Goal: Information Seeking & Learning: Learn about a topic

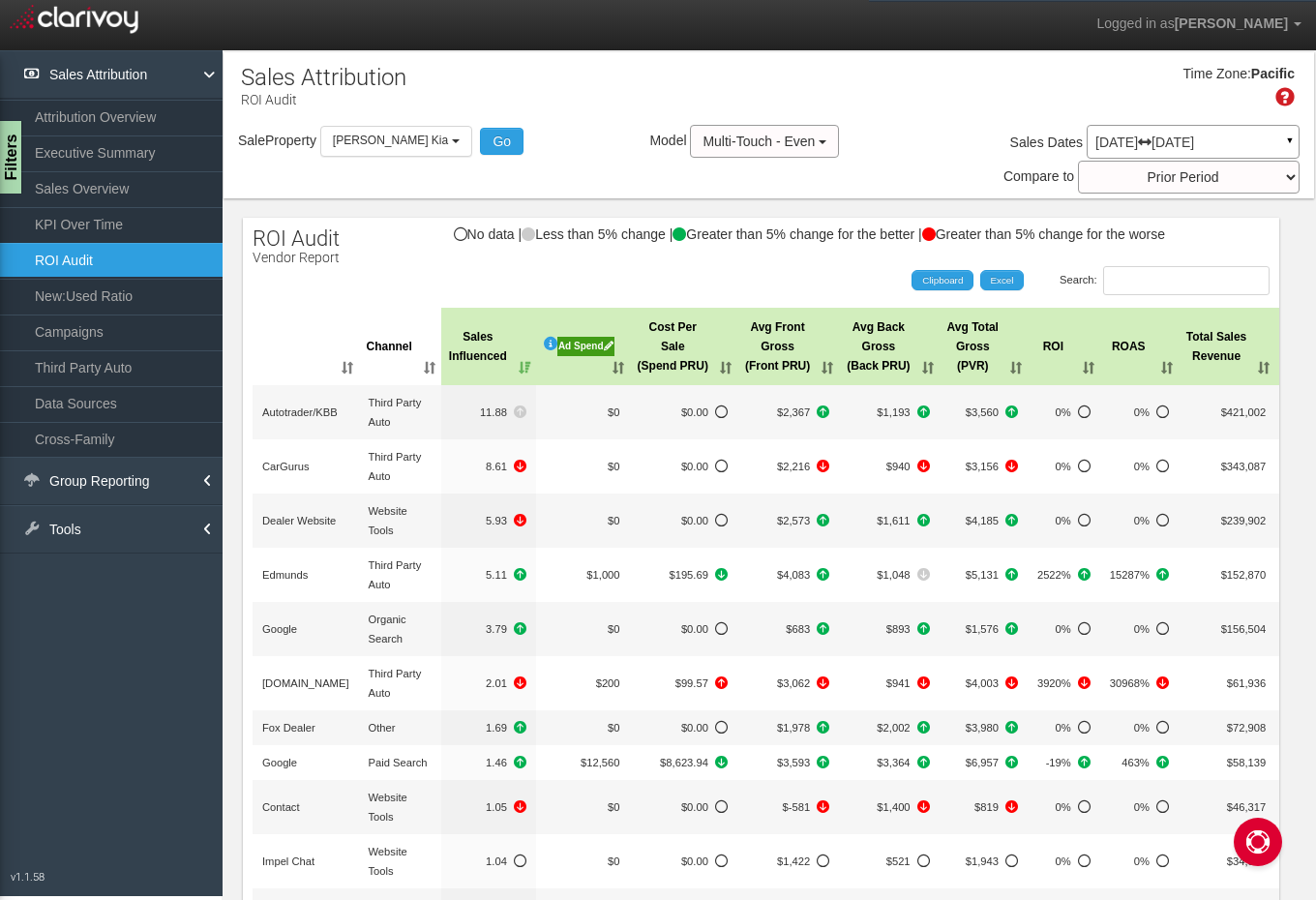
select select "object:444"
click at [786, 141] on span "Multi-Touch - Even" at bounding box center [759, 141] width 113 height 16
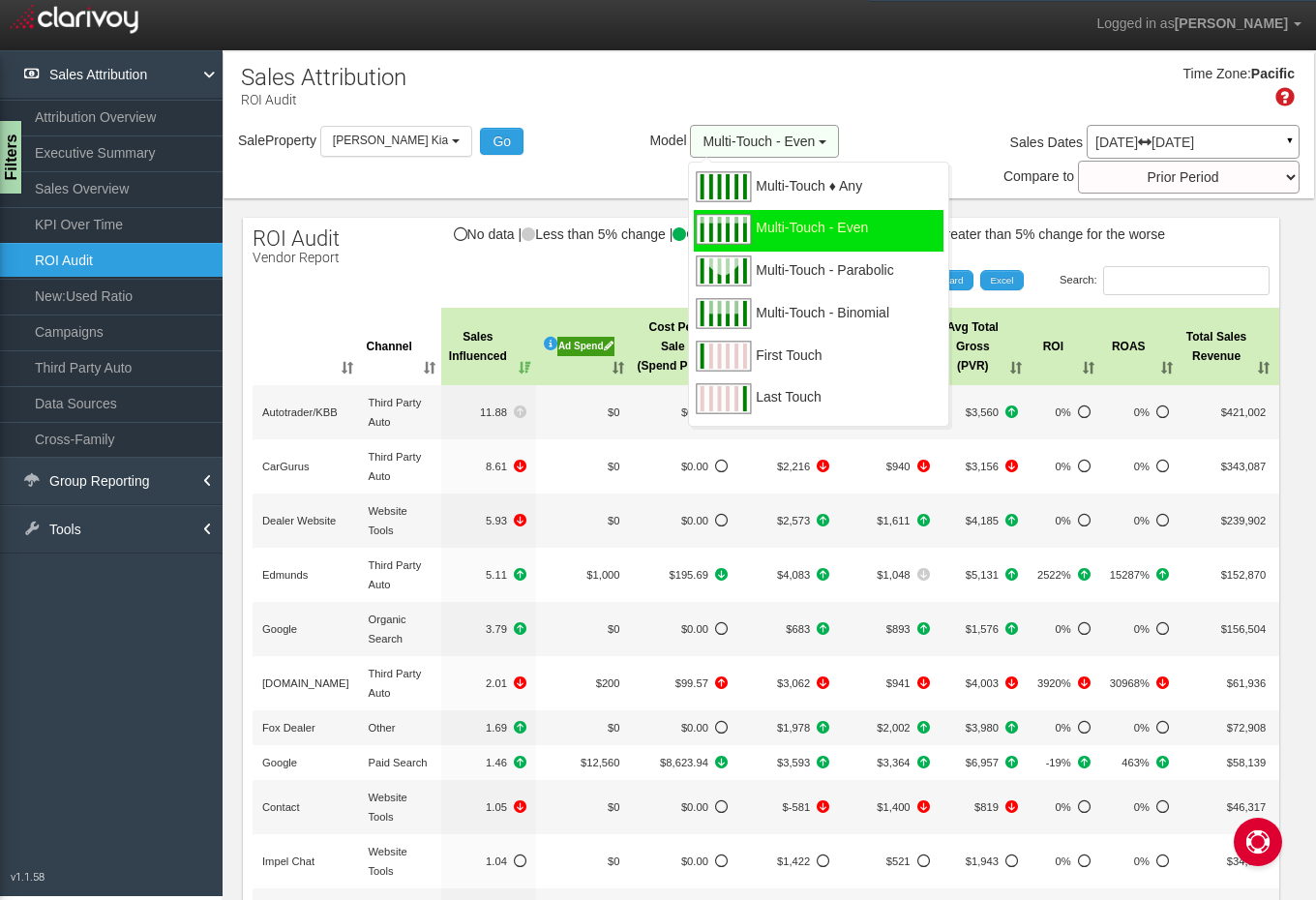
click at [786, 141] on span "Multi-Touch - Even" at bounding box center [759, 141] width 113 height 16
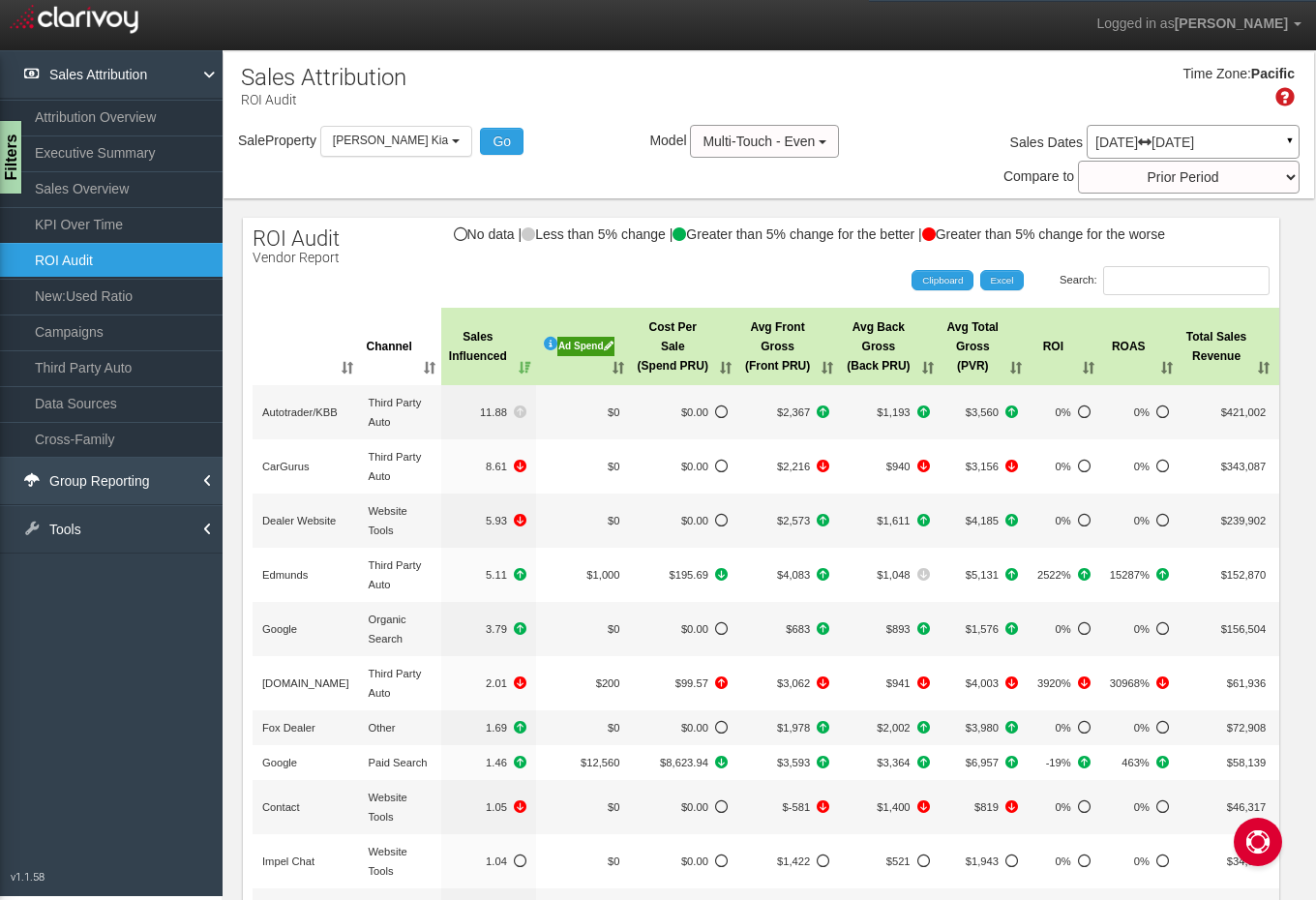
click at [156, 485] on link "Group Reporting" at bounding box center [111, 481] width 222 height 48
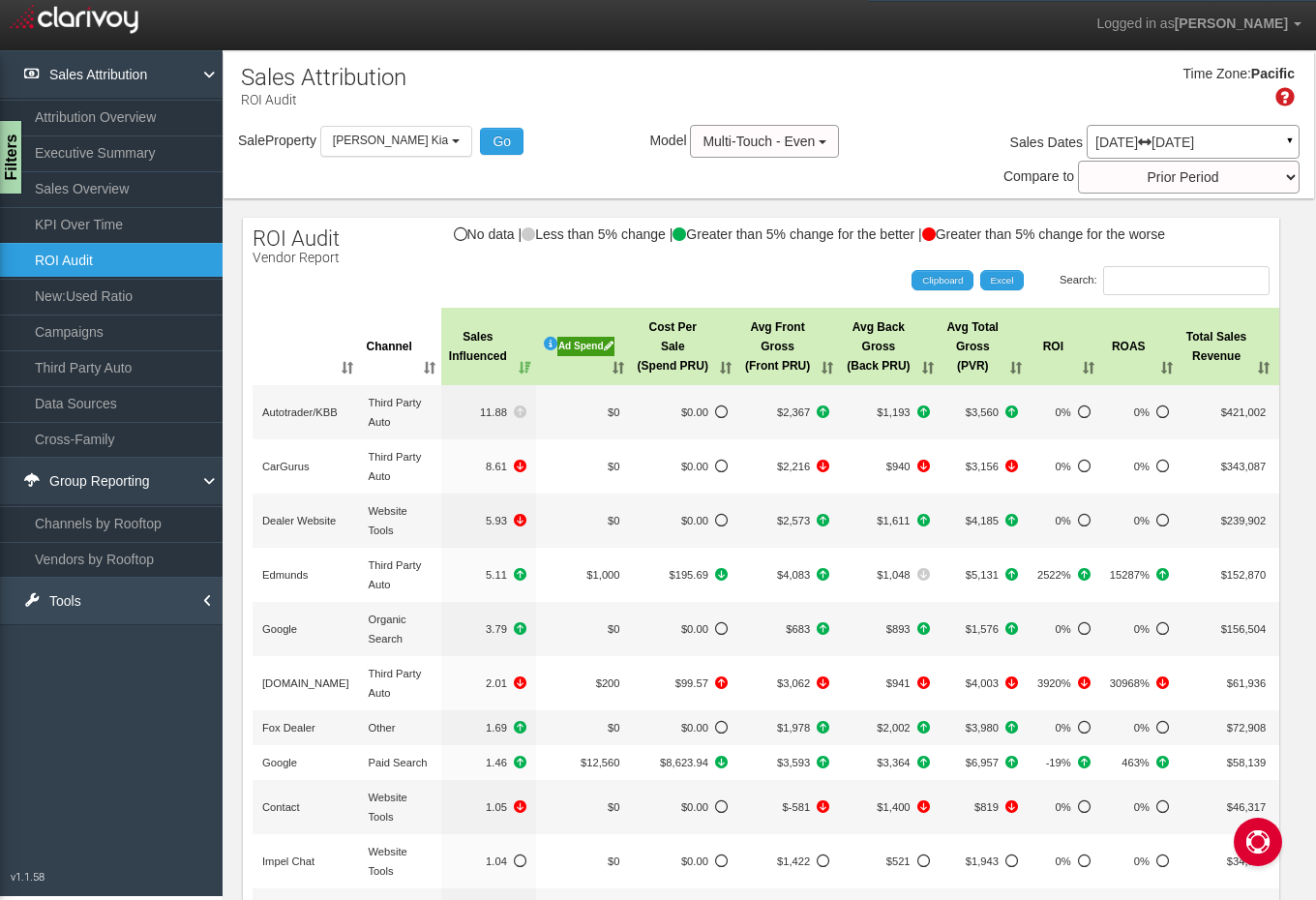
click at [138, 593] on link "Tools" at bounding box center [111, 600] width 222 height 48
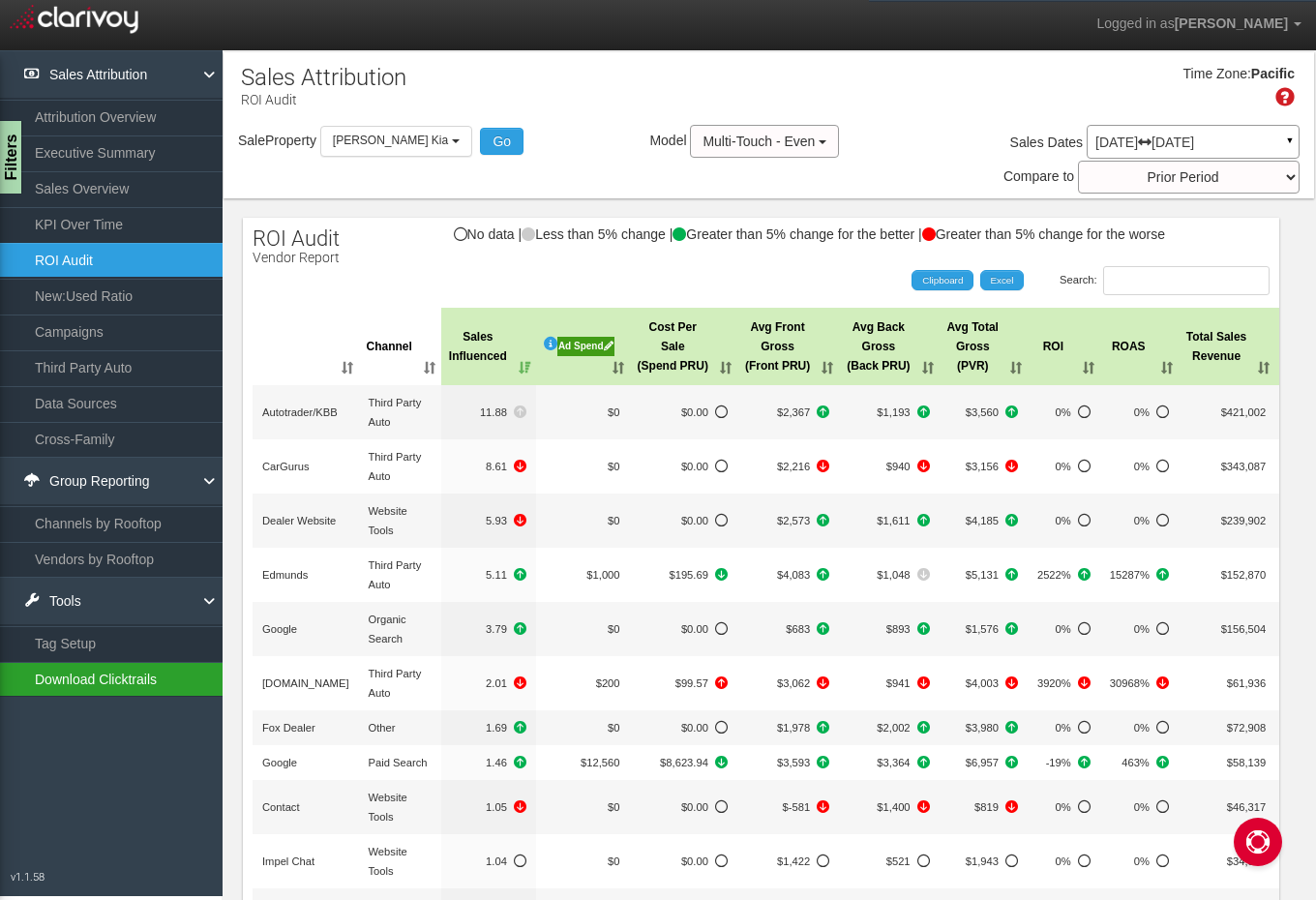
click at [132, 689] on link "Download Clicktrails" at bounding box center [111, 679] width 222 height 35
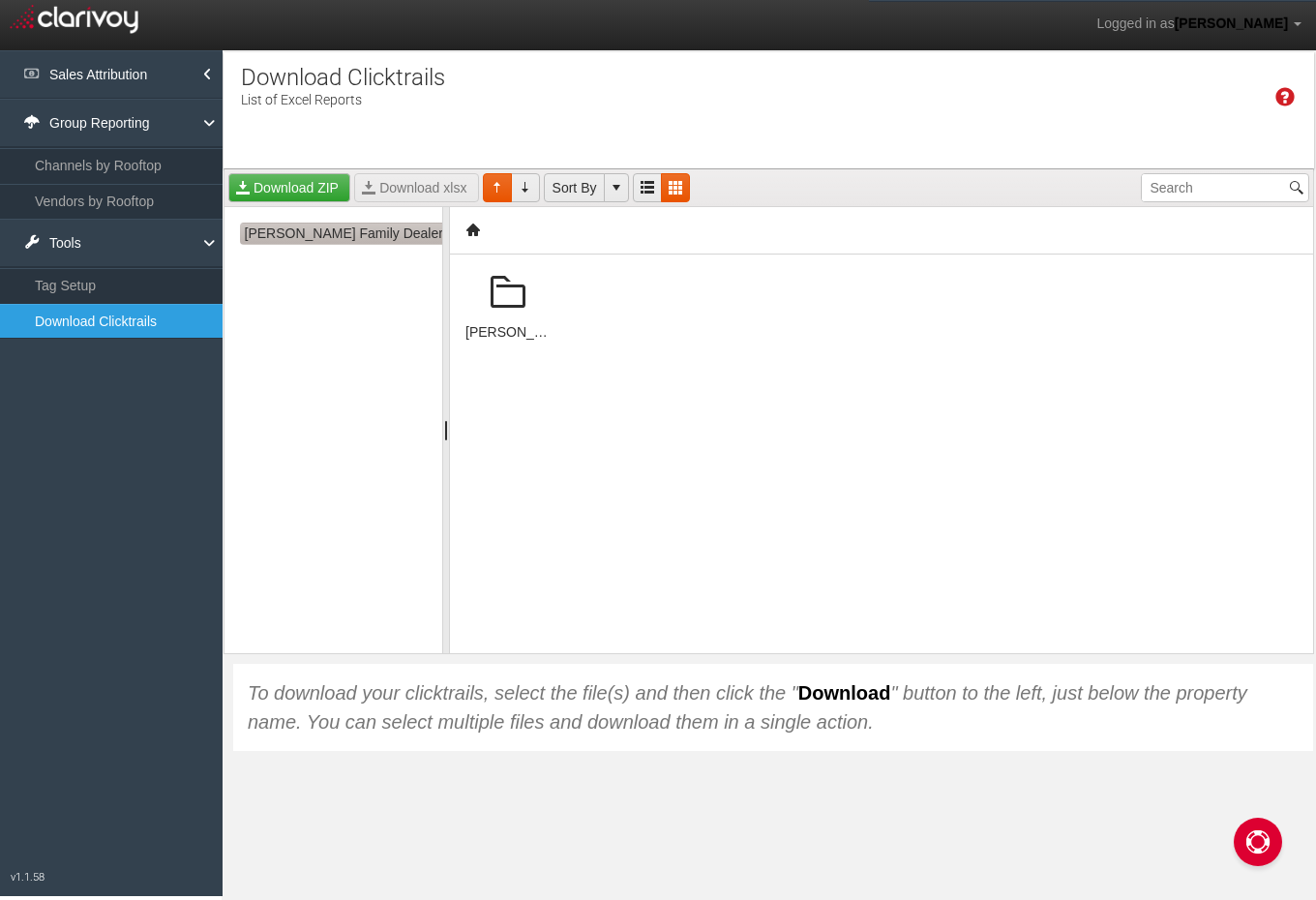
click at [327, 234] on span "[PERSON_NAME] Family Dealerships - putnamfamilydealerships" at bounding box center [441, 233] width 402 height 23
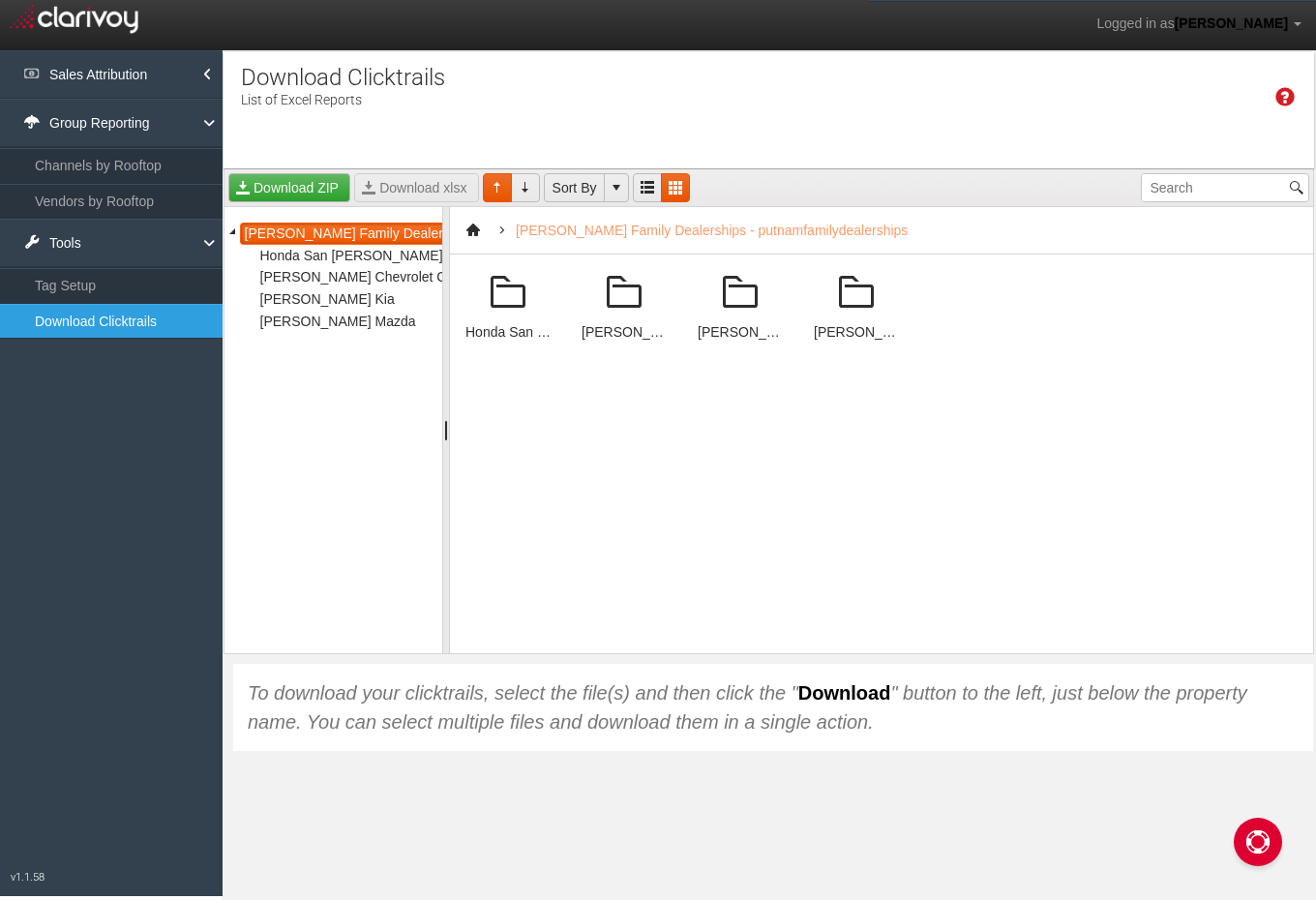
click at [510, 299] on span at bounding box center [507, 293] width 46 height 46
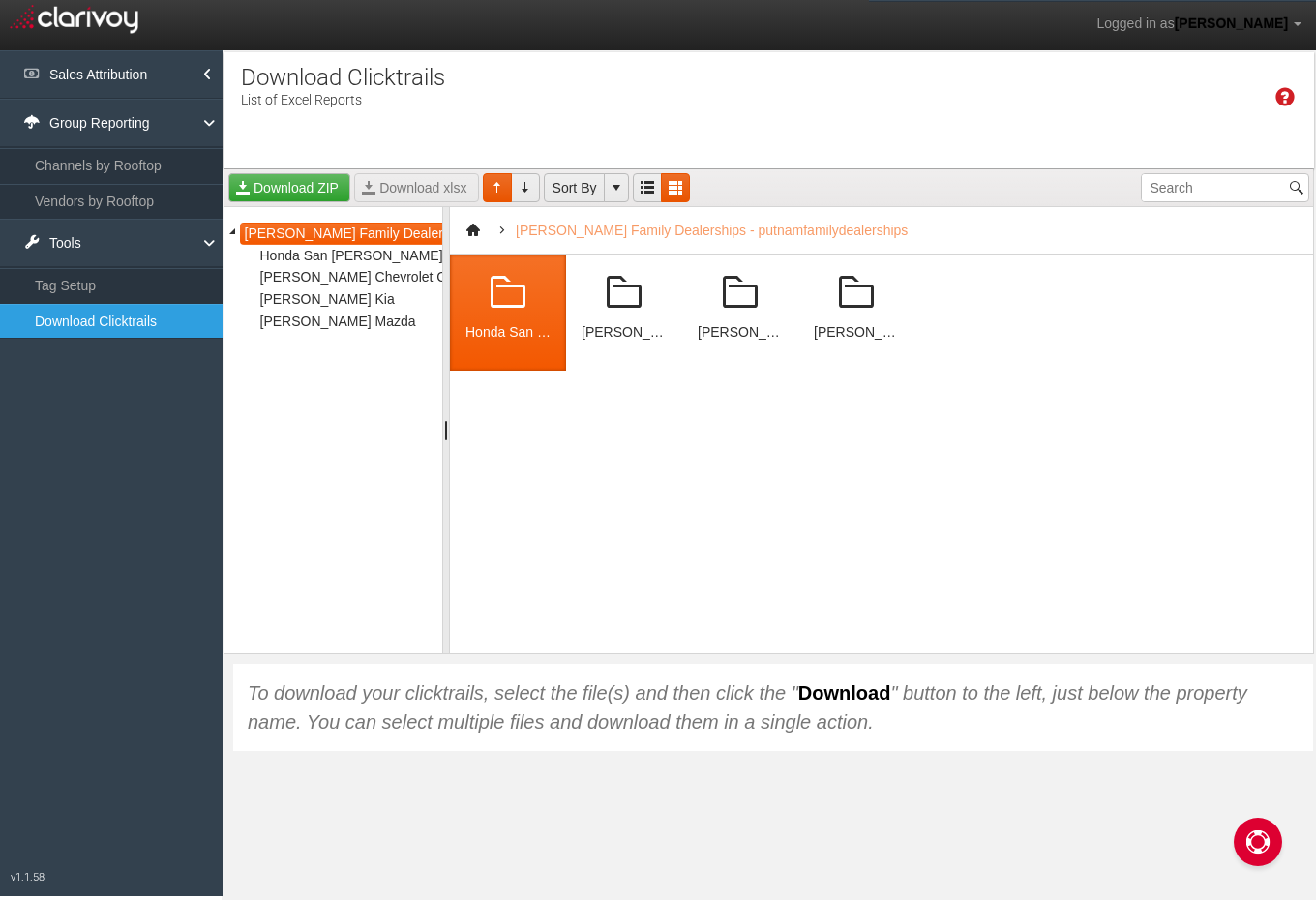
click at [510, 299] on span at bounding box center [507, 293] width 46 height 46
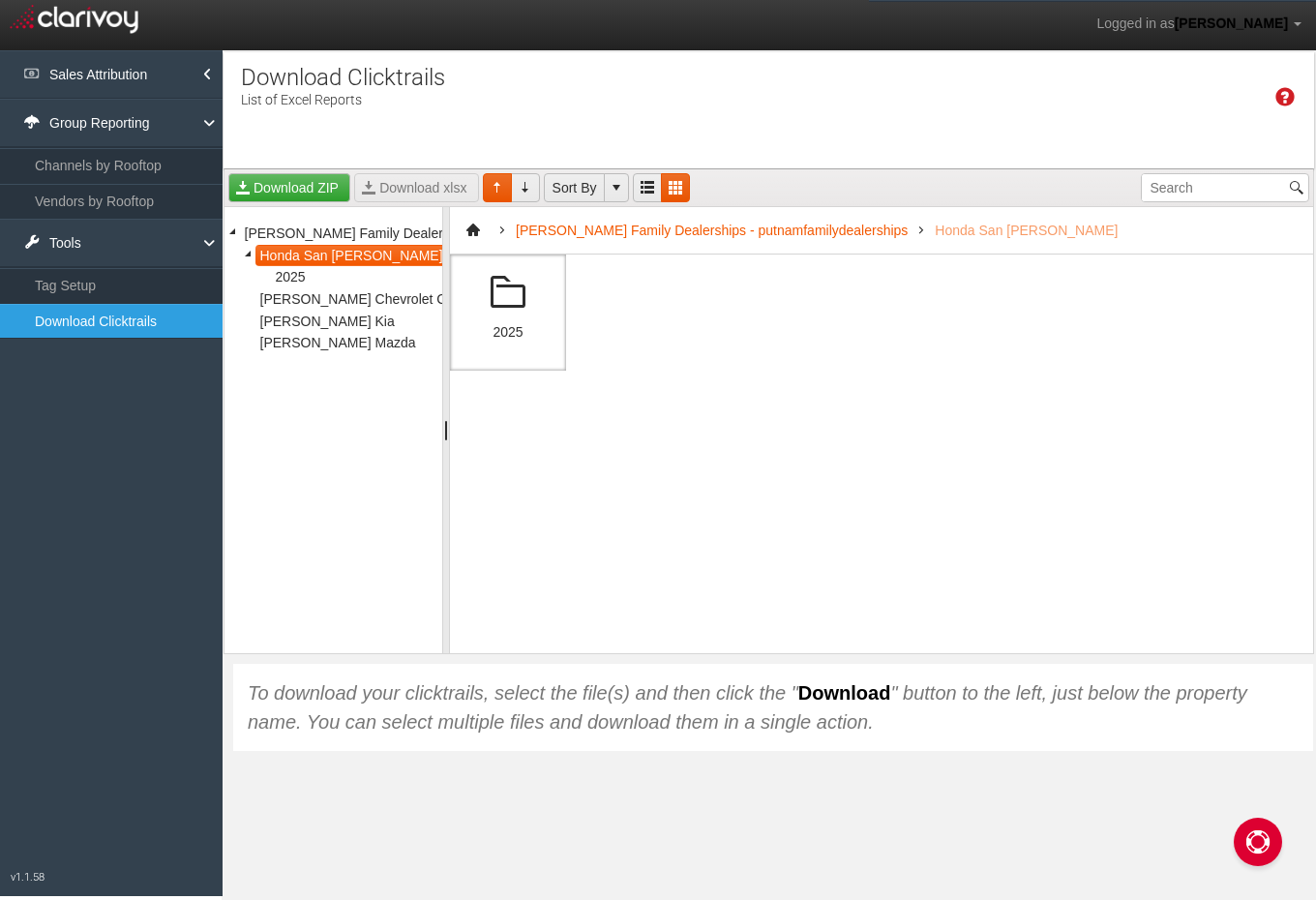
click at [510, 299] on span at bounding box center [507, 293] width 46 height 46
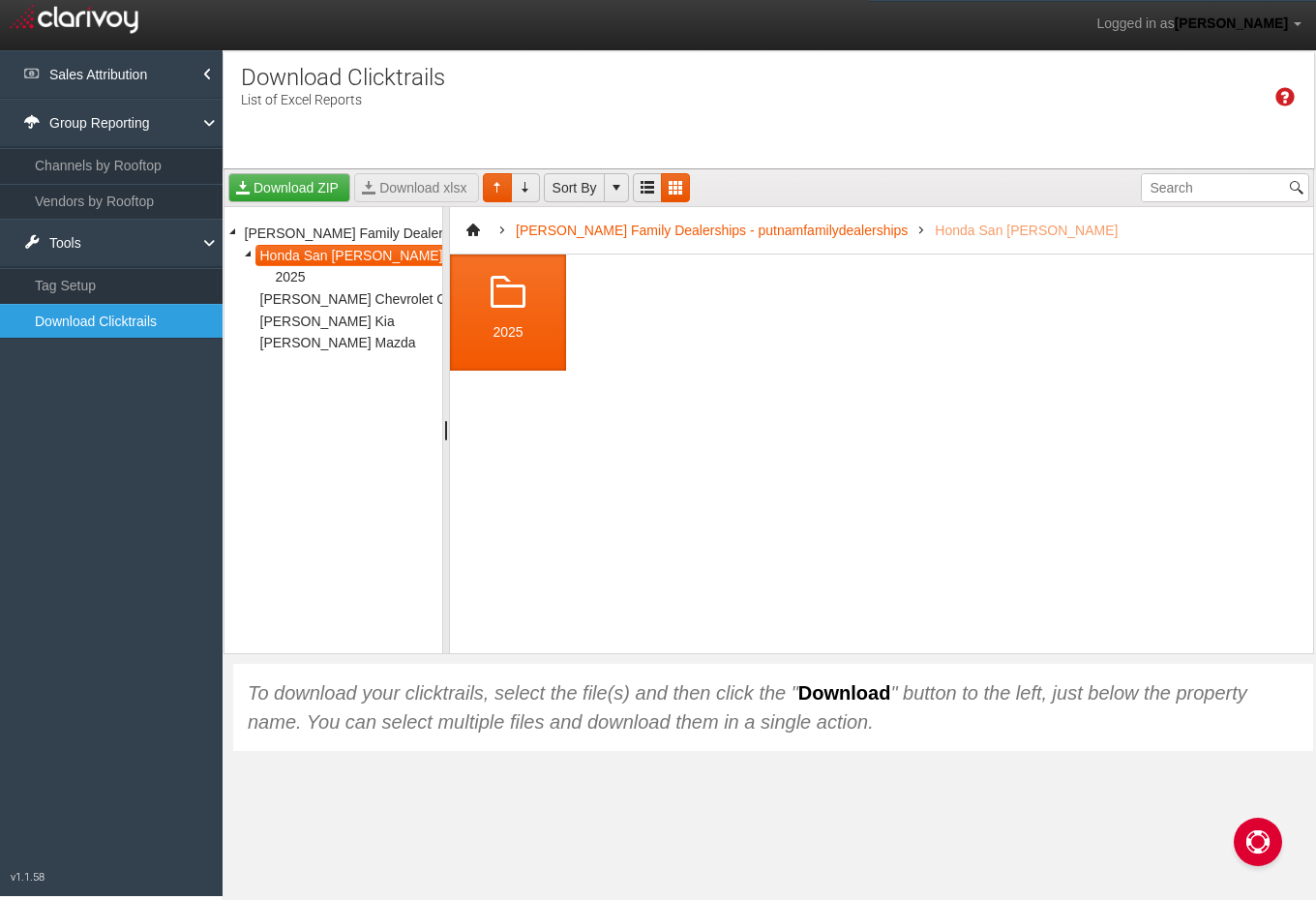
click at [510, 299] on span at bounding box center [507, 293] width 46 height 46
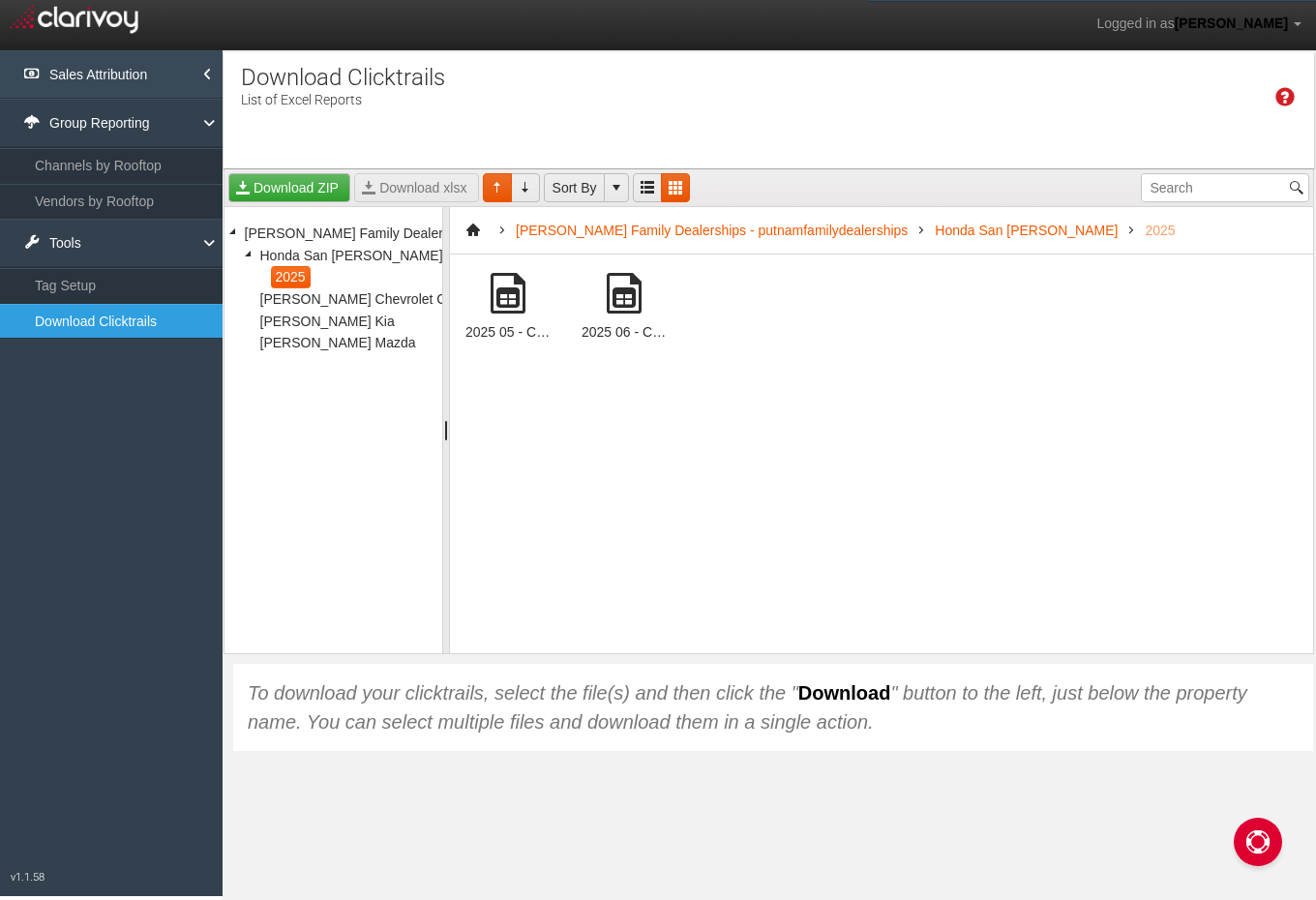
click at [138, 76] on link "Sales Attribution" at bounding box center [111, 74] width 222 height 48
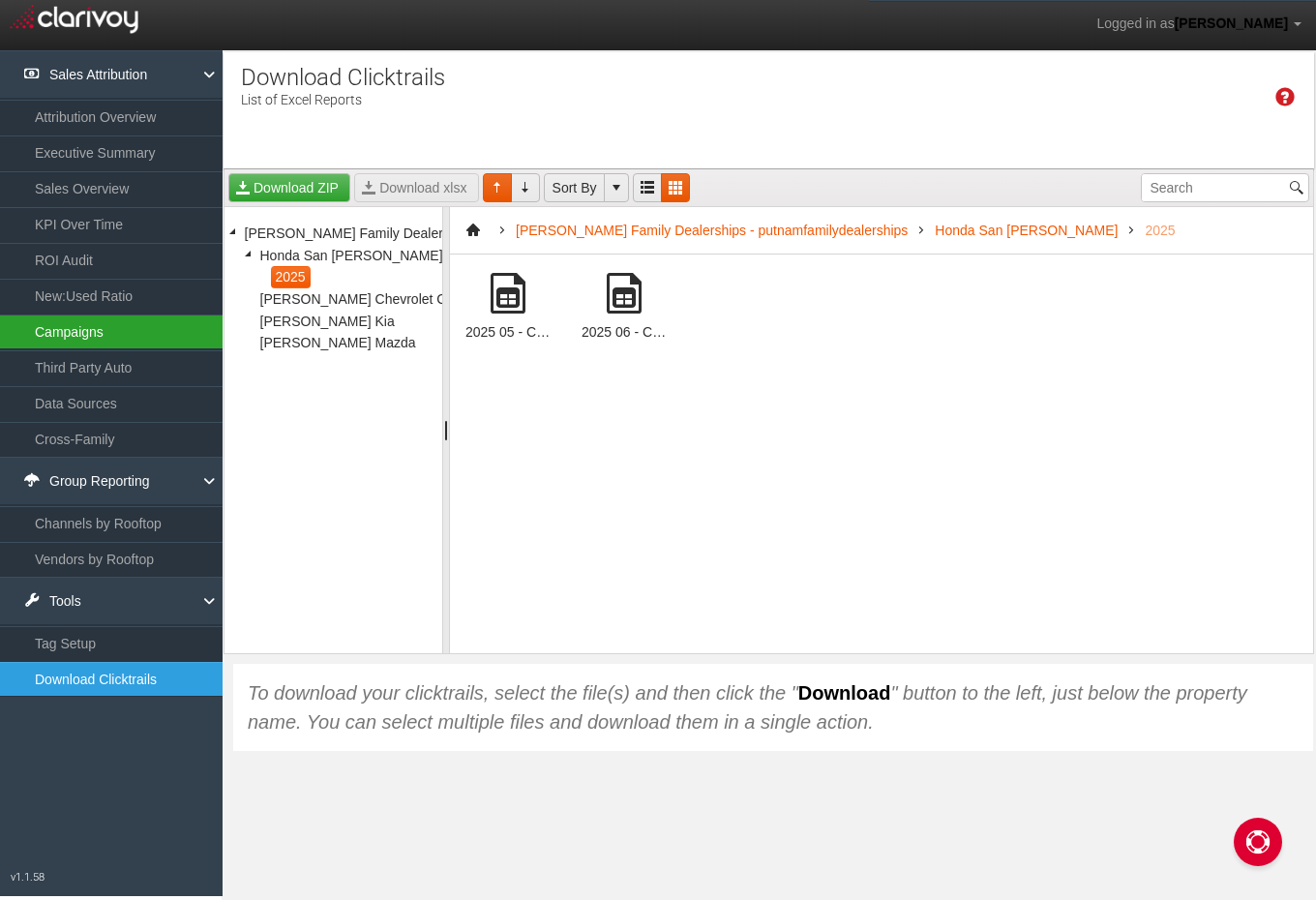
click at [172, 316] on link "Campaigns" at bounding box center [111, 331] width 222 height 35
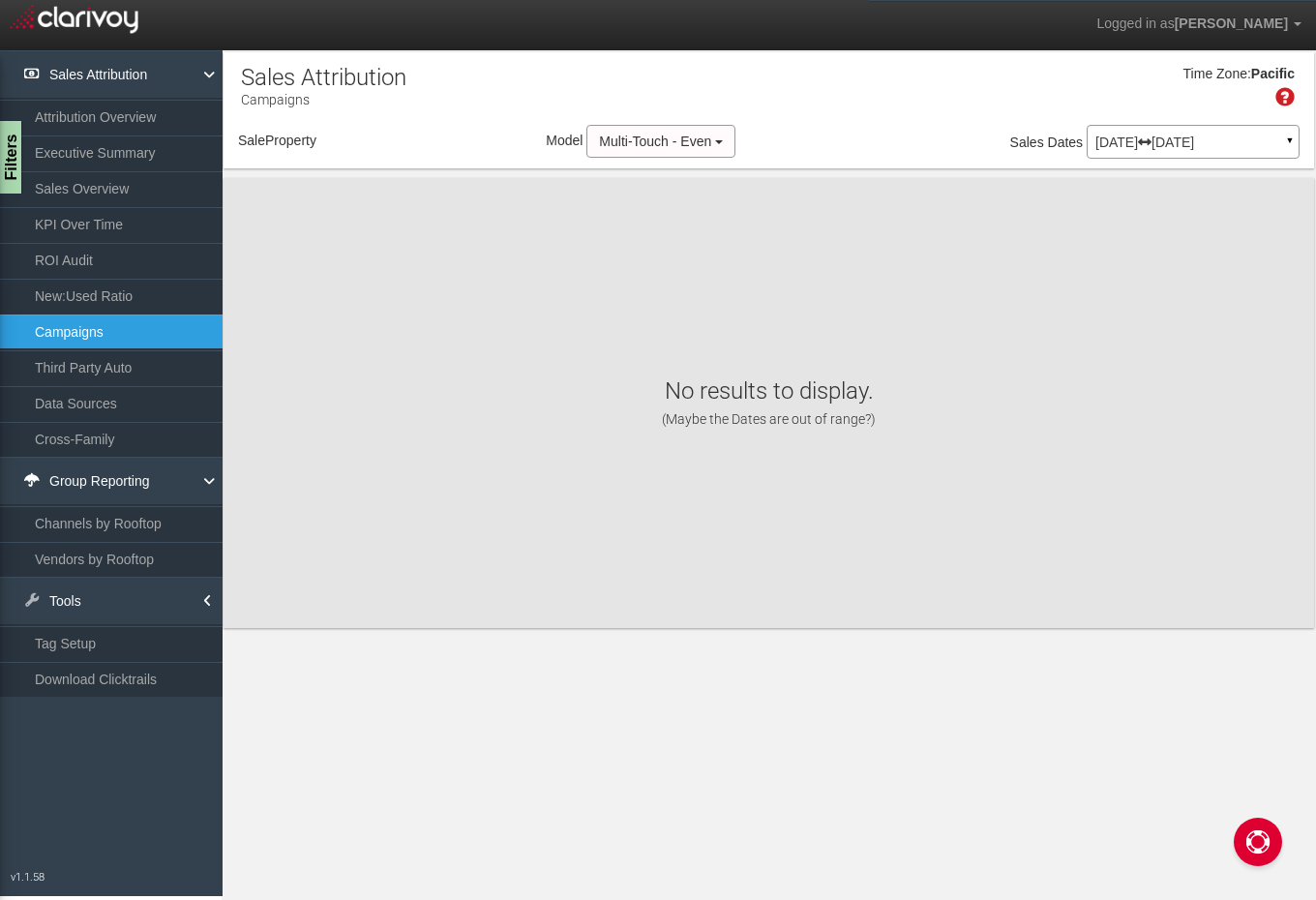
select select "object:501"
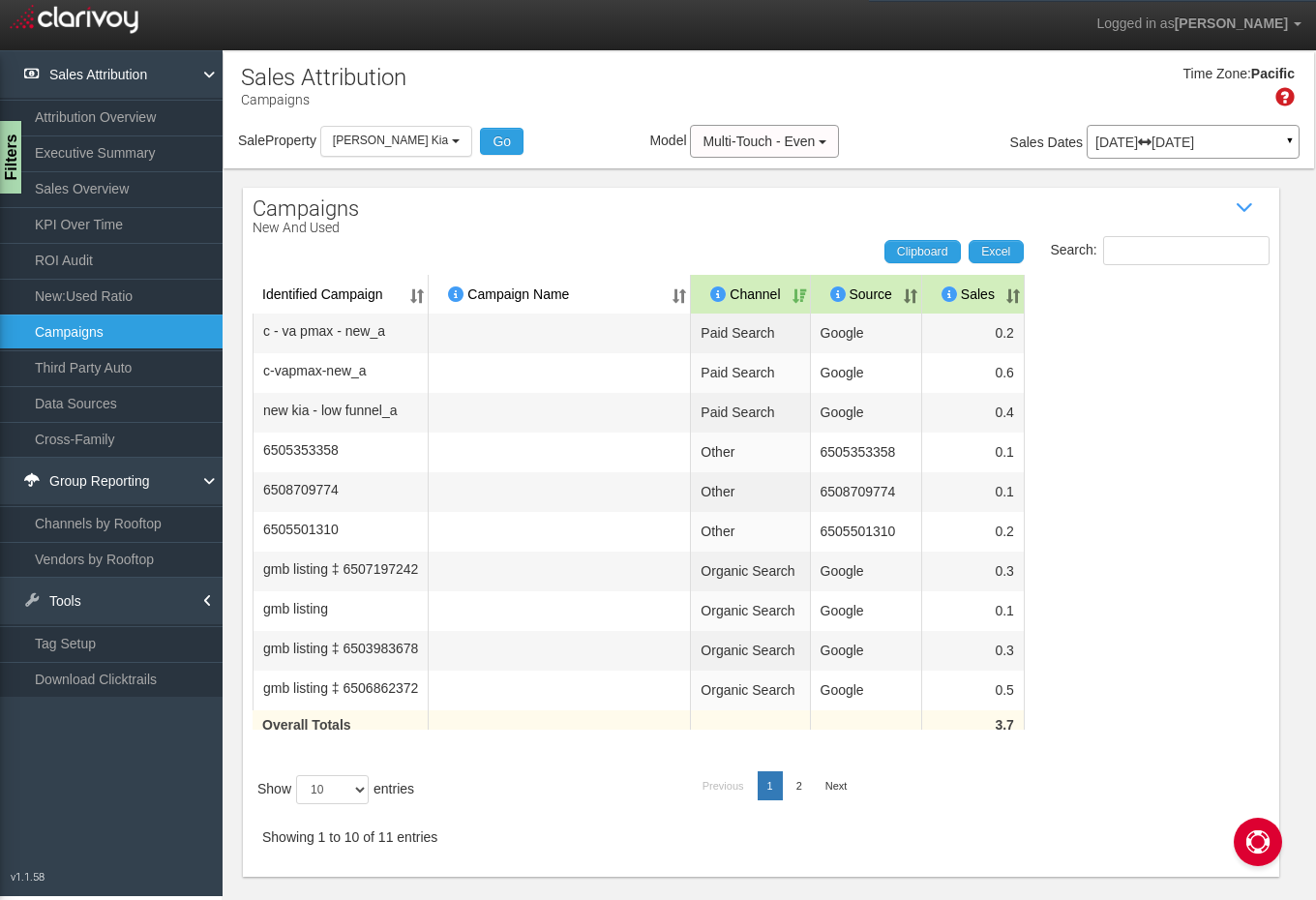
click at [160, 410] on link "Data Sources" at bounding box center [111, 404] width 222 height 35
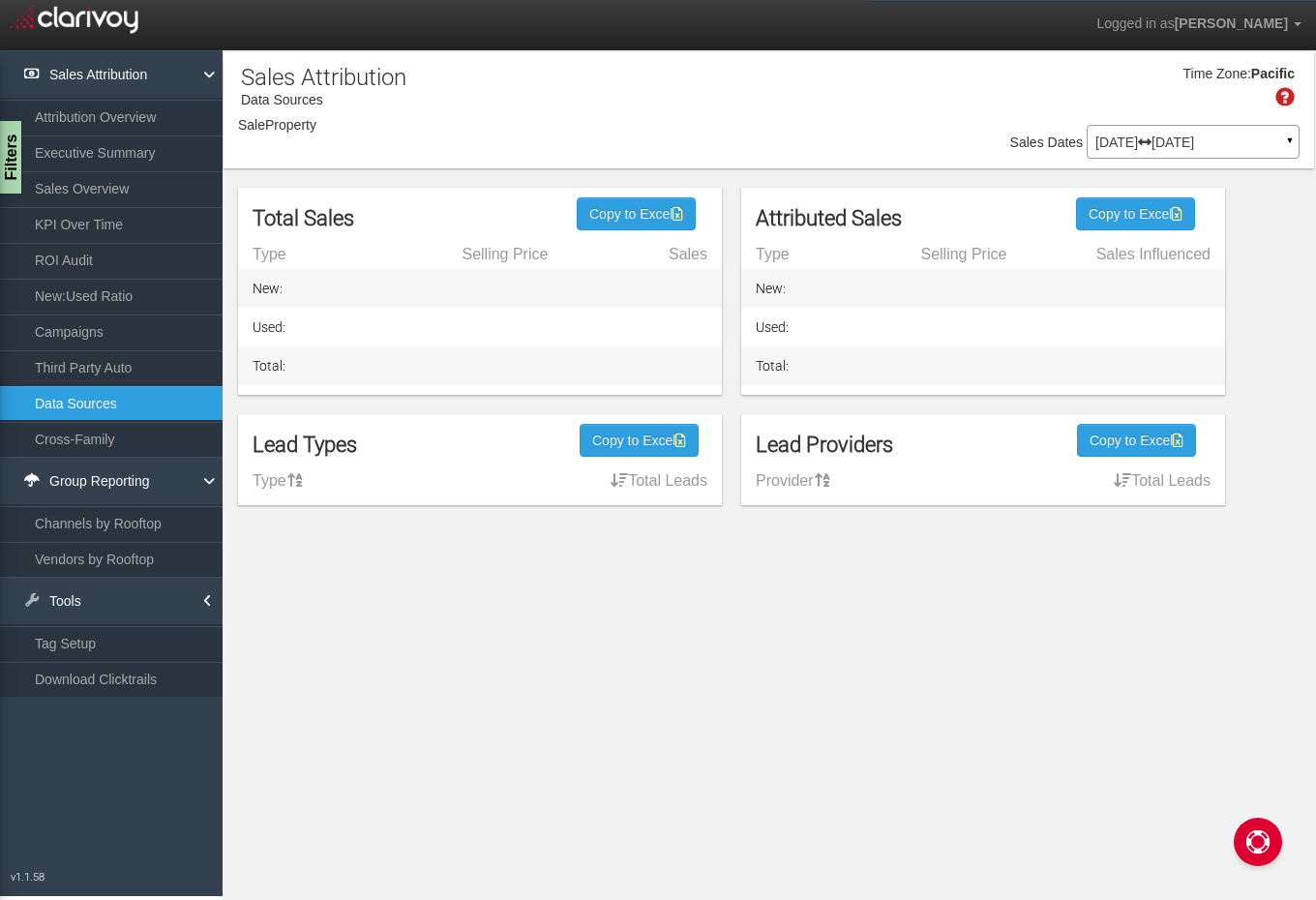
select select "object:543"
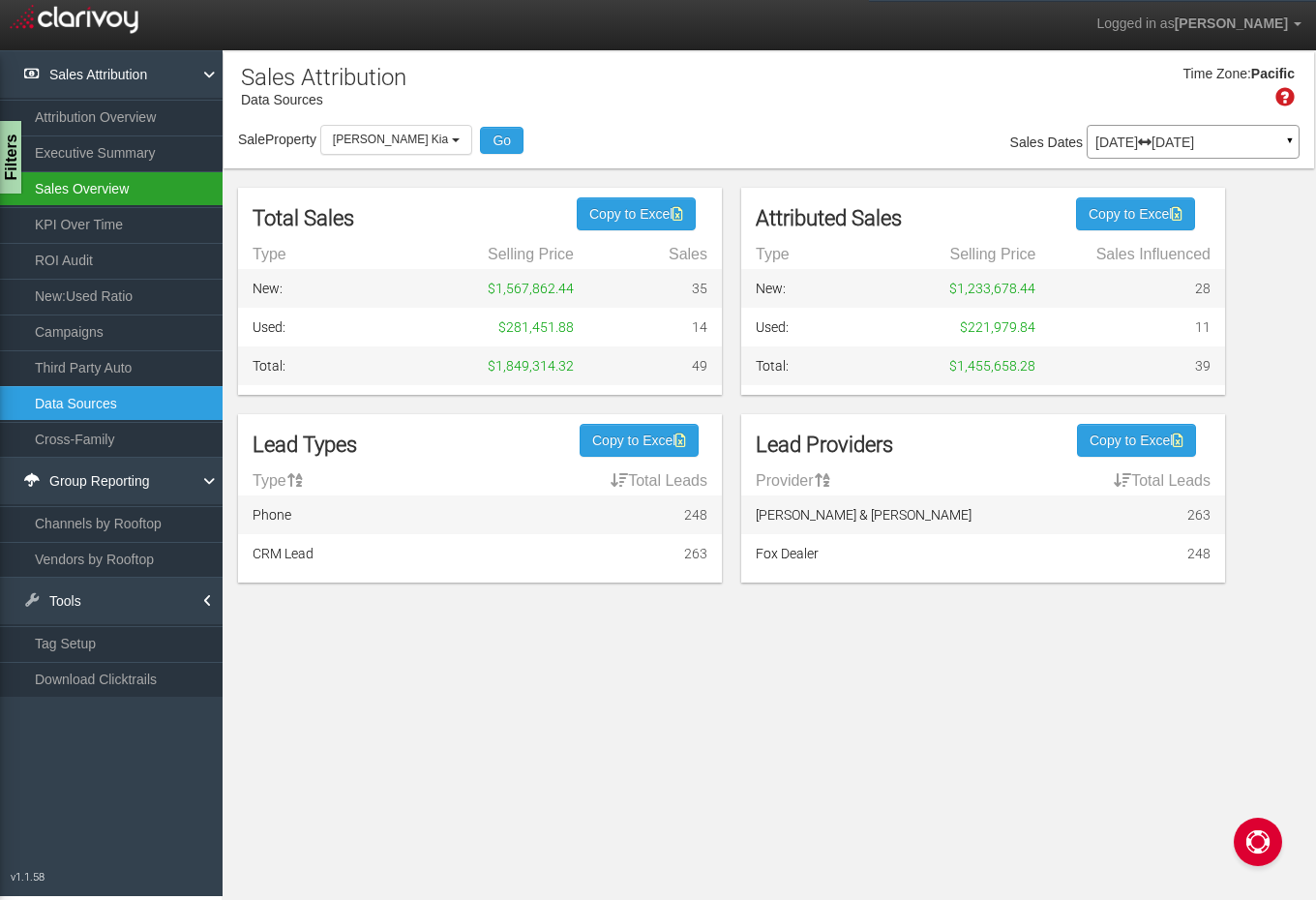
click at [181, 196] on link "Sales Overview" at bounding box center [111, 188] width 222 height 35
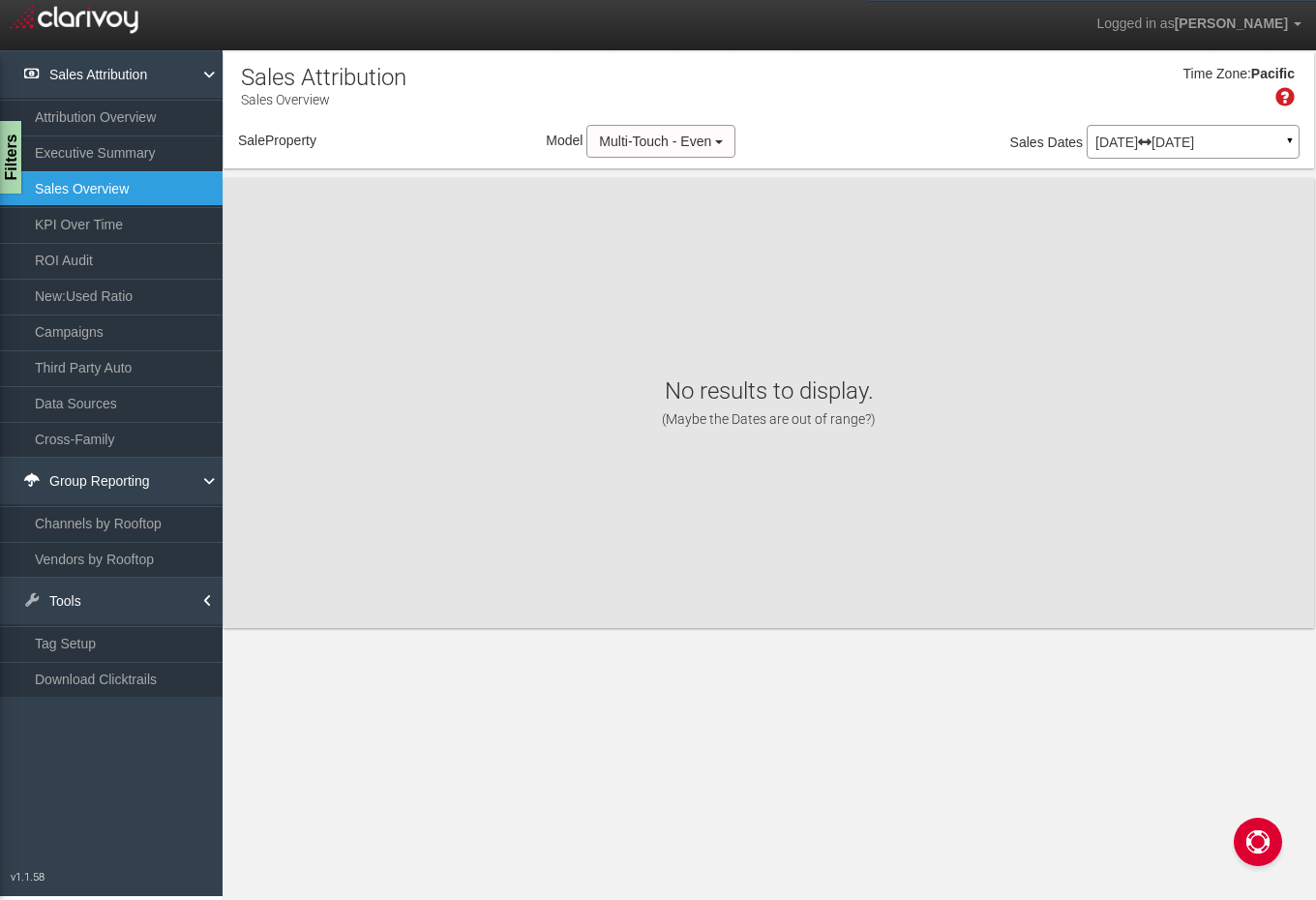
select select "object:592"
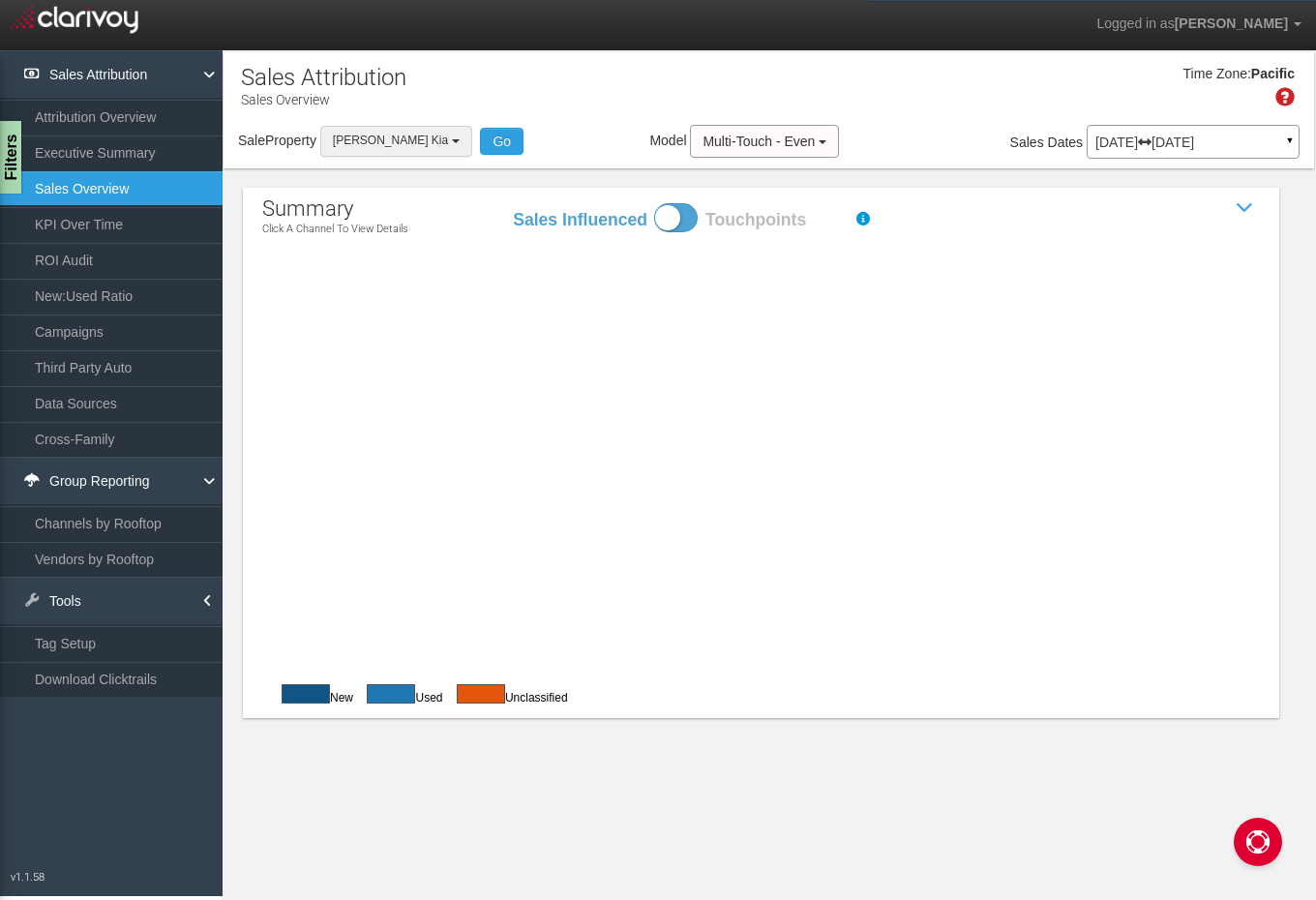
click at [363, 129] on button "[PERSON_NAME] Kia" at bounding box center [396, 140] width 152 height 30
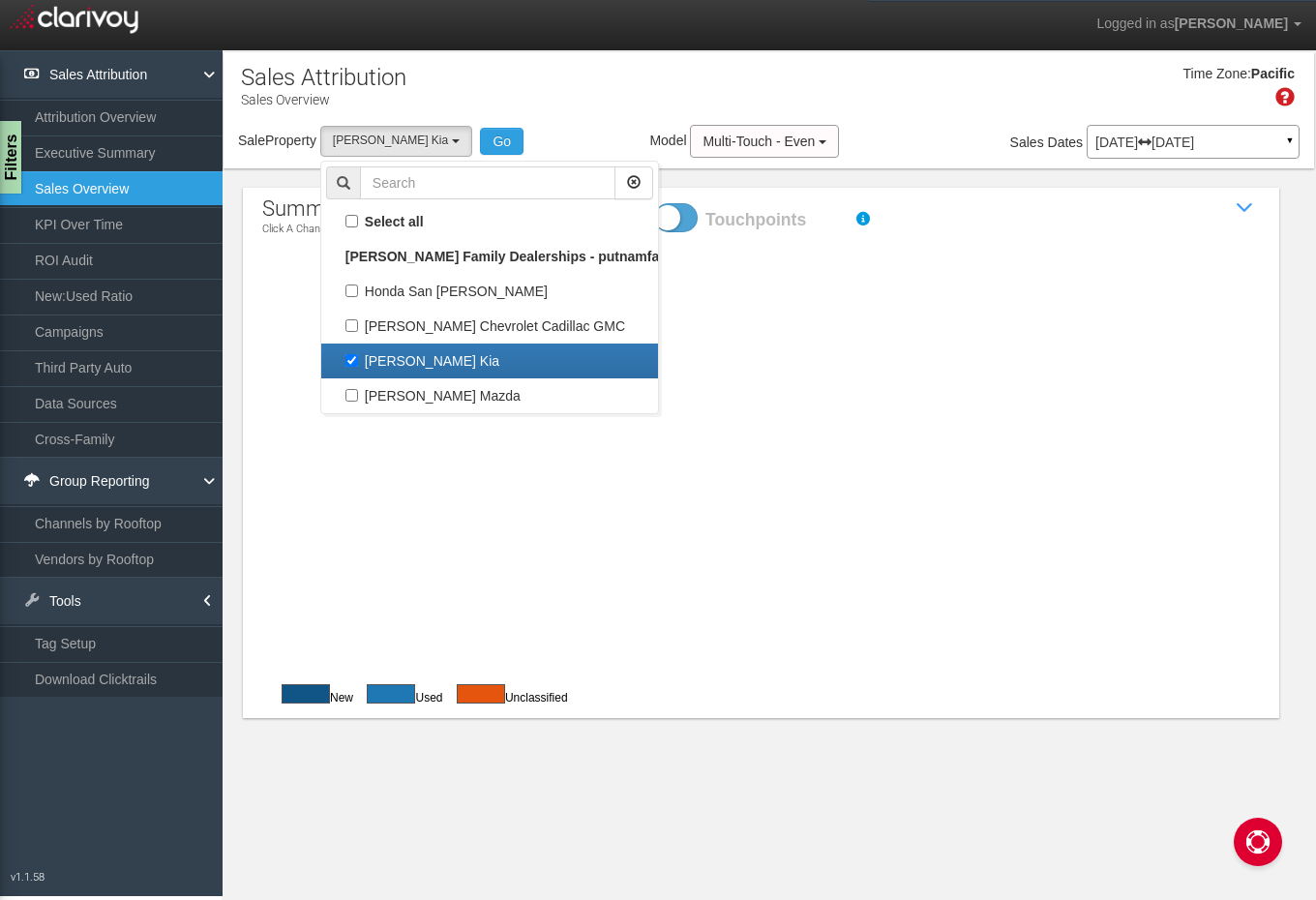
click at [543, 65] on div "Time Zone: Pacific" at bounding box center [768, 94] width 1091 height 63
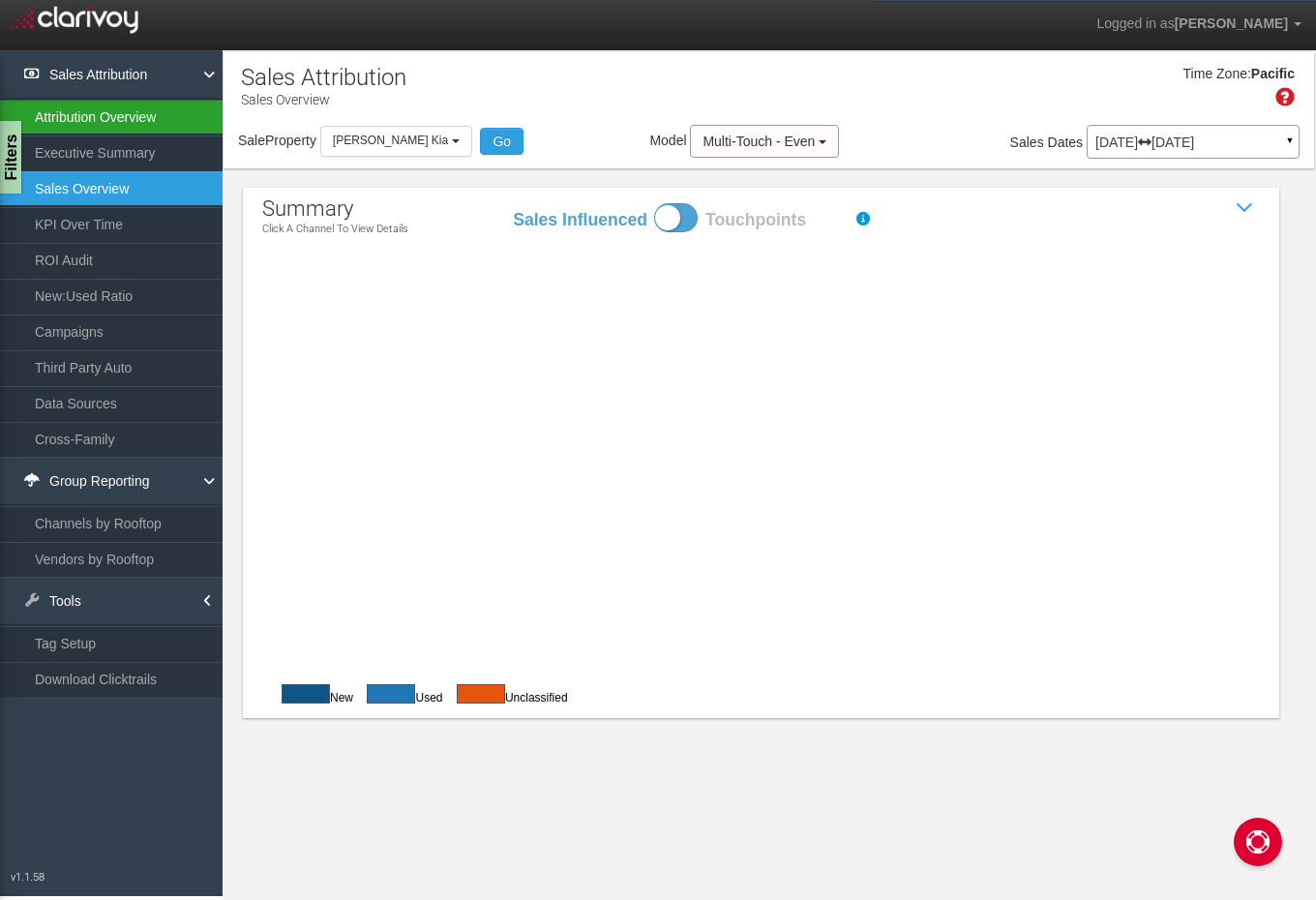
click at [179, 117] on link "Attribution Overview" at bounding box center [111, 117] width 222 height 35
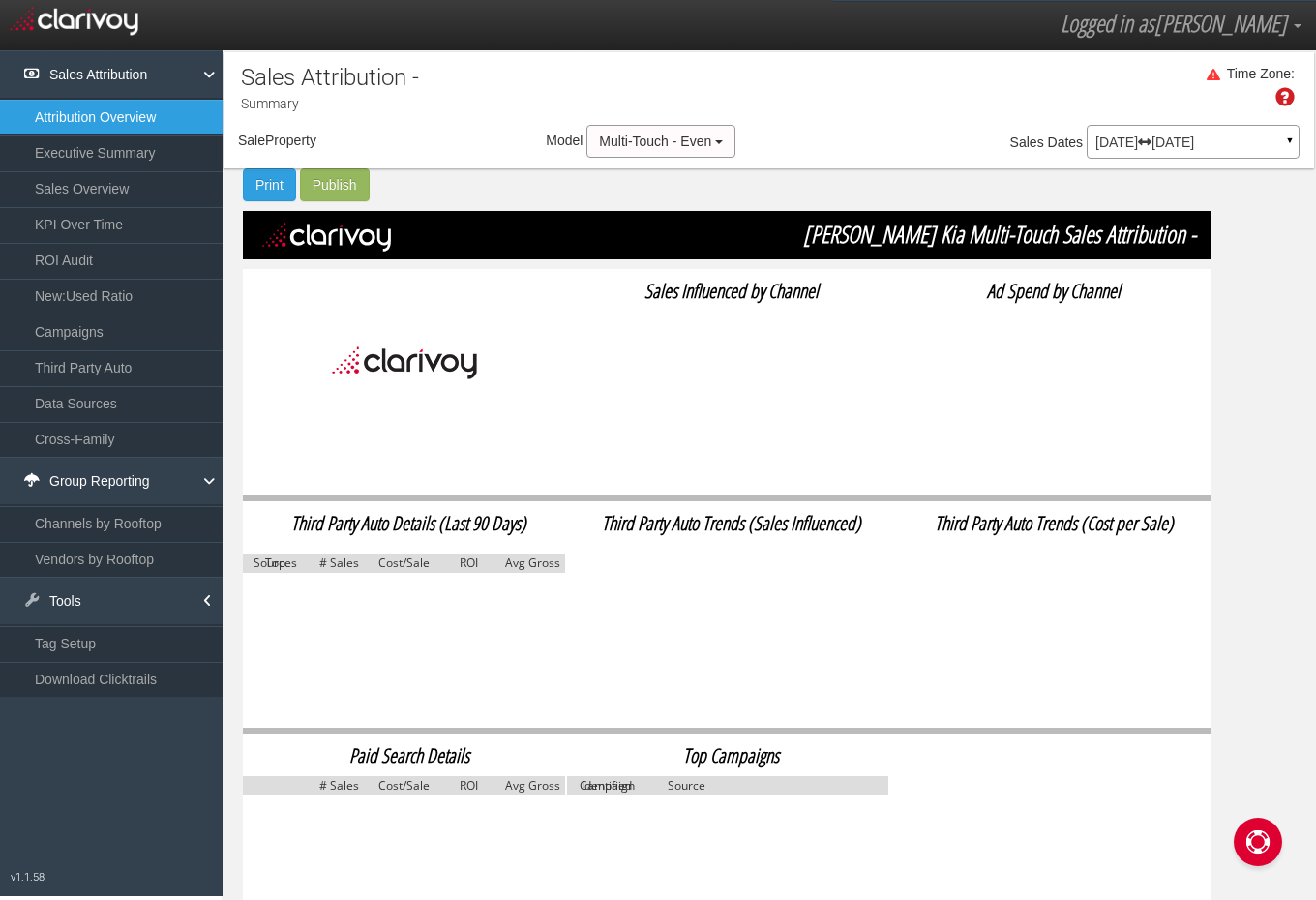
select select "object:626"
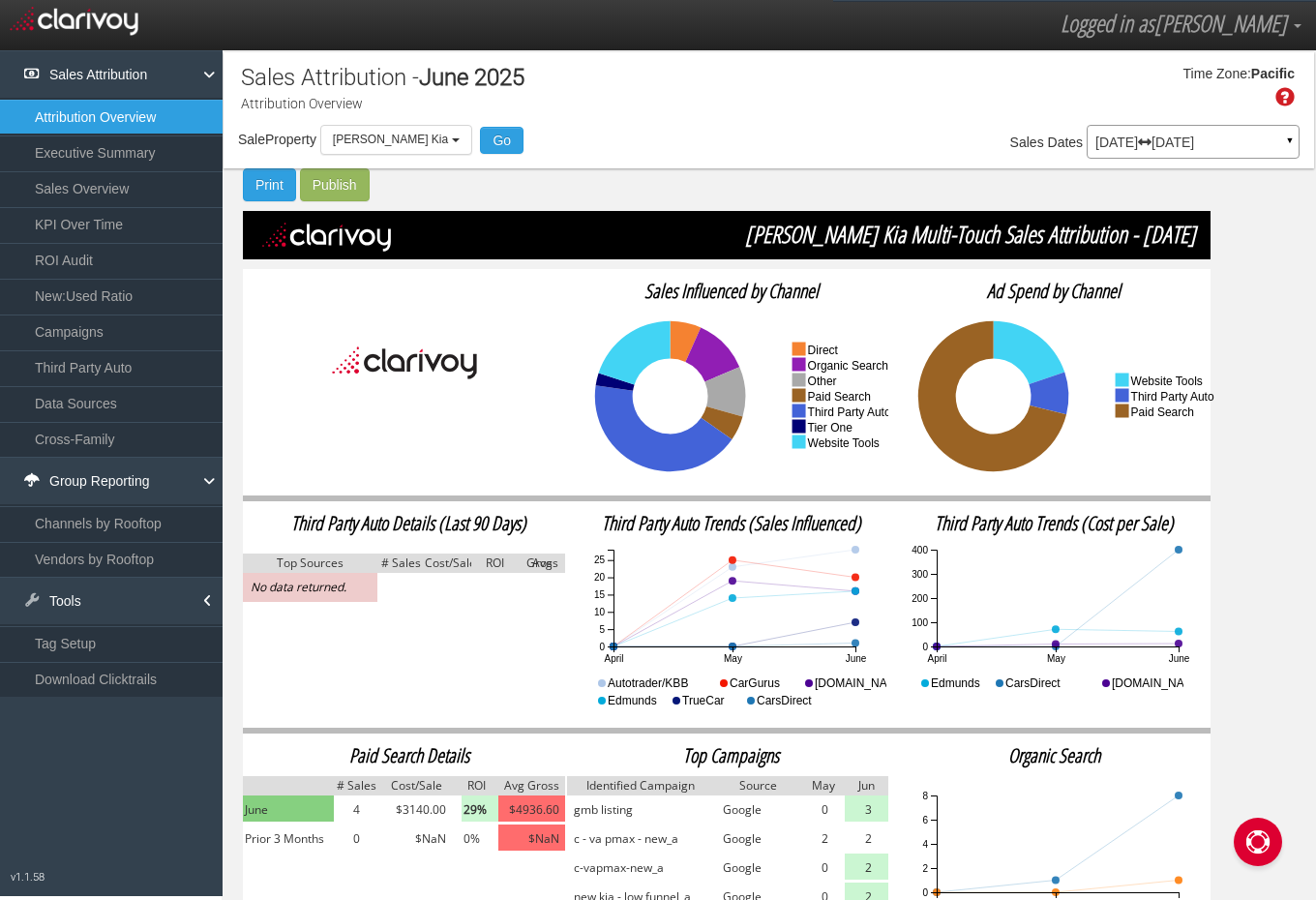
scroll to position [69, 0]
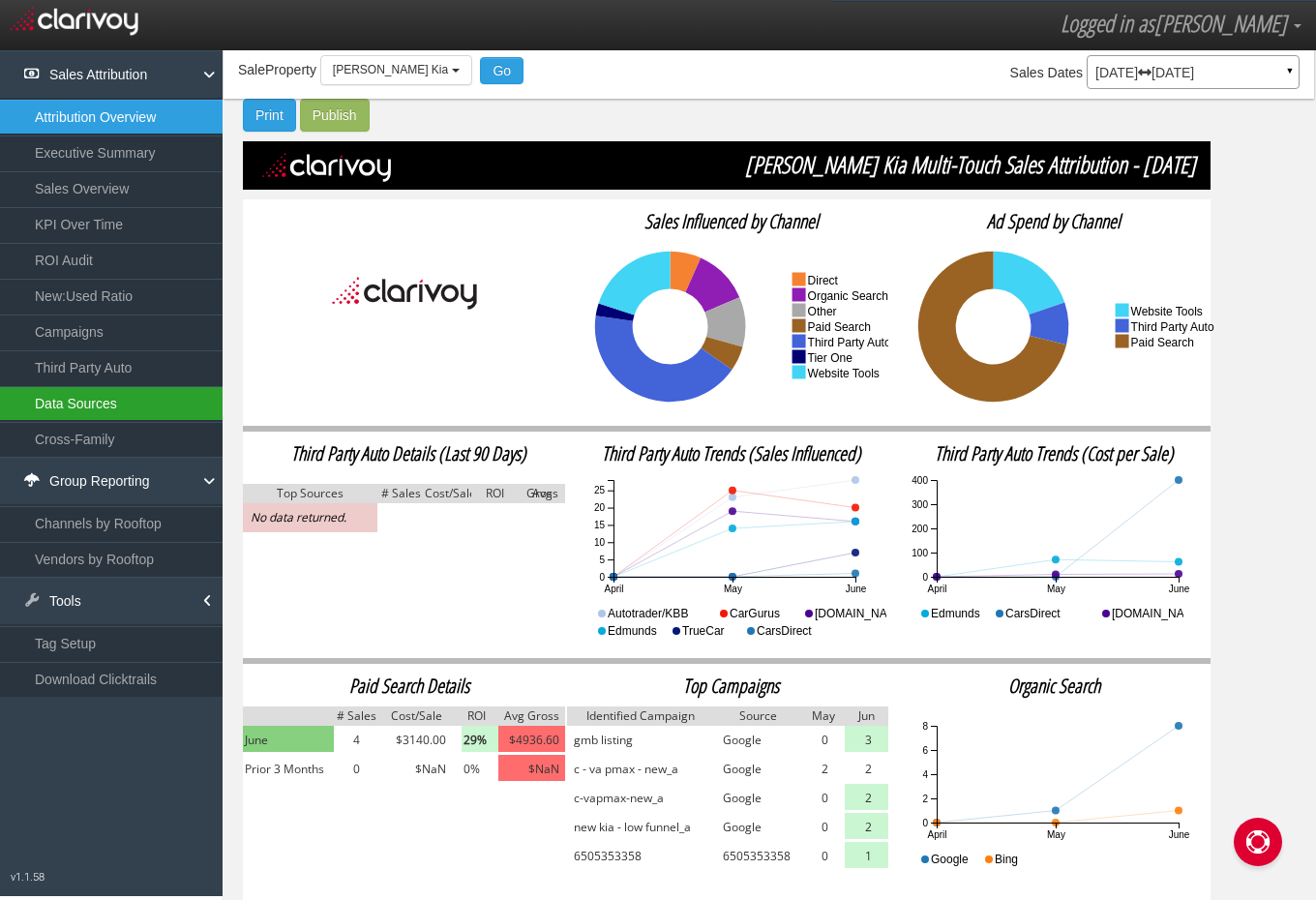
click at [152, 413] on link "Data Sources" at bounding box center [111, 404] width 222 height 35
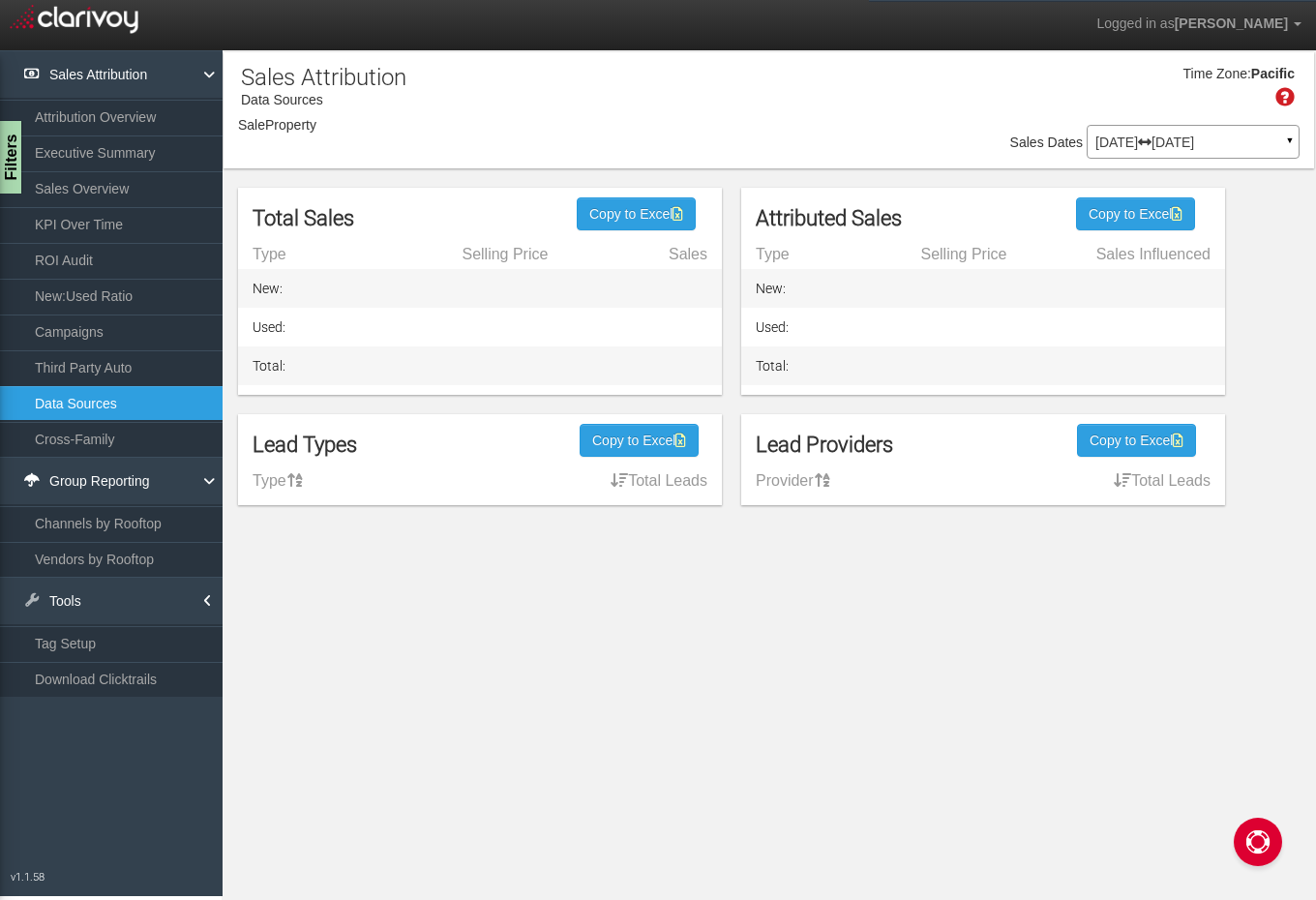
select select "object:674"
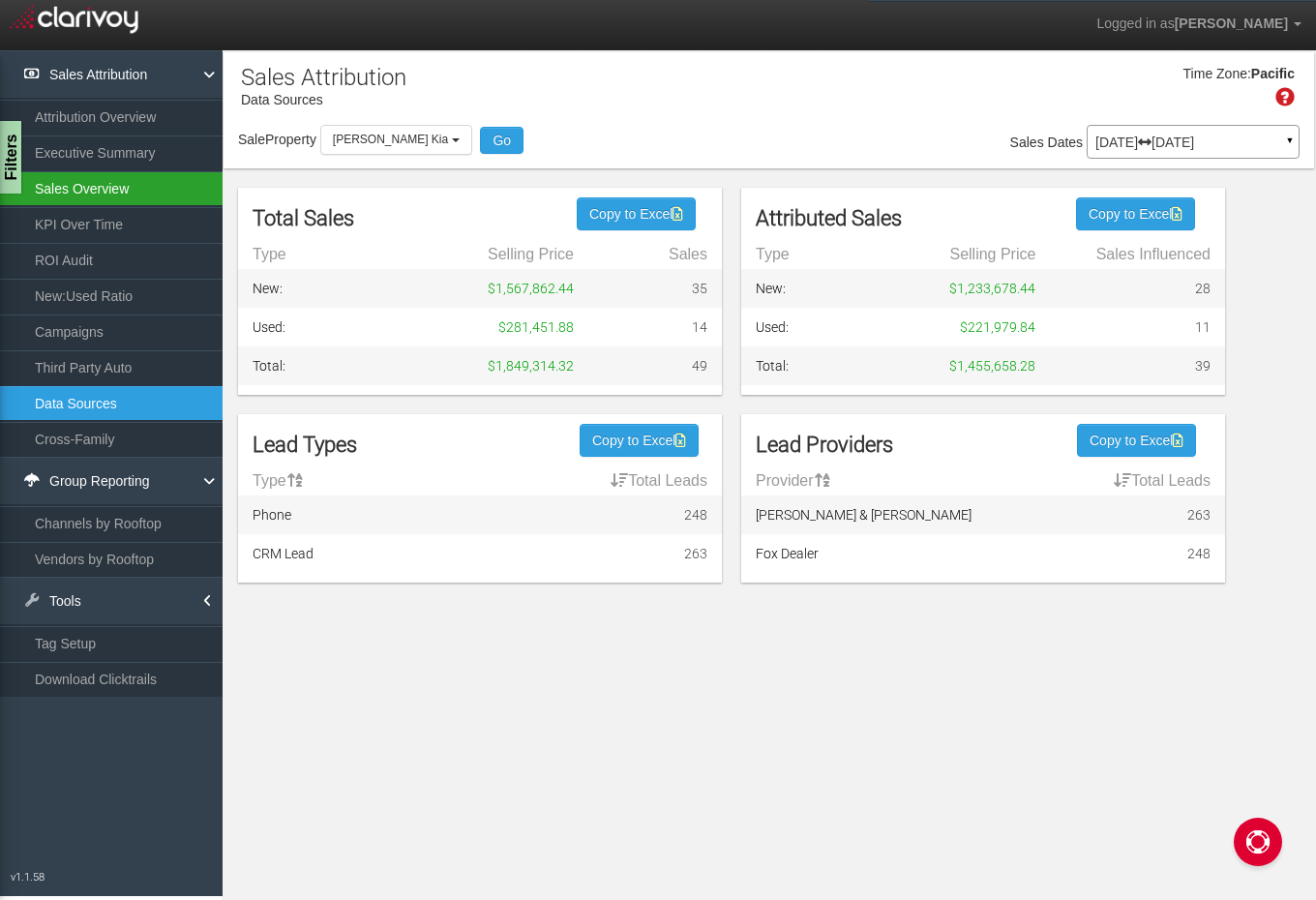
click at [121, 181] on link "Sales Overview" at bounding box center [111, 188] width 222 height 35
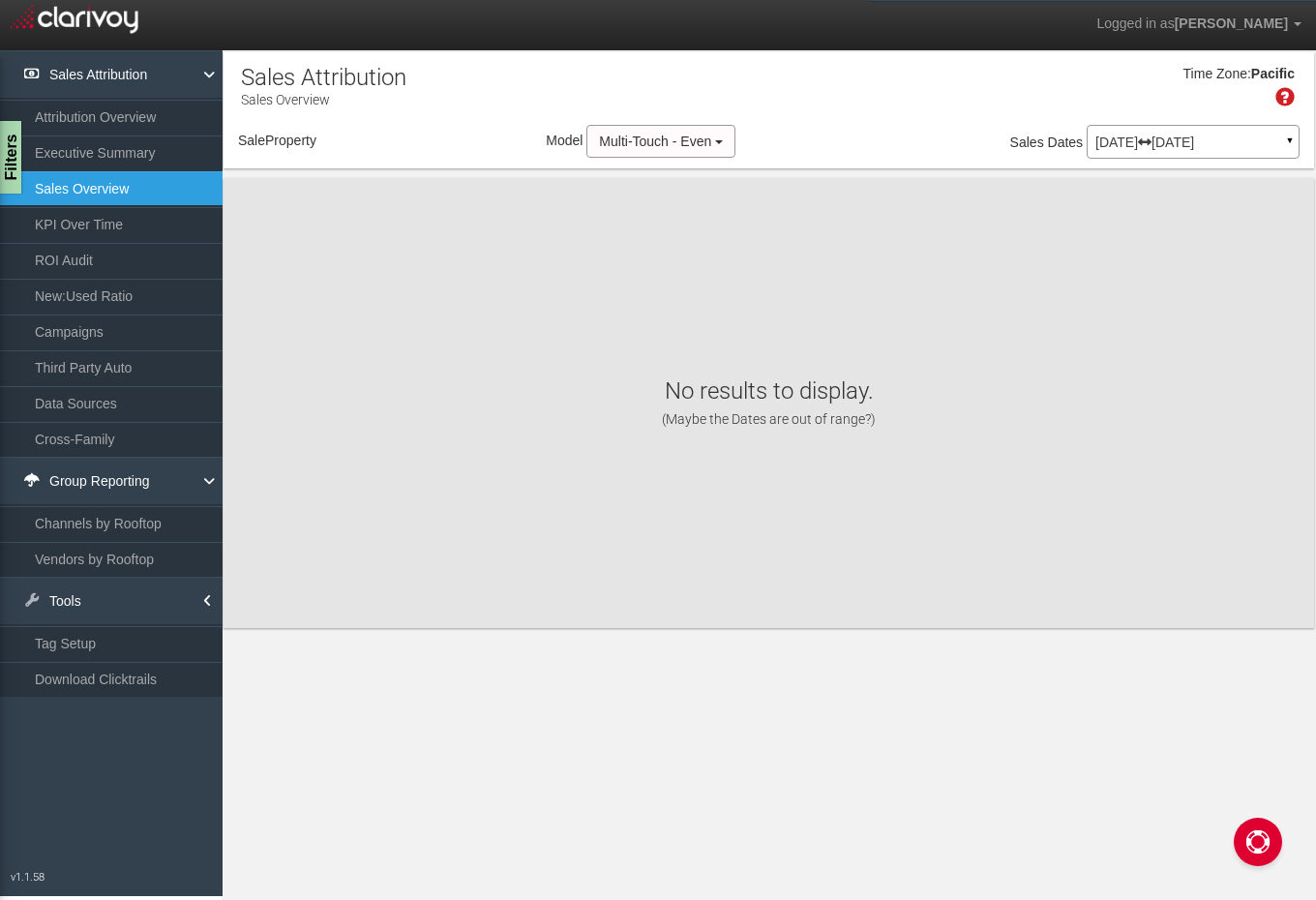
select select "object:723"
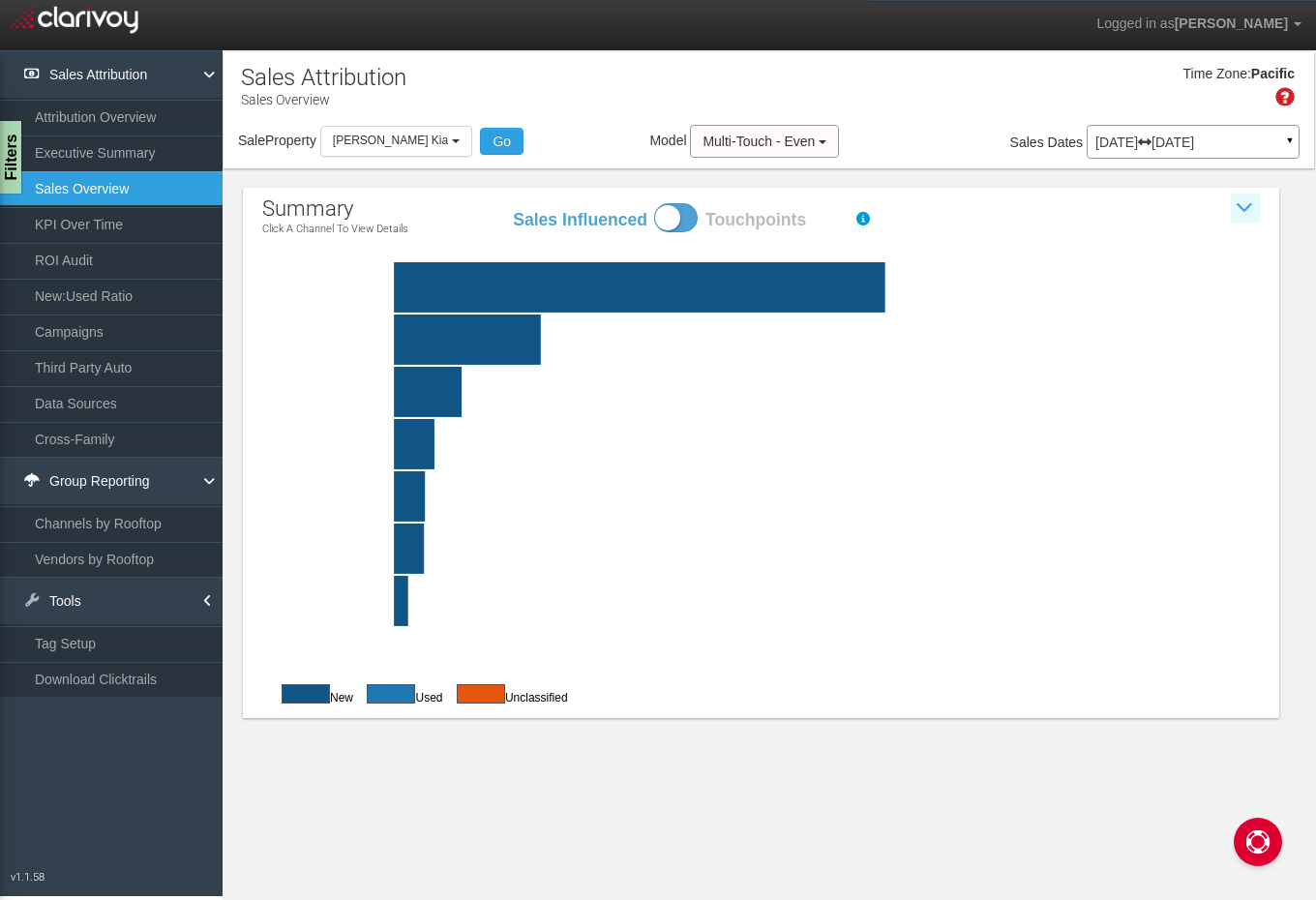
click at [1233, 201] on icon at bounding box center [1245, 208] width 29 height 29
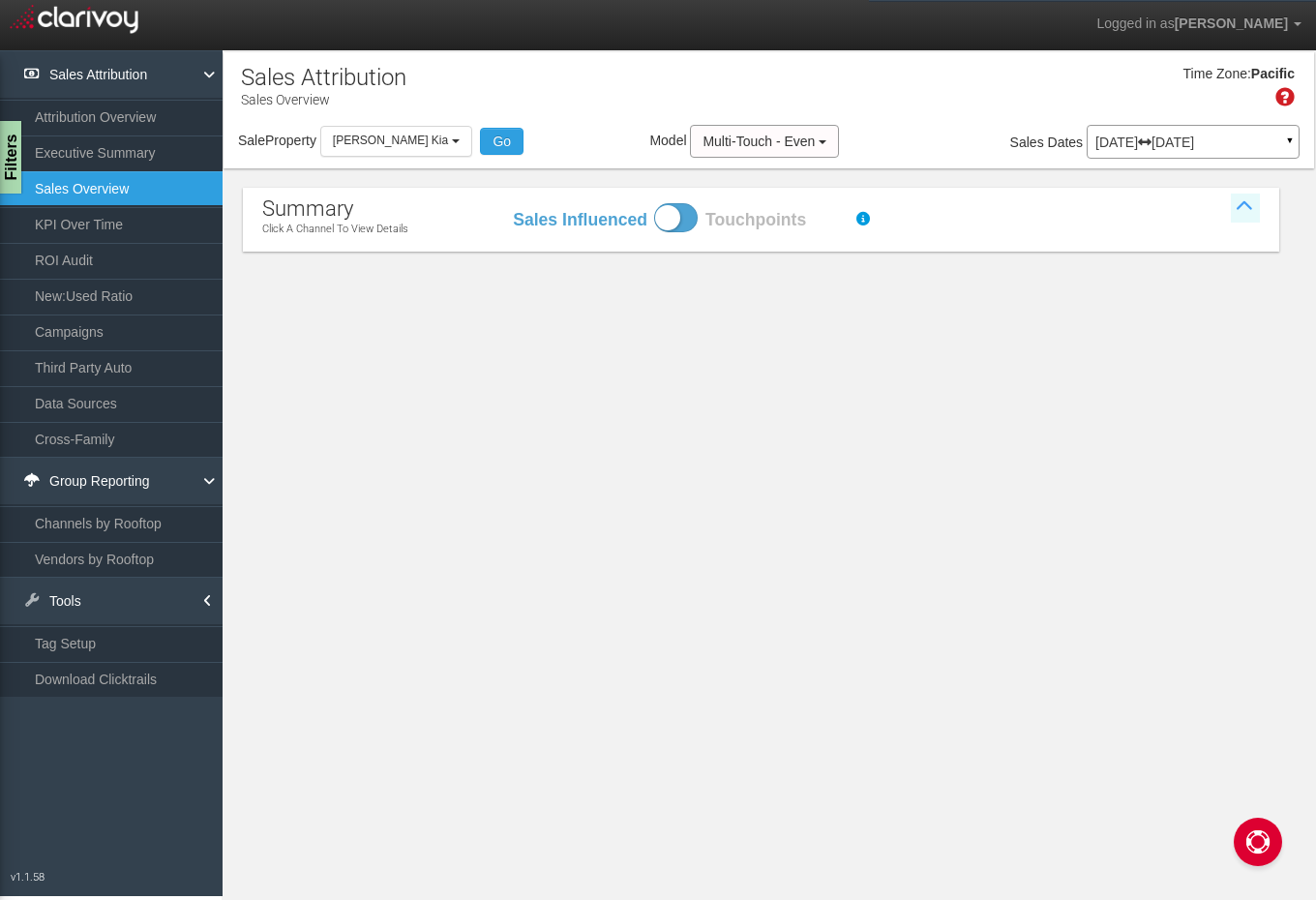
click at [1243, 203] on icon at bounding box center [1245, 208] width 29 height 29
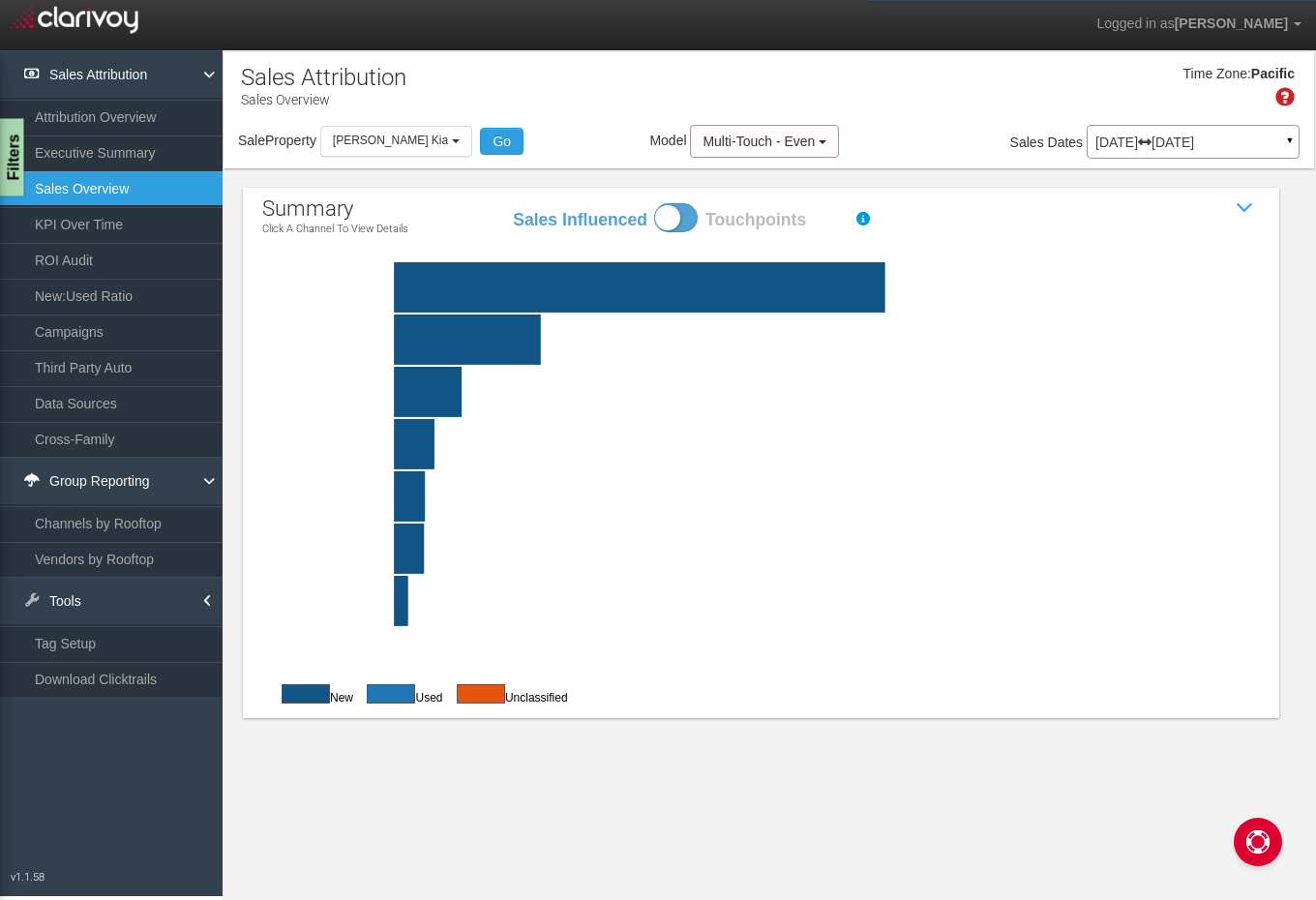
click at [12, 178] on div "Filters" at bounding box center [12, 157] width 24 height 77
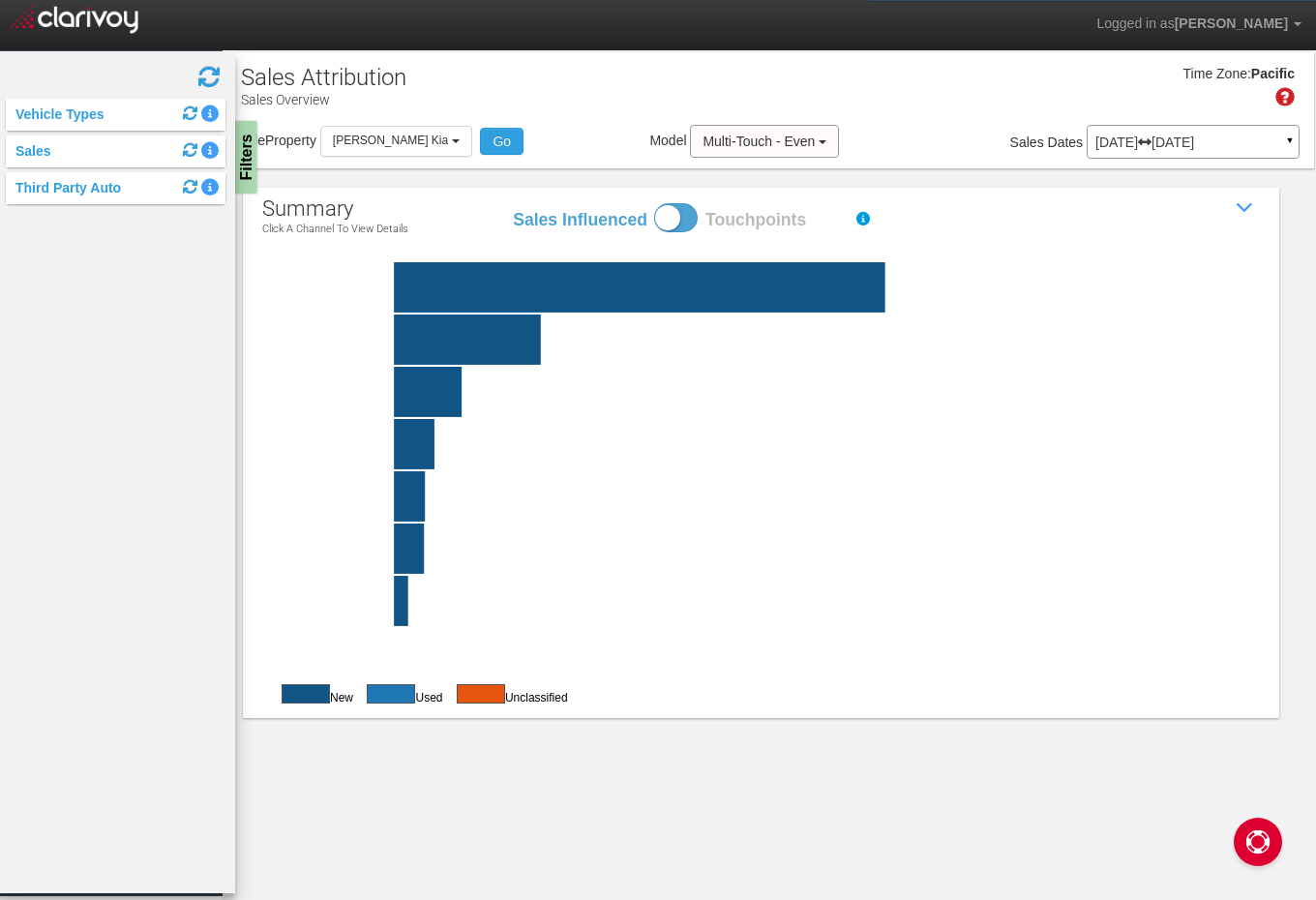
click at [443, 87] on div "Time Zone: Pacific" at bounding box center [768, 94] width 1091 height 63
click at [240, 150] on div "Filters" at bounding box center [247, 157] width 24 height 77
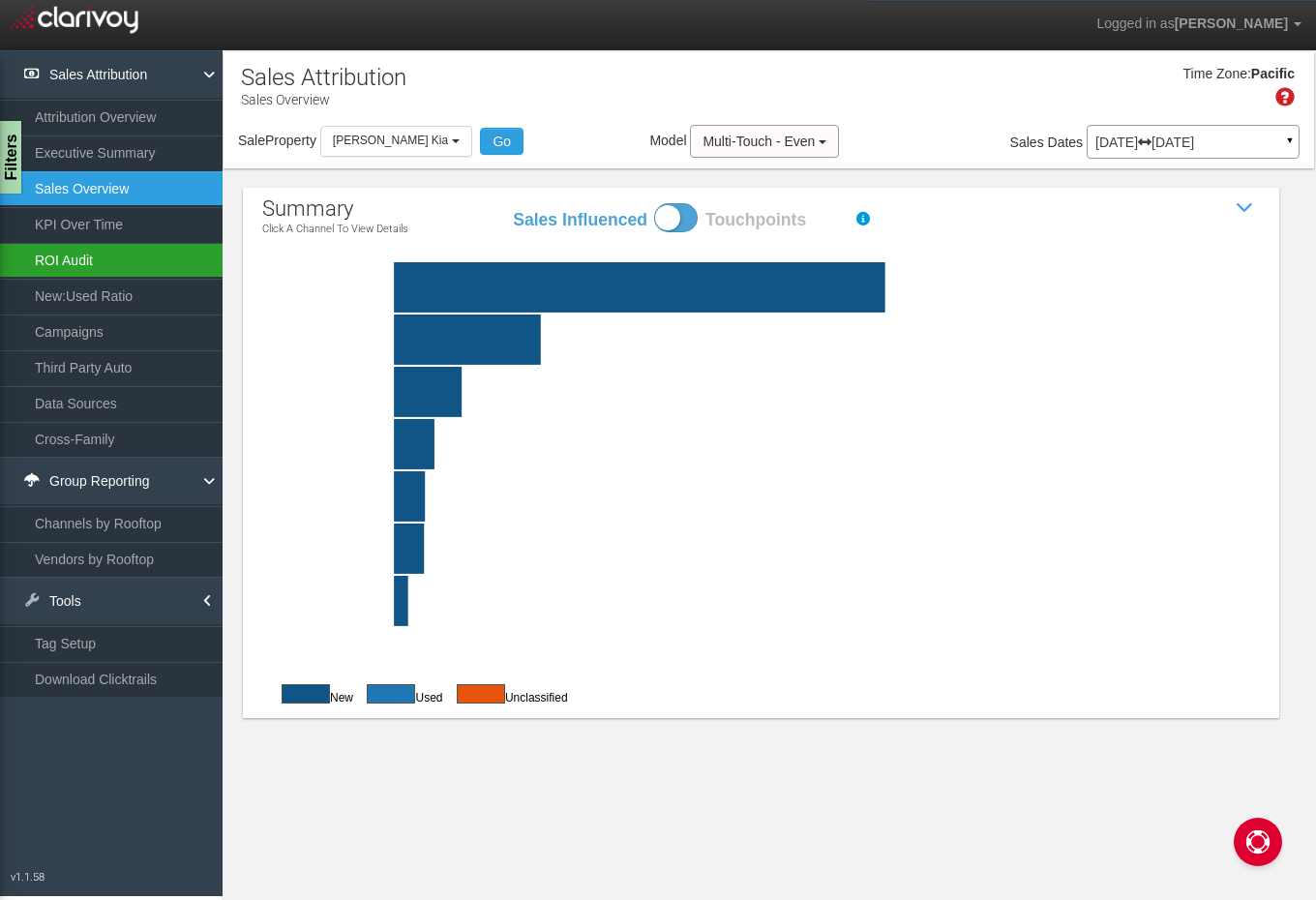
click at [126, 266] on link "ROI Audit" at bounding box center [111, 260] width 222 height 35
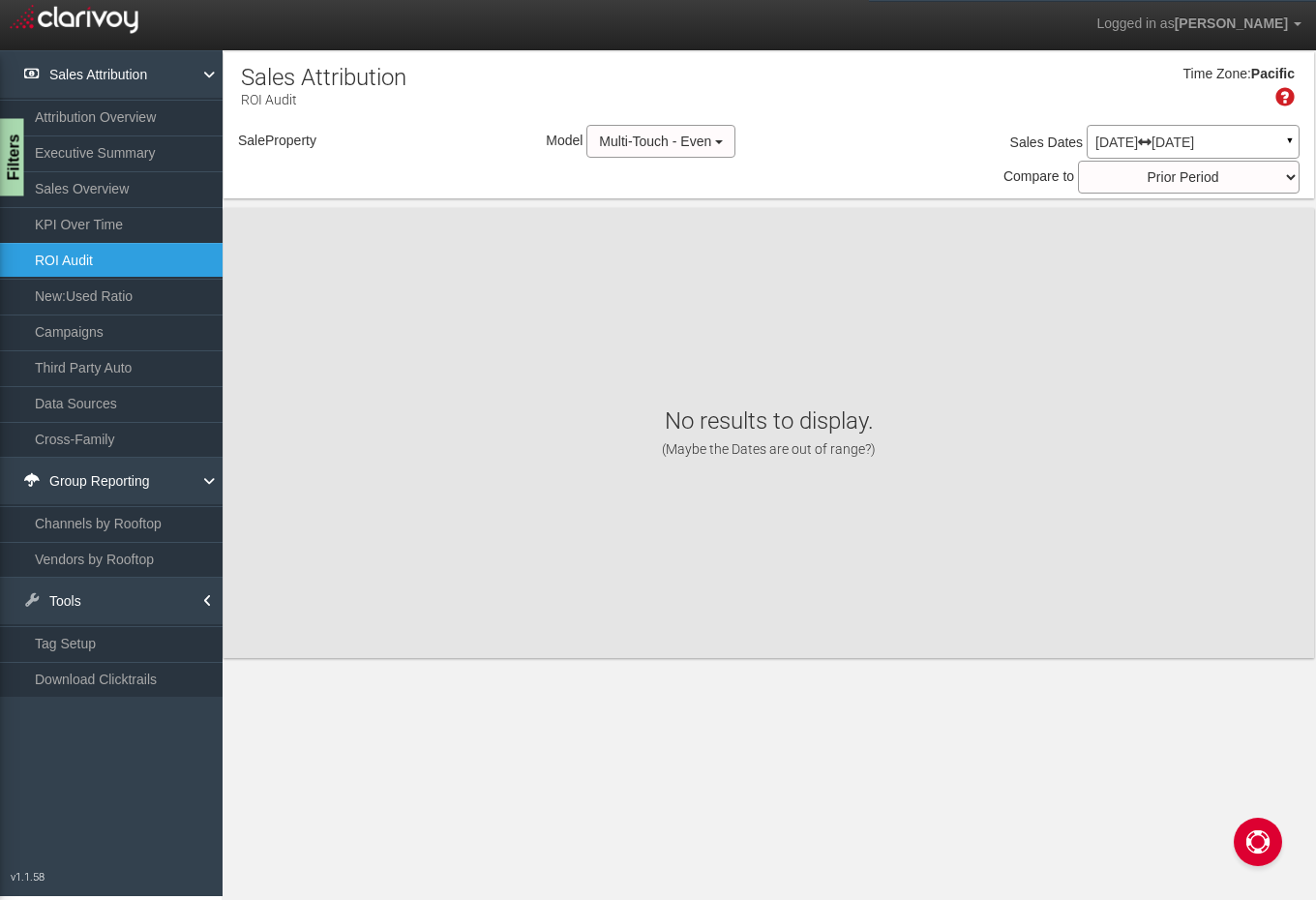
select select "object:765"
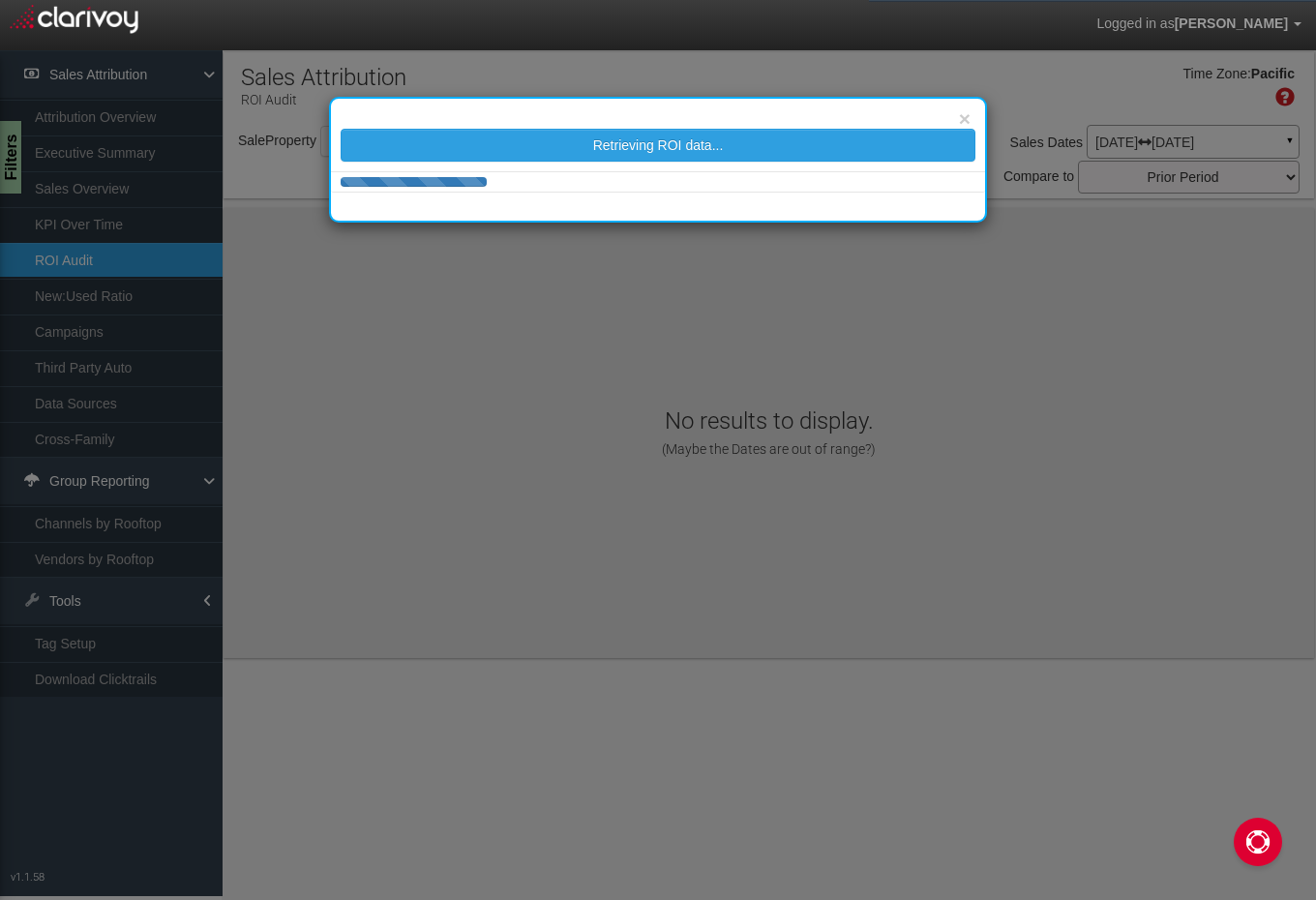
click at [7, 174] on div "× Retrieving ROI data..." at bounding box center [658, 450] width 1316 height 900
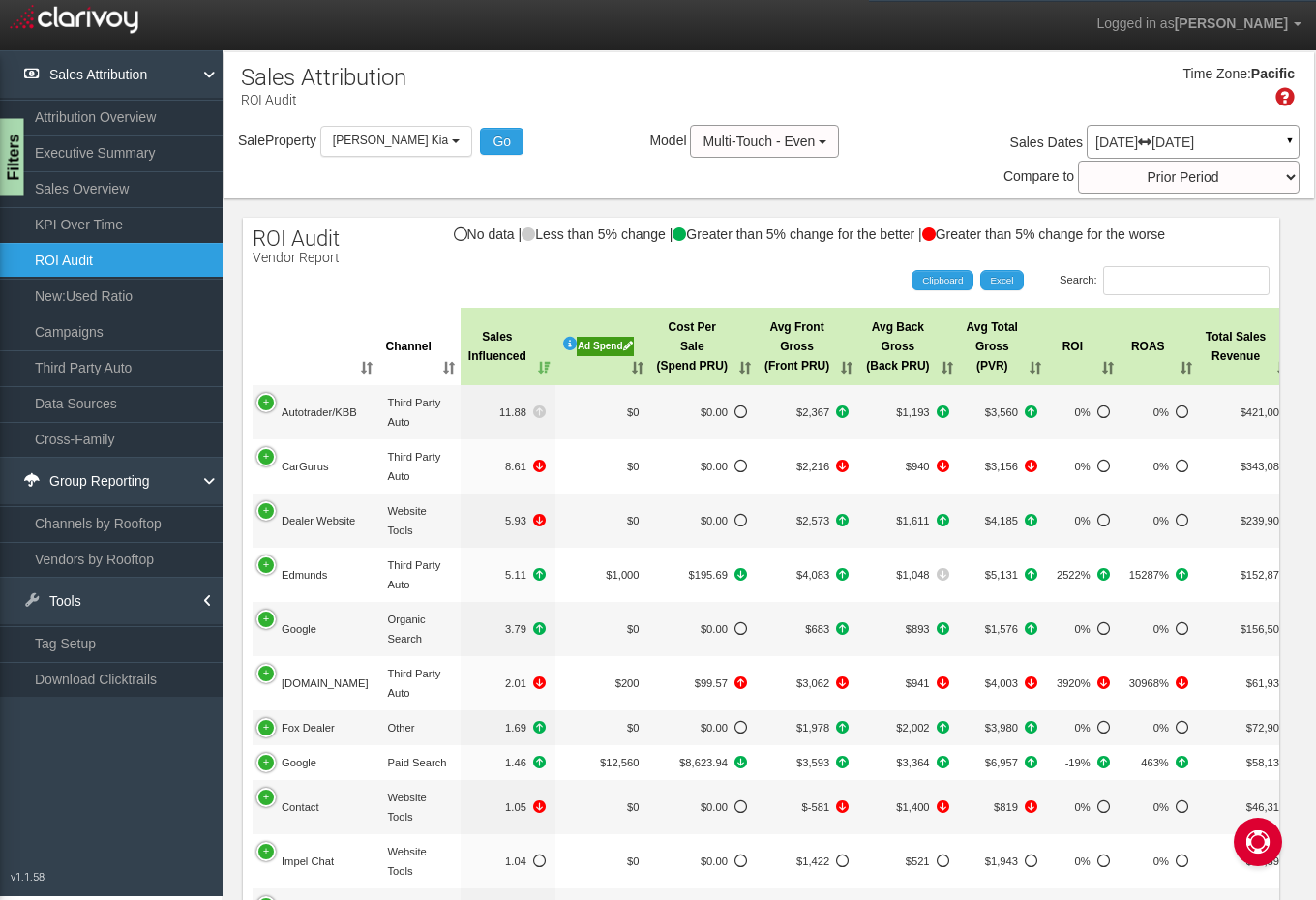
click at [10, 172] on div "Filters" at bounding box center [12, 157] width 24 height 77
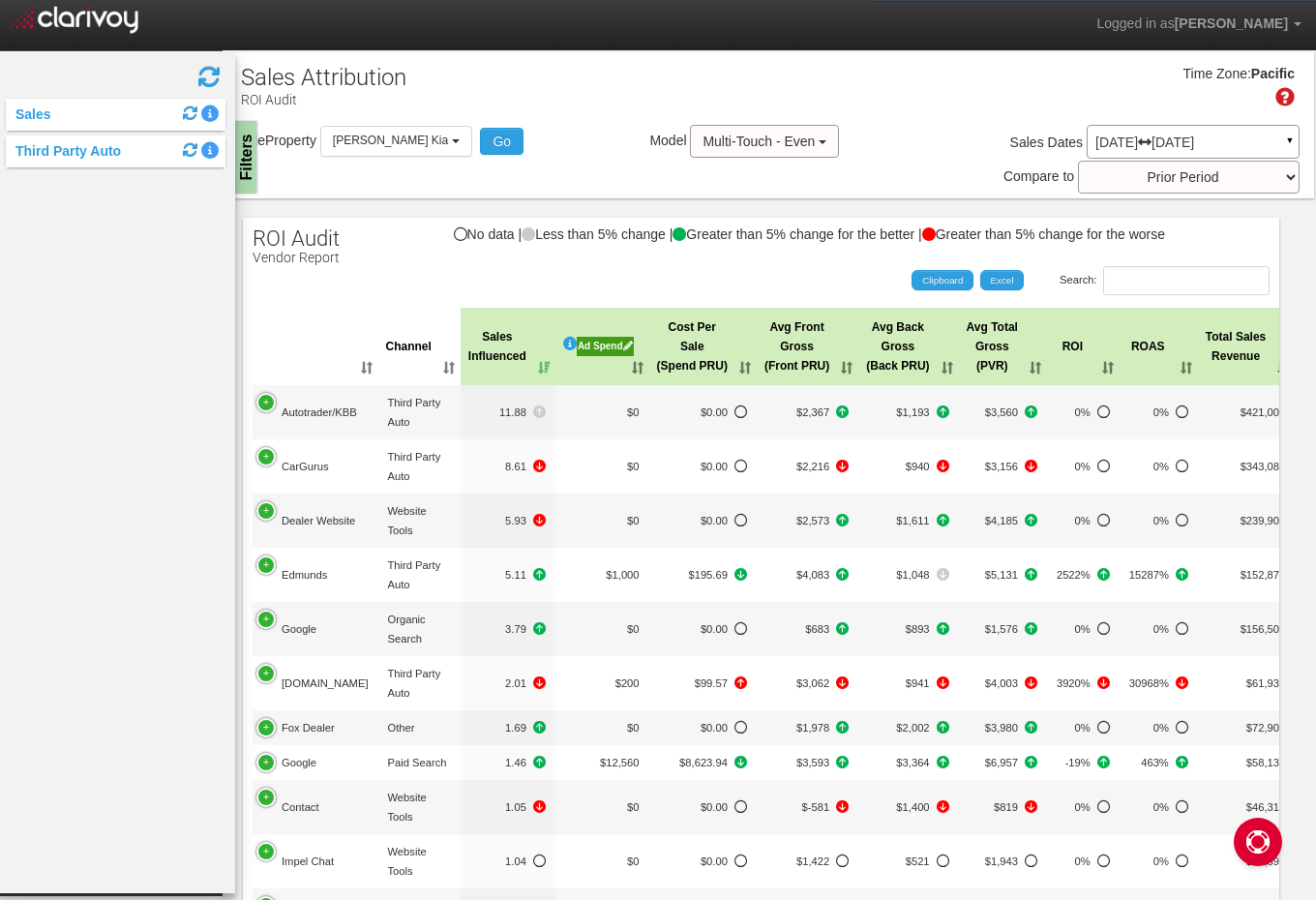
click at [103, 141] on div "Third Party Auto" at bounding box center [116, 151] width 219 height 32
click at [112, 105] on div "Sales" at bounding box center [116, 115] width 219 height 32
click at [45, 117] on link "Sales" at bounding box center [29, 115] width 45 height 16
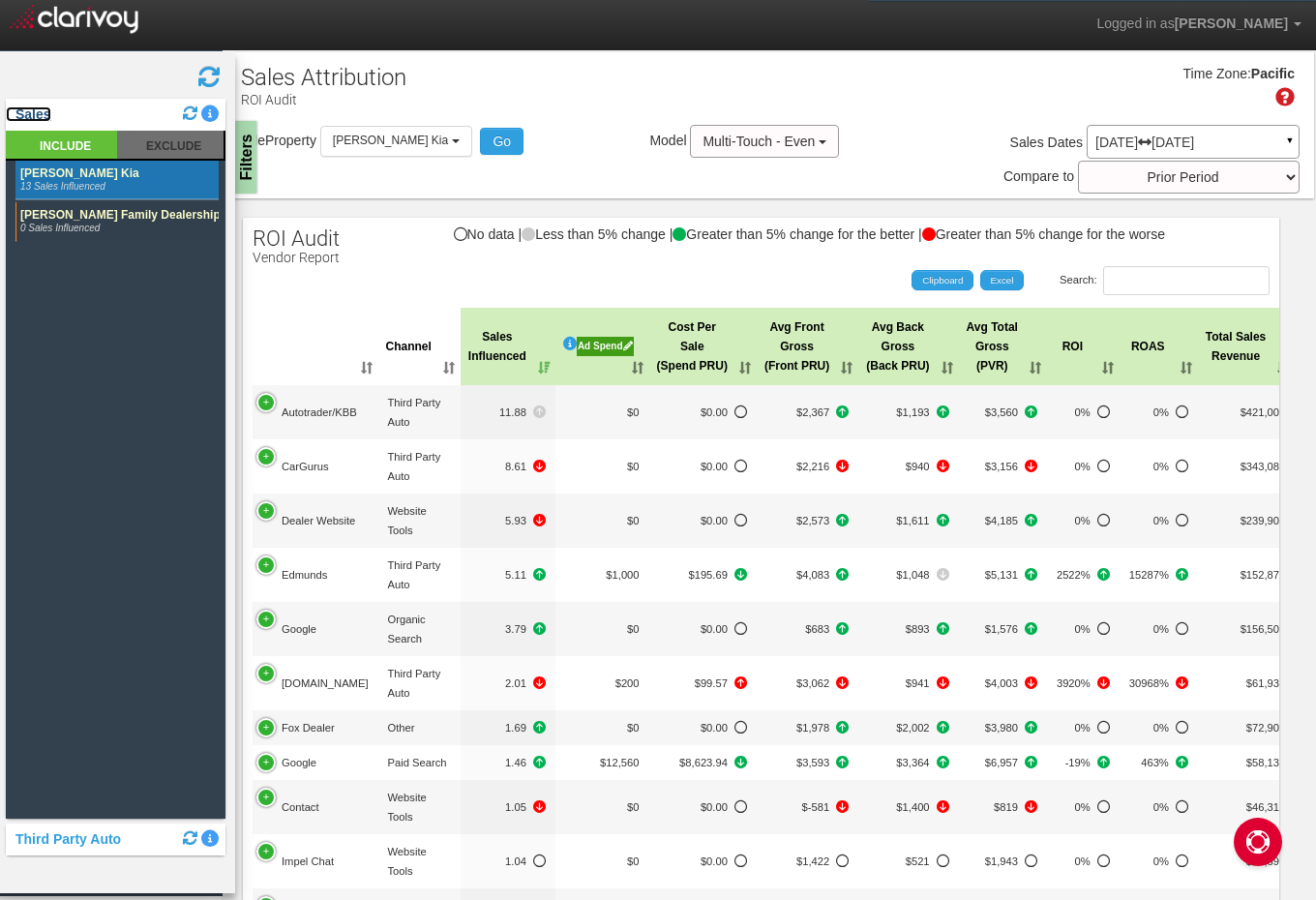
click at [28, 111] on link "Sales" at bounding box center [29, 115] width 45 height 16
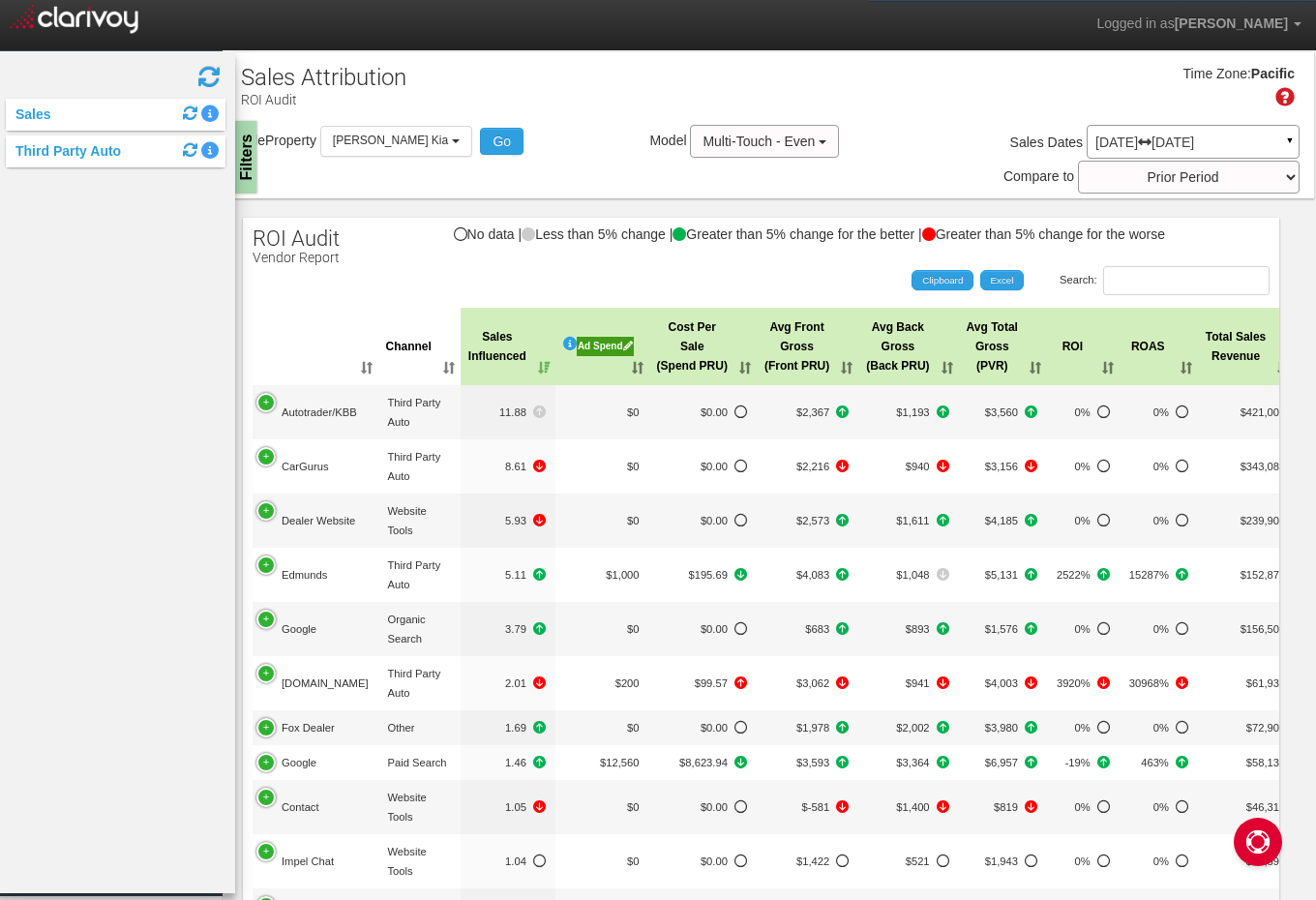
click at [45, 165] on div "Third Party Auto" at bounding box center [116, 151] width 219 height 32
click at [50, 133] on div "Sales INCLUDE EXCLUDE [PERSON_NAME] Kia 13 Sales Influenced [PERSON_NAME] Famil…" at bounding box center [114, 473] width 242 height 843
click at [50, 149] on link "Third Party Auto" at bounding box center [63, 151] width 115 height 16
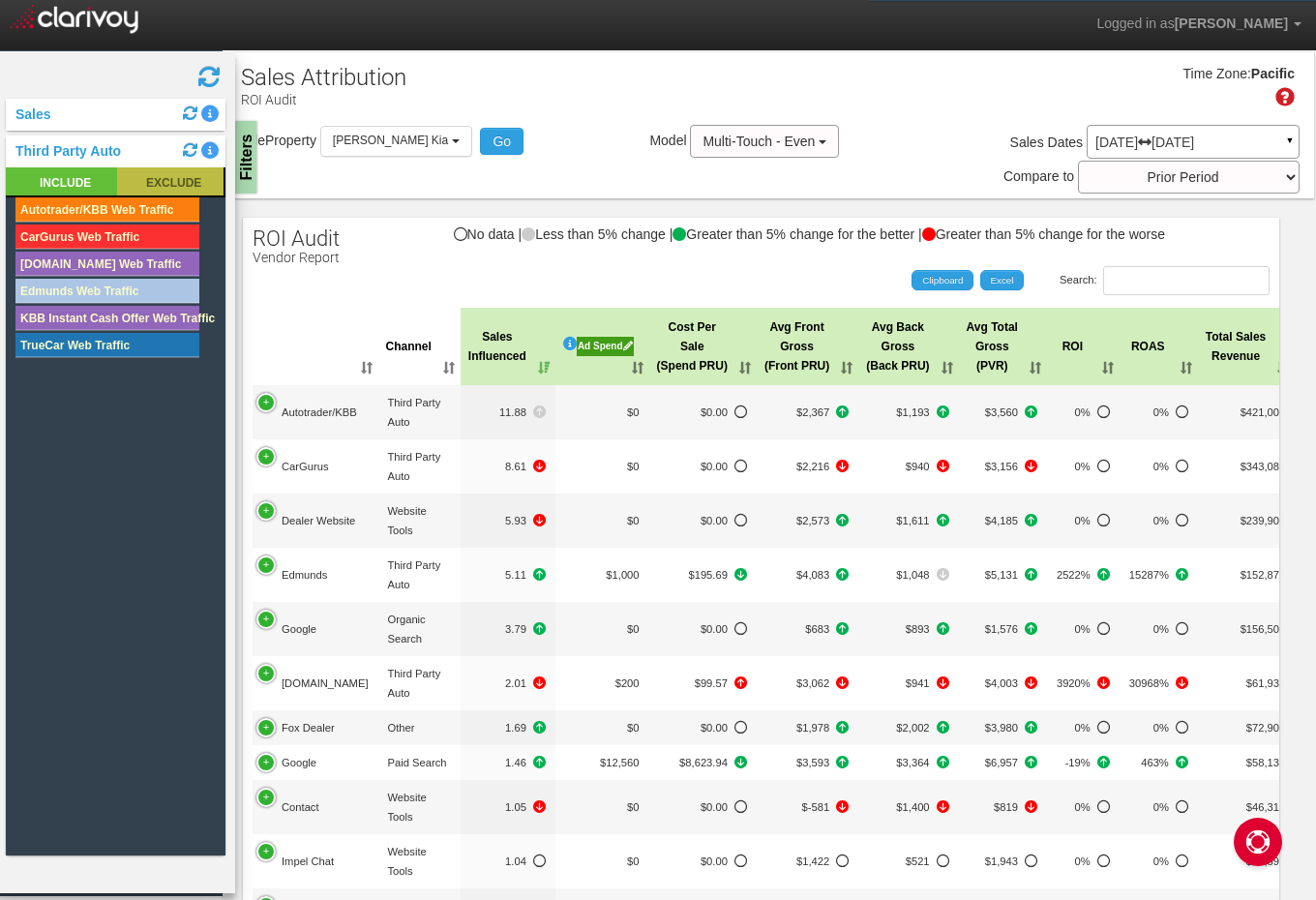
click at [144, 185] on rect at bounding box center [170, 181] width 107 height 28
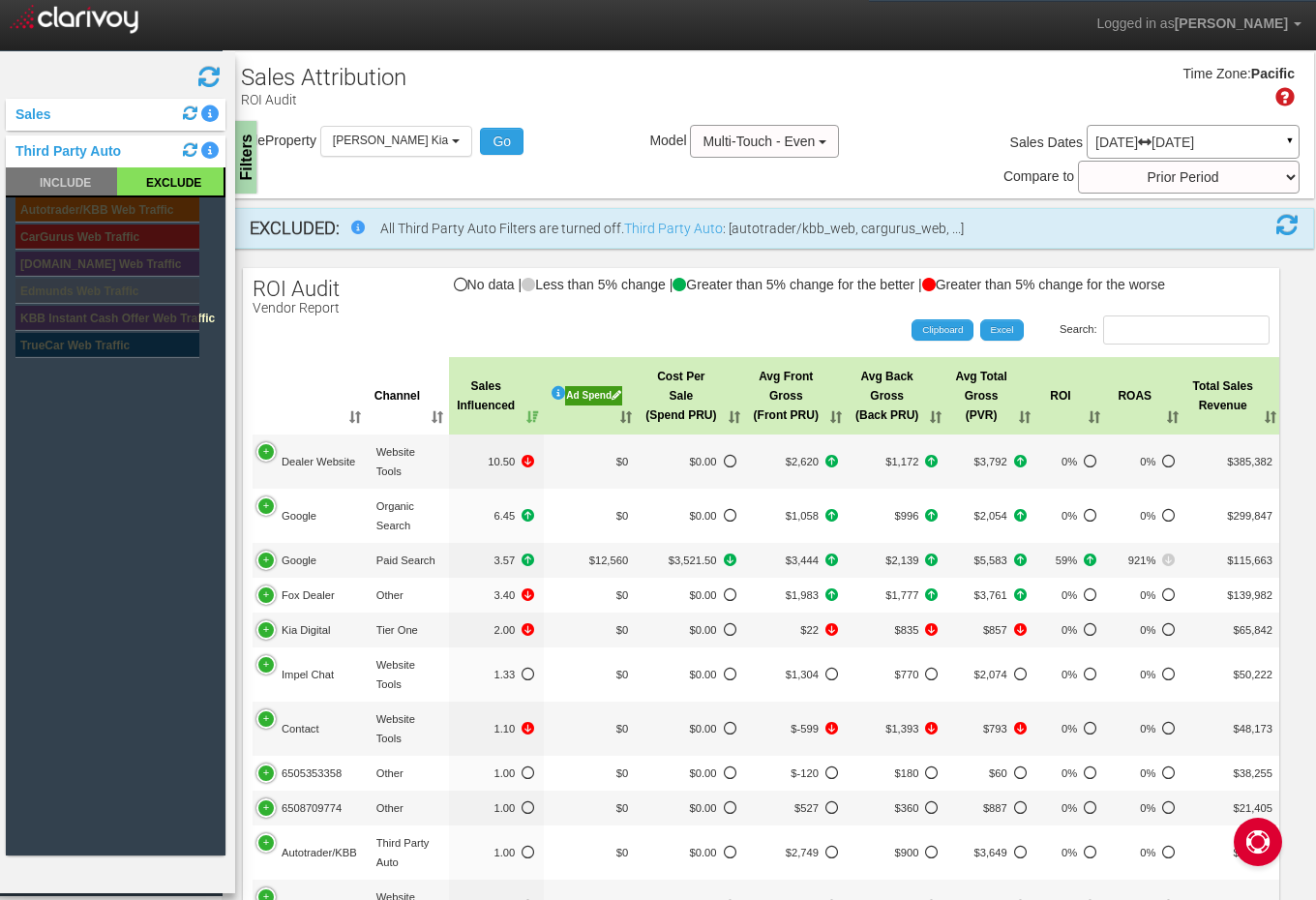
click at [140, 116] on div "Sales" at bounding box center [116, 115] width 219 height 32
click at [67, 129] on div "Sales" at bounding box center [116, 115] width 219 height 32
click at [44, 126] on div "Sales" at bounding box center [116, 115] width 219 height 32
click at [44, 124] on div "Sales" at bounding box center [116, 115] width 219 height 32
click at [44, 118] on link "Sales" at bounding box center [29, 115] width 45 height 16
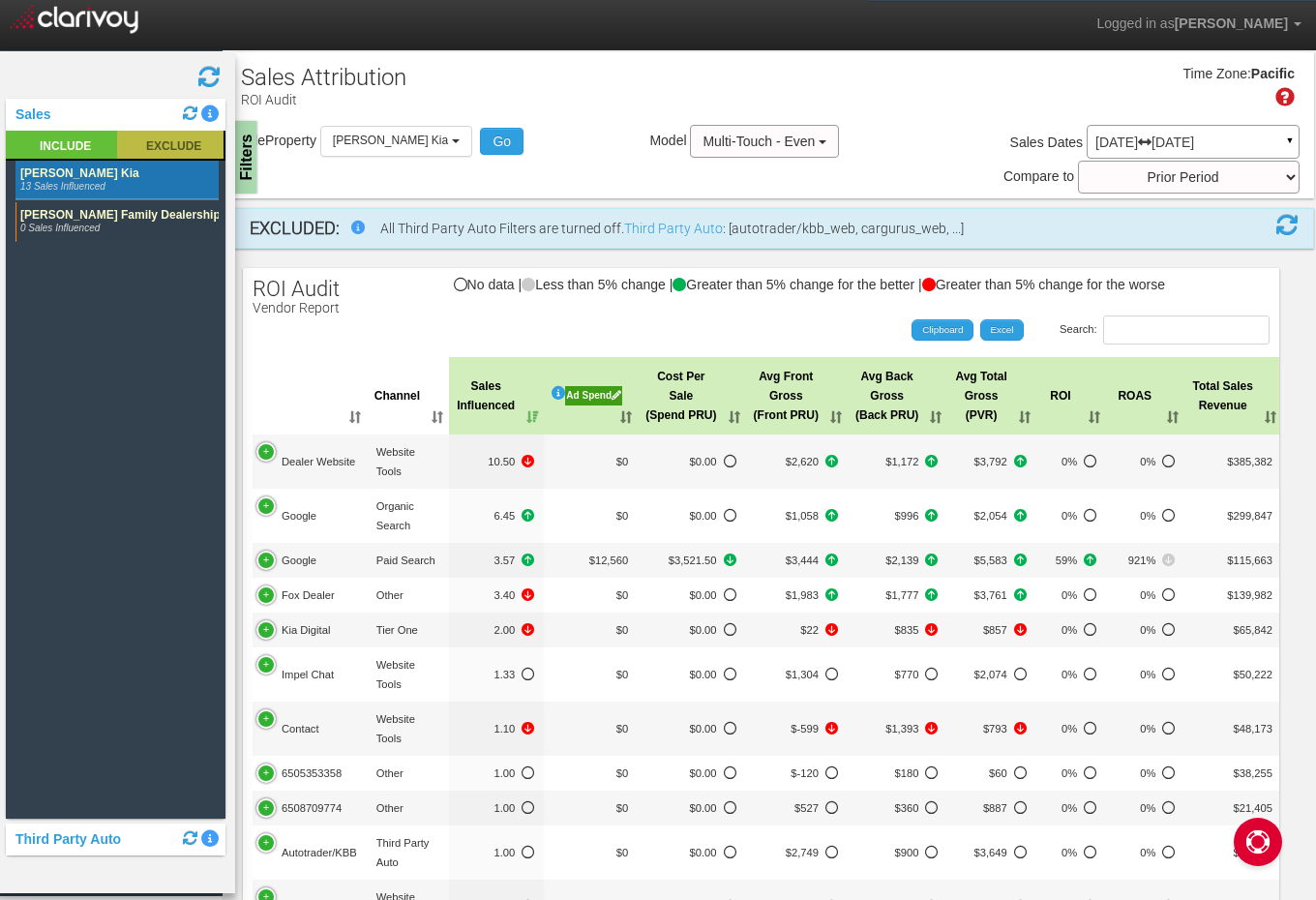
click at [139, 156] on rect at bounding box center [170, 144] width 107 height 28
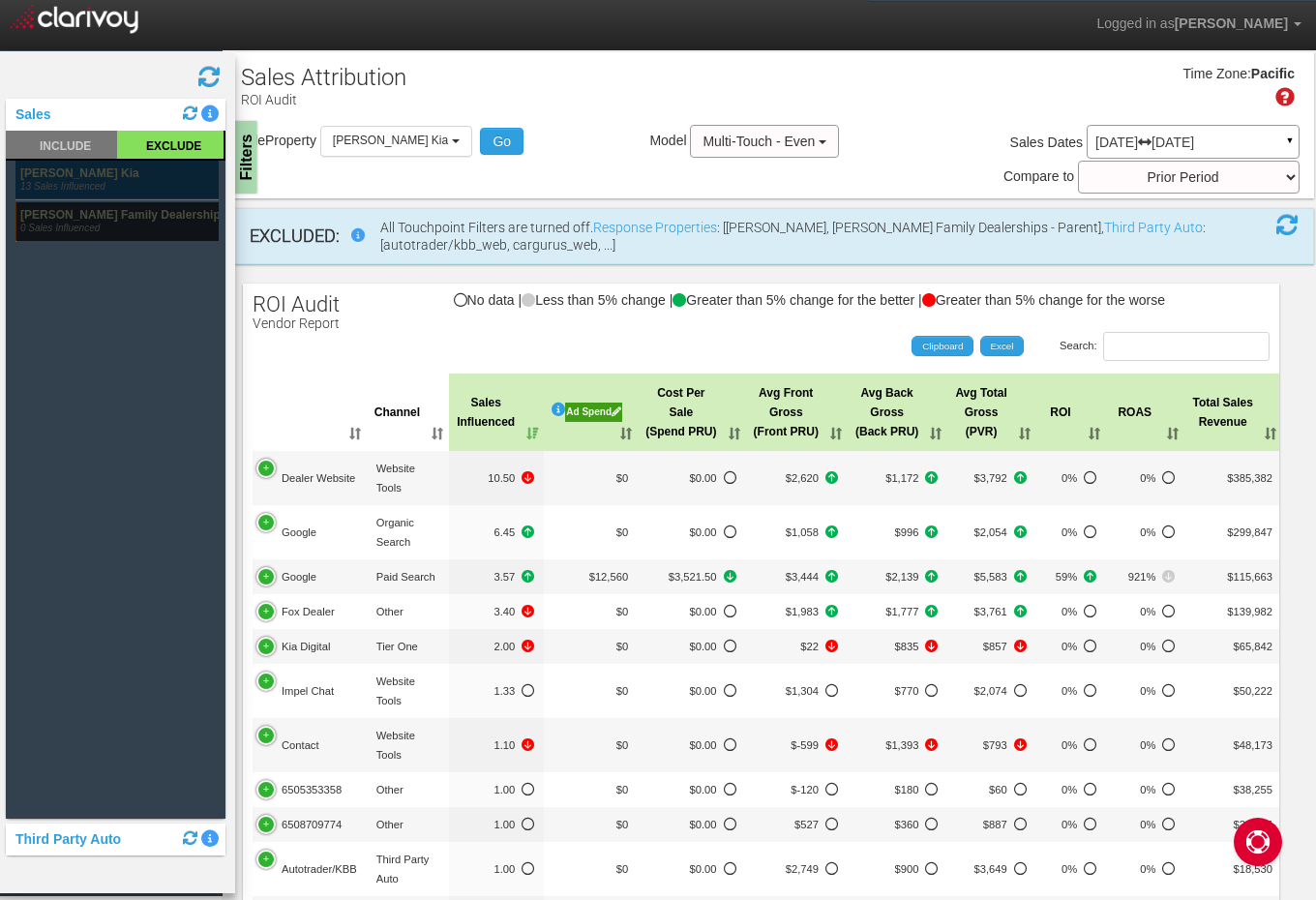
click at [103, 194] on rect at bounding box center [118, 180] width 204 height 39
click at [101, 204] on rect at bounding box center [118, 222] width 204 height 39
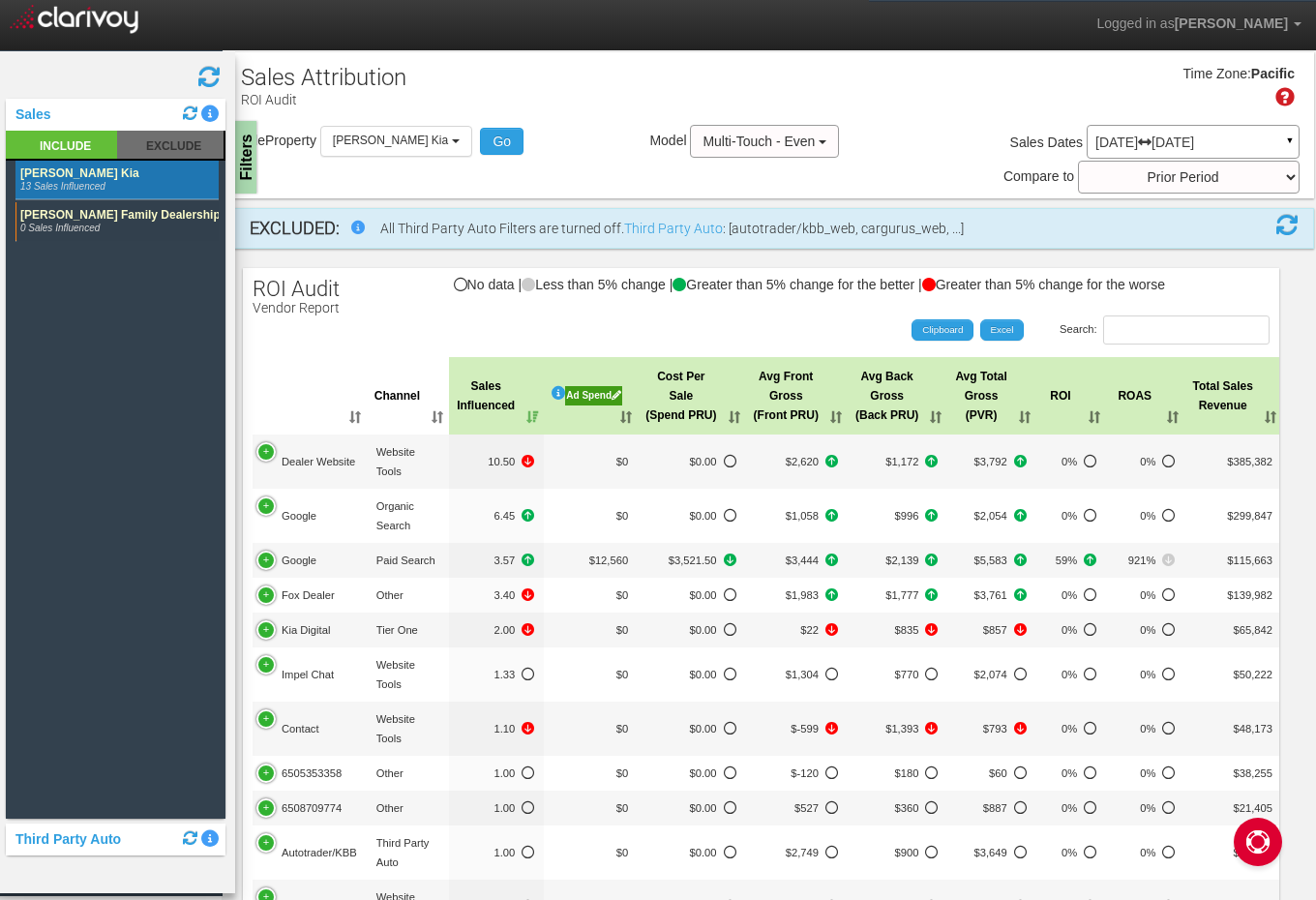
click at [105, 208] on rect at bounding box center [118, 222] width 204 height 39
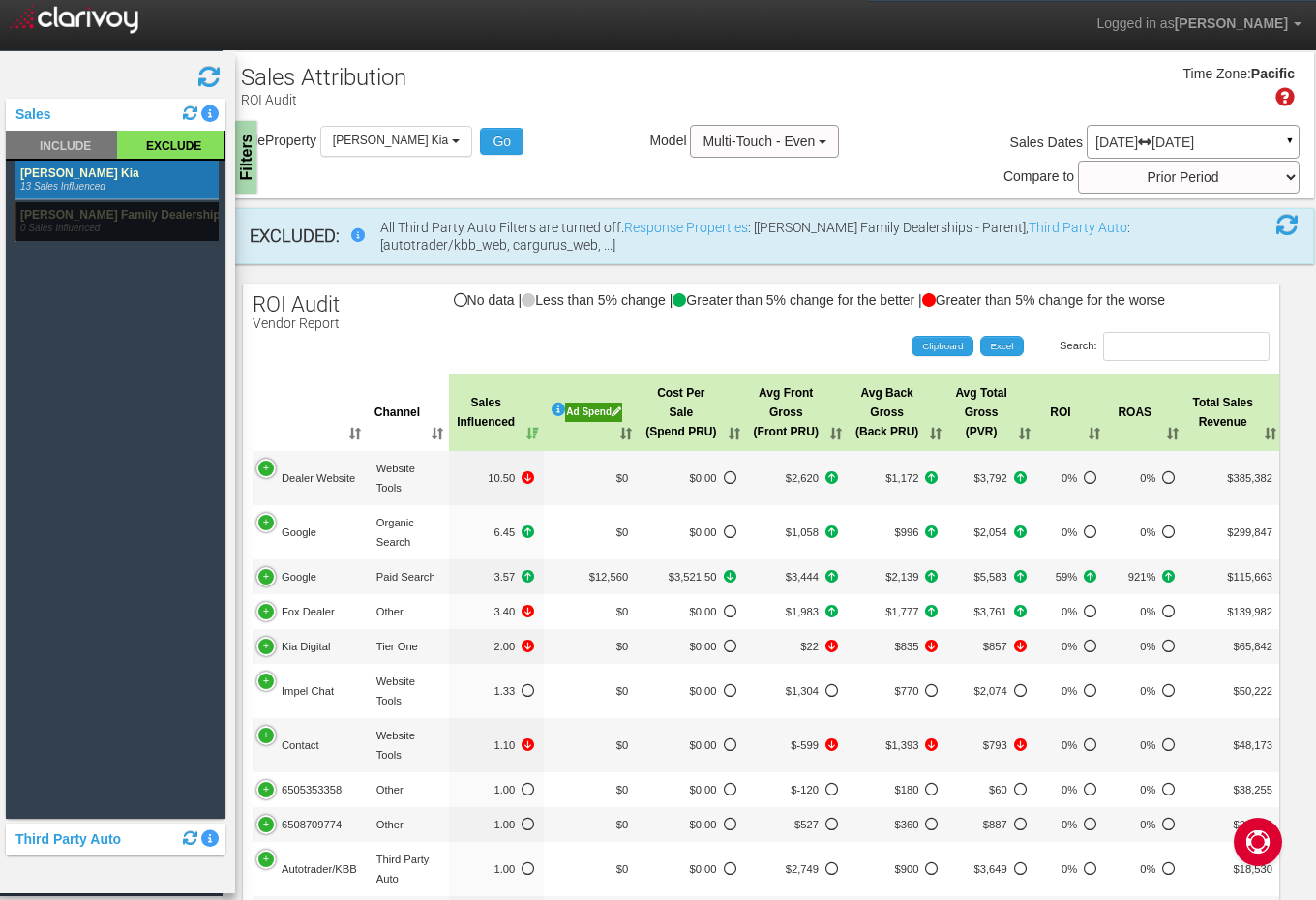
click at [104, 172] on rect at bounding box center [118, 180] width 204 height 39
click at [215, 81] on span at bounding box center [209, 76] width 23 height 23
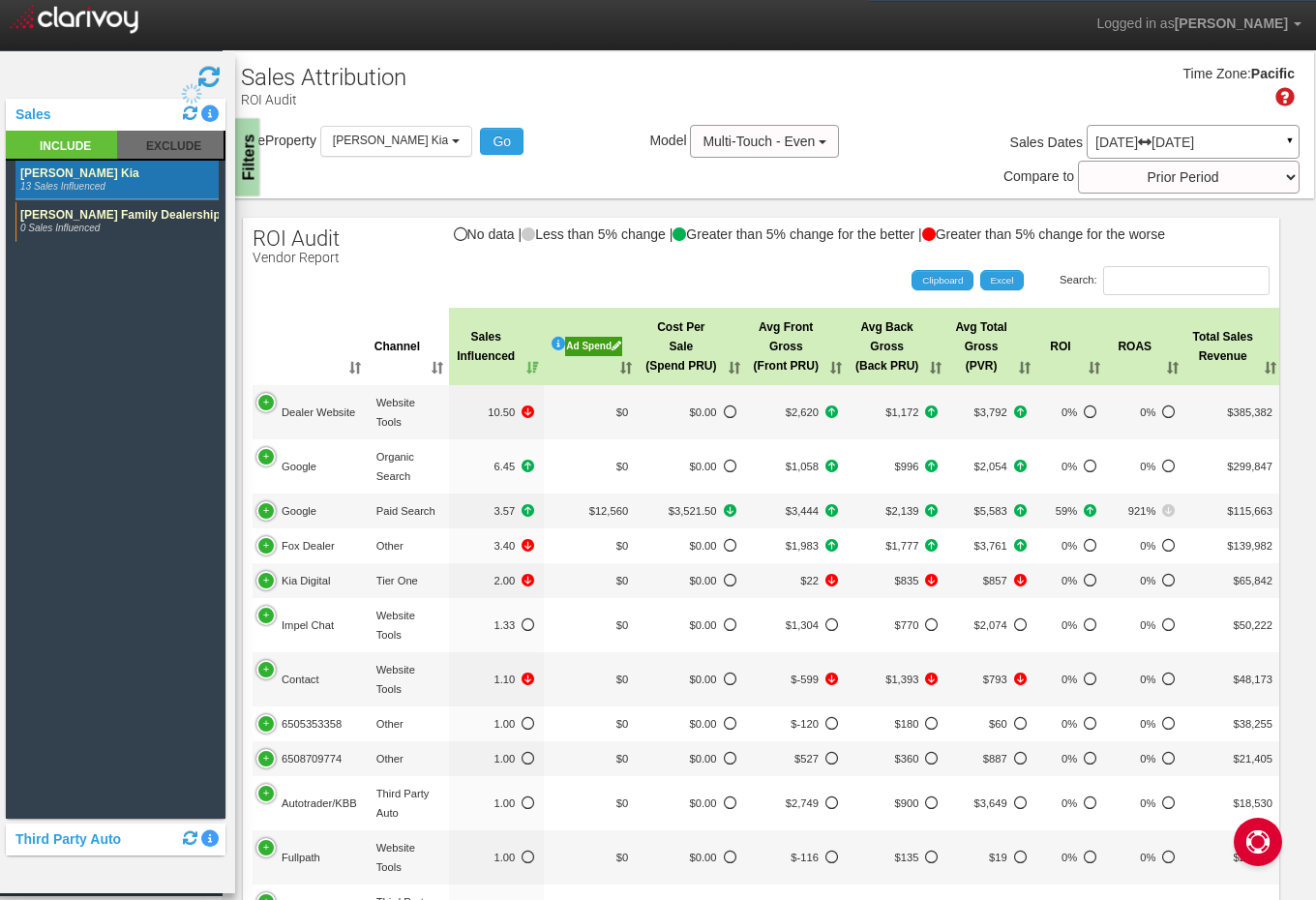
click at [245, 136] on div "Filters" at bounding box center [247, 157] width 24 height 77
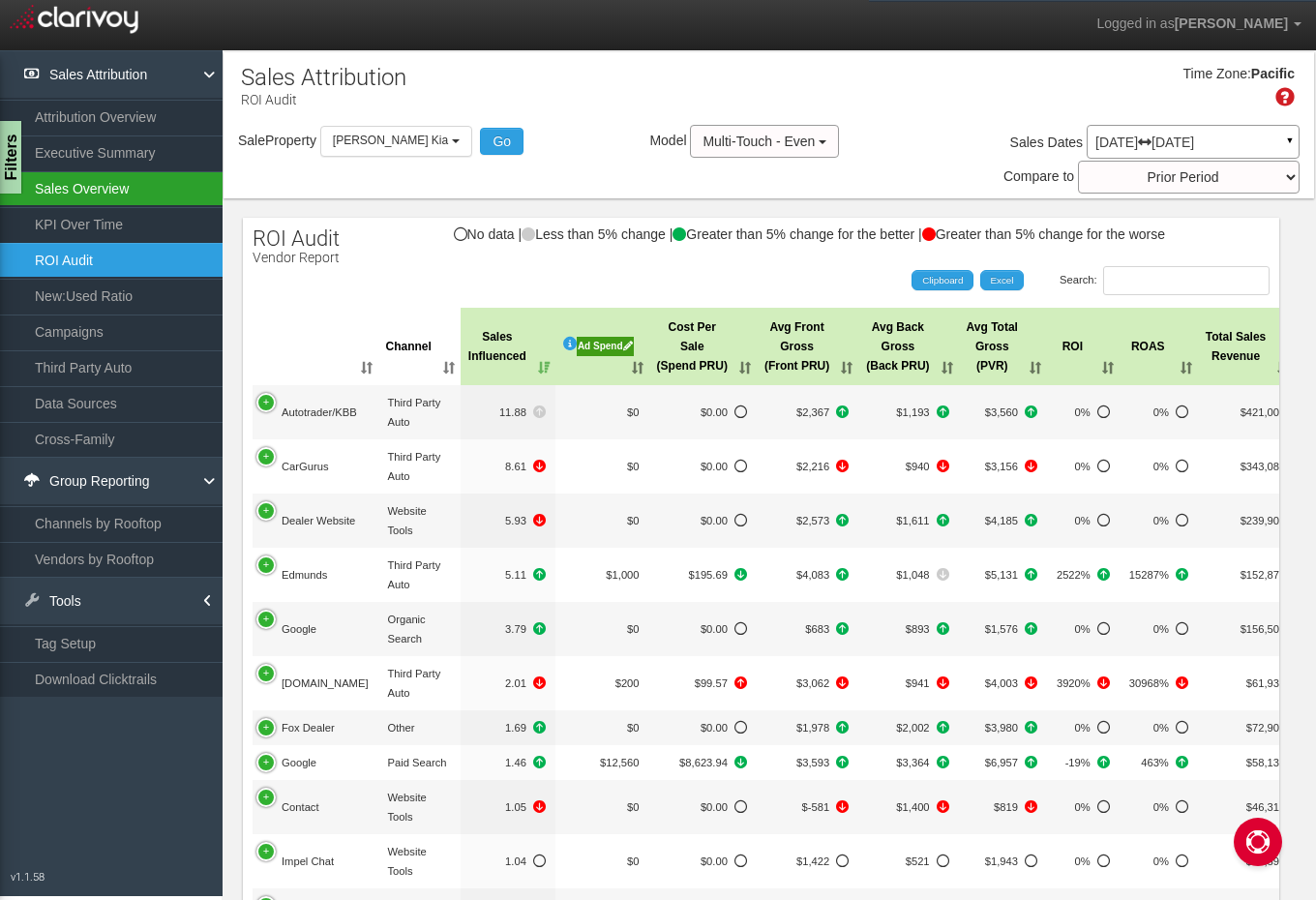
click at [156, 201] on link "Sales Overview" at bounding box center [111, 188] width 222 height 35
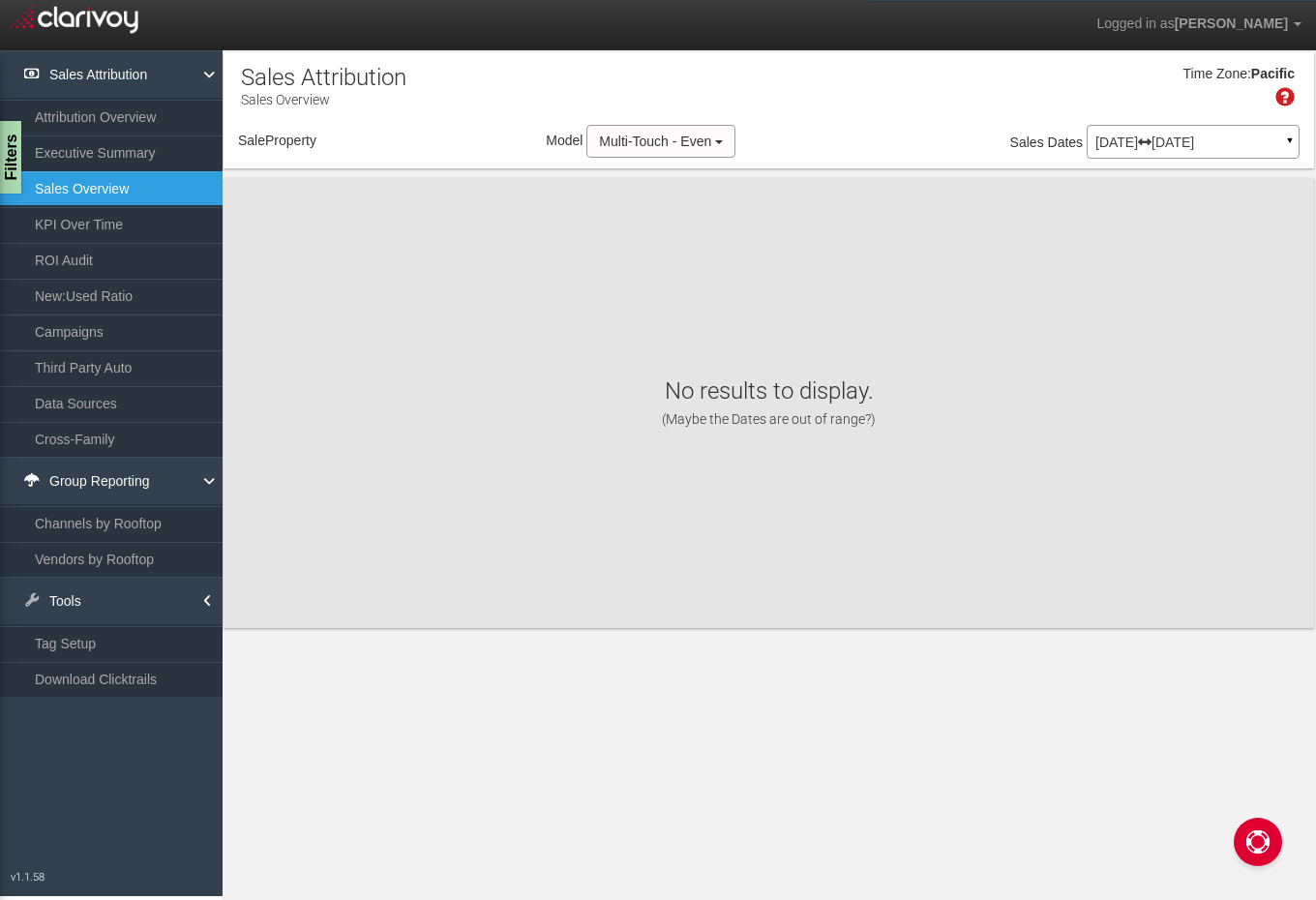
select select "object:806"
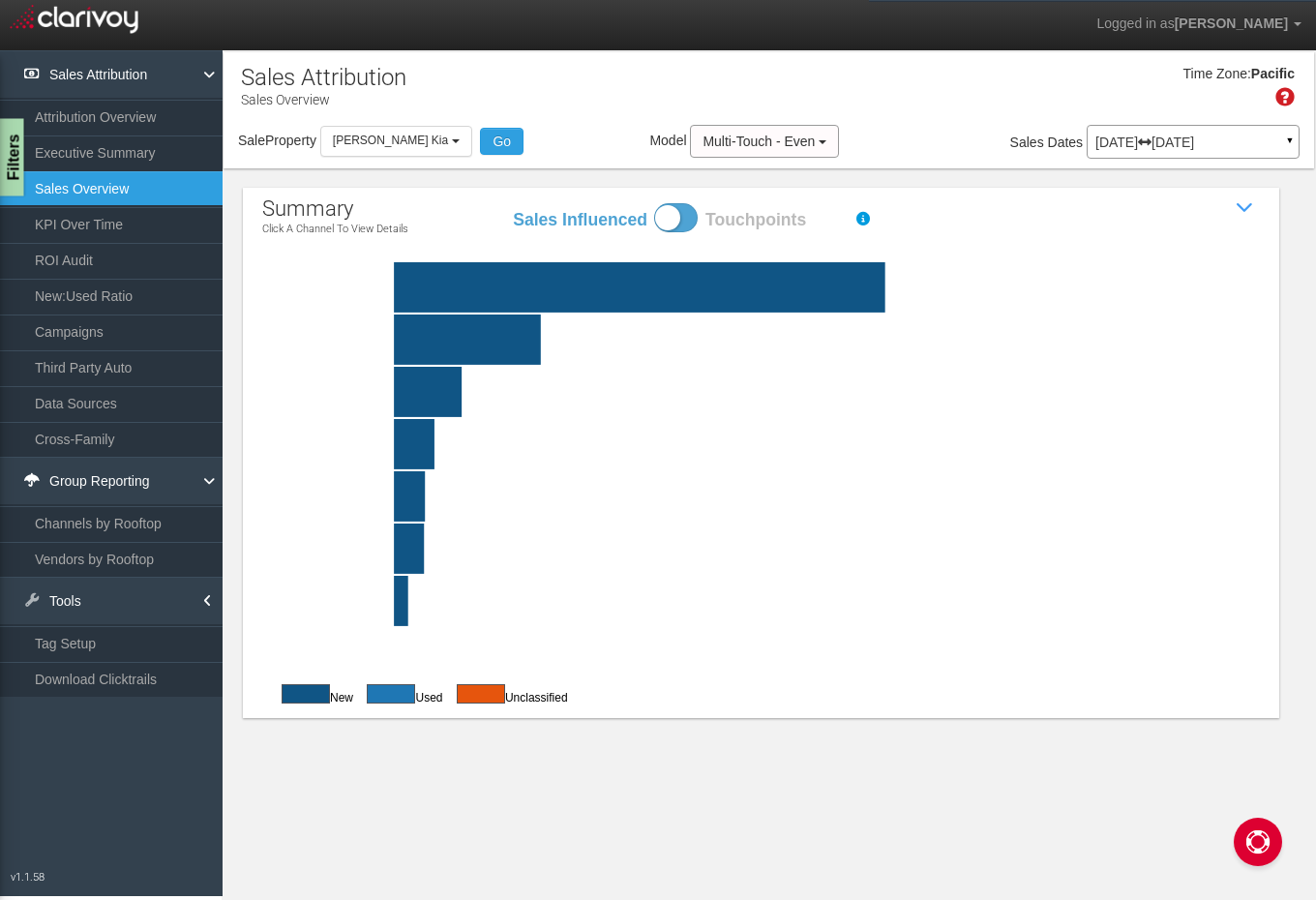
click at [16, 166] on div "Filters" at bounding box center [12, 157] width 24 height 77
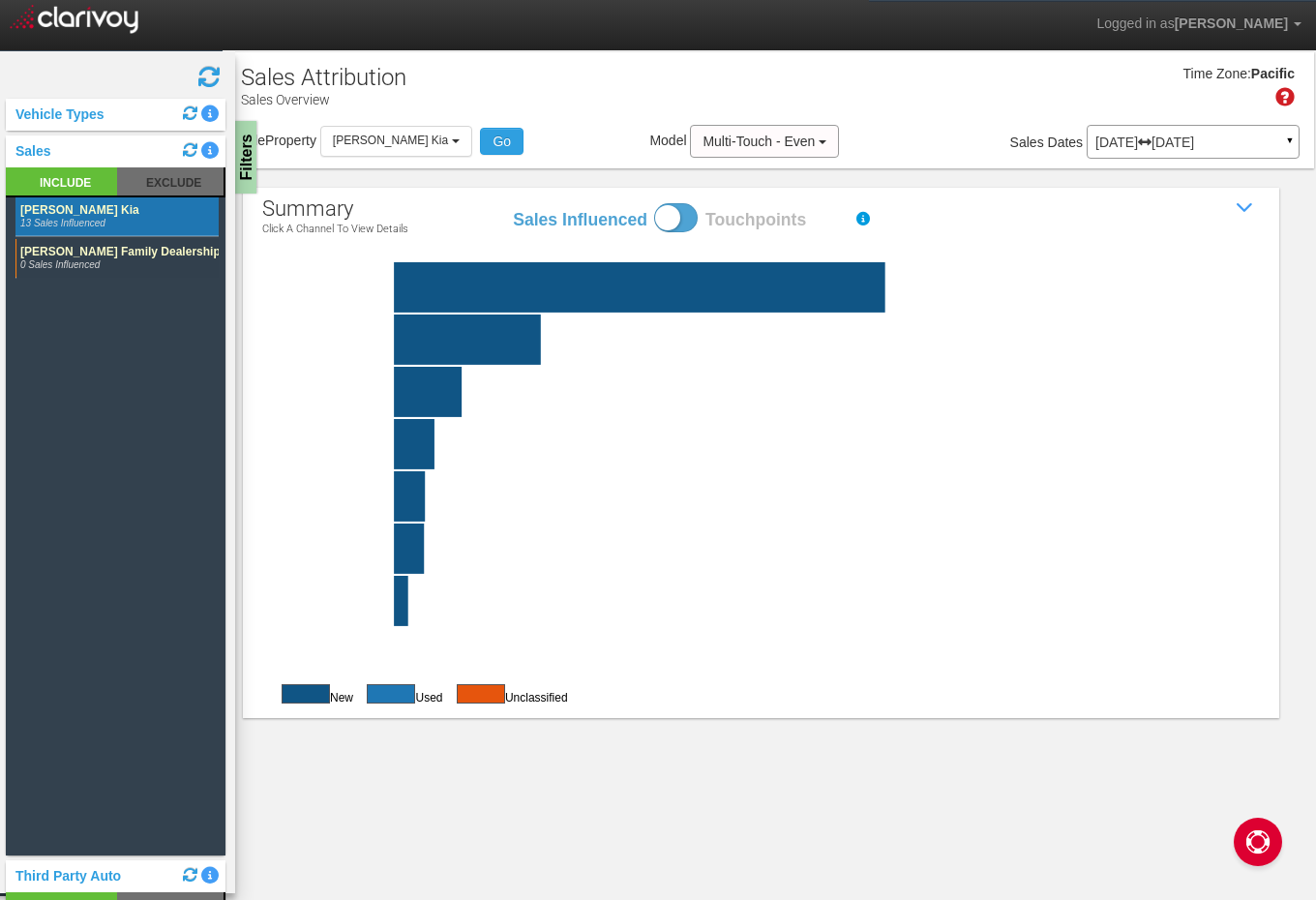
click at [434, 79] on div "Time Zone: Pacific" at bounding box center [768, 94] width 1091 height 63
click at [245, 141] on div "Filters" at bounding box center [247, 157] width 24 height 77
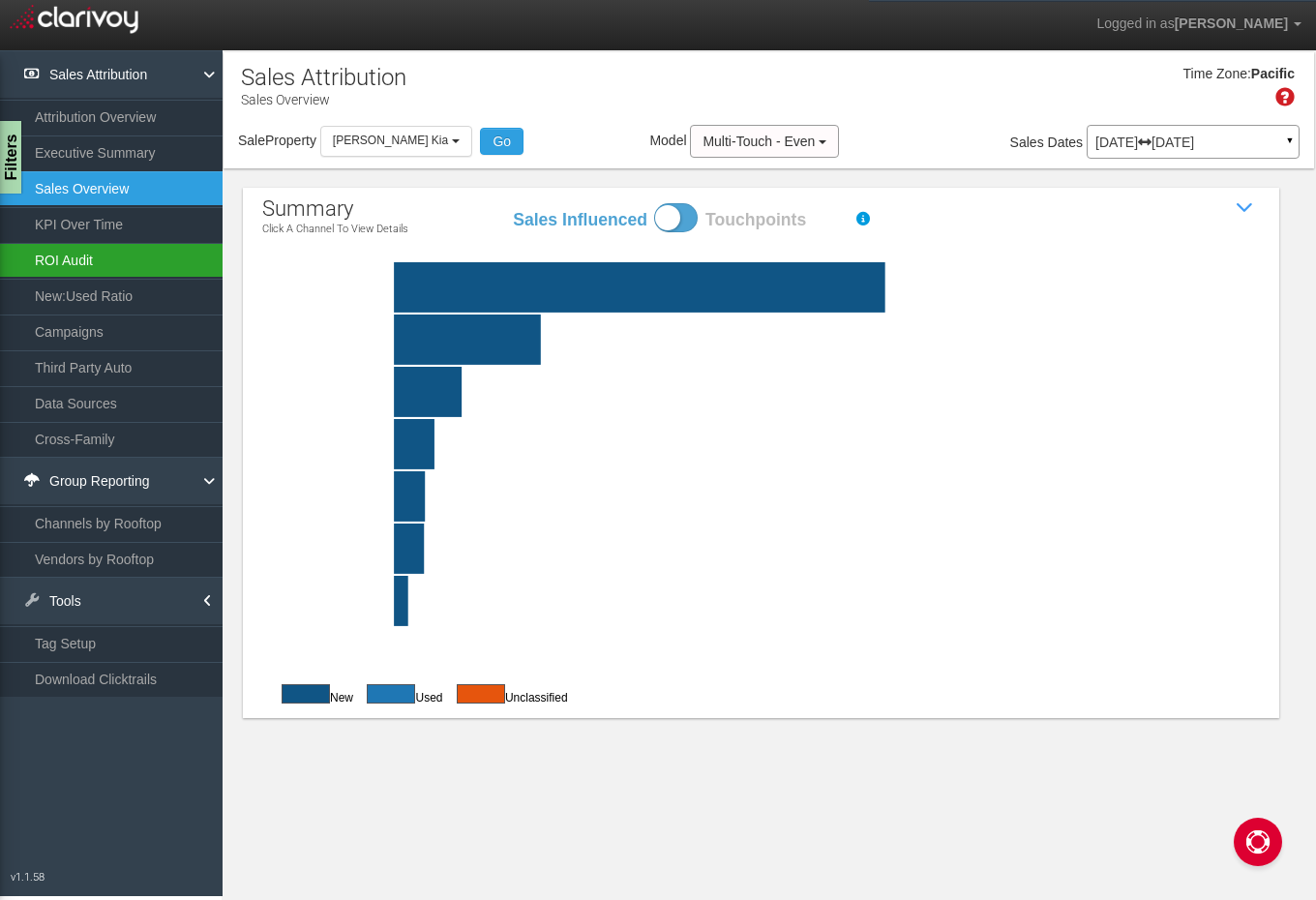
click at [180, 251] on link "ROI Audit" at bounding box center [111, 260] width 222 height 35
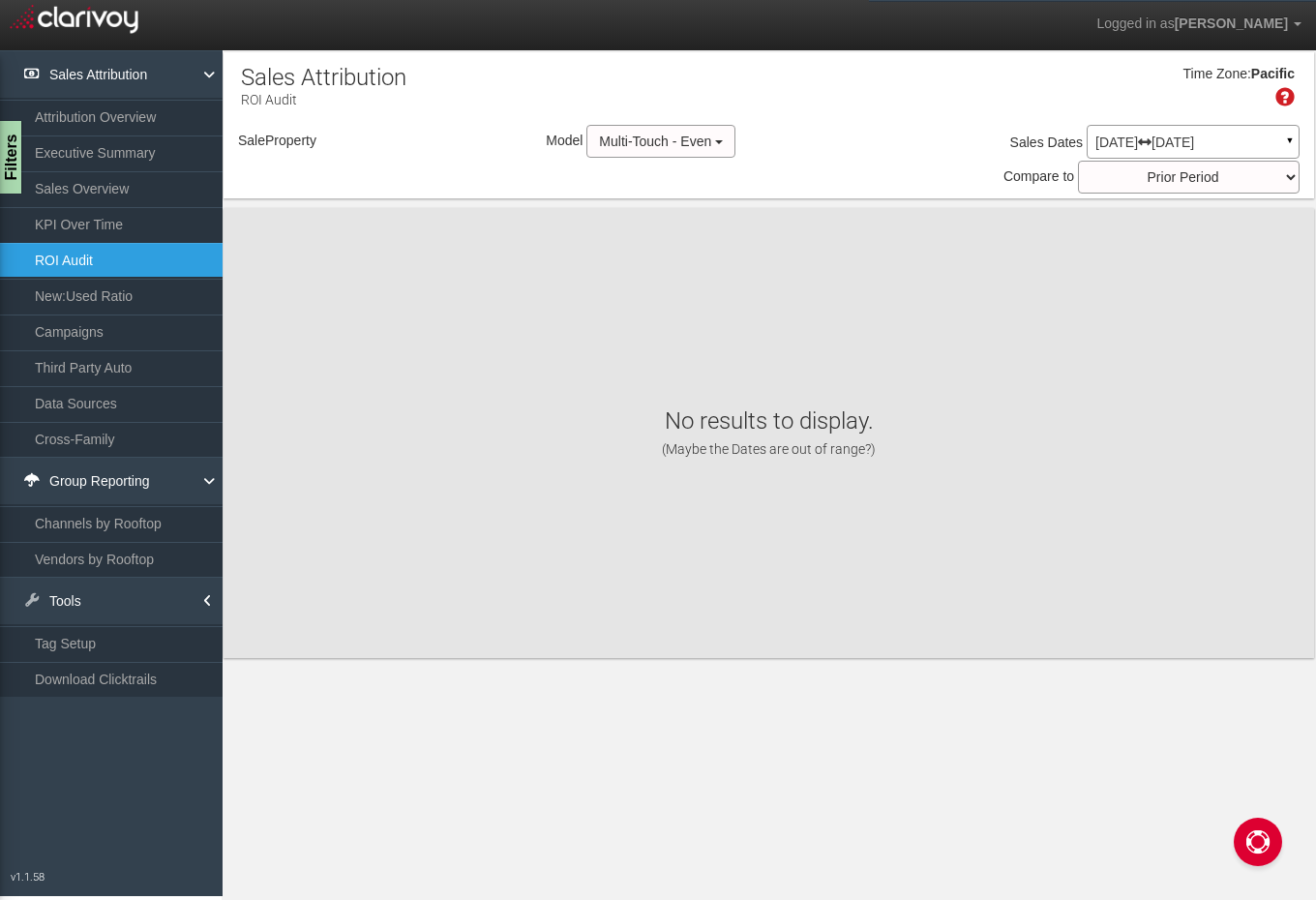
select select "object:848"
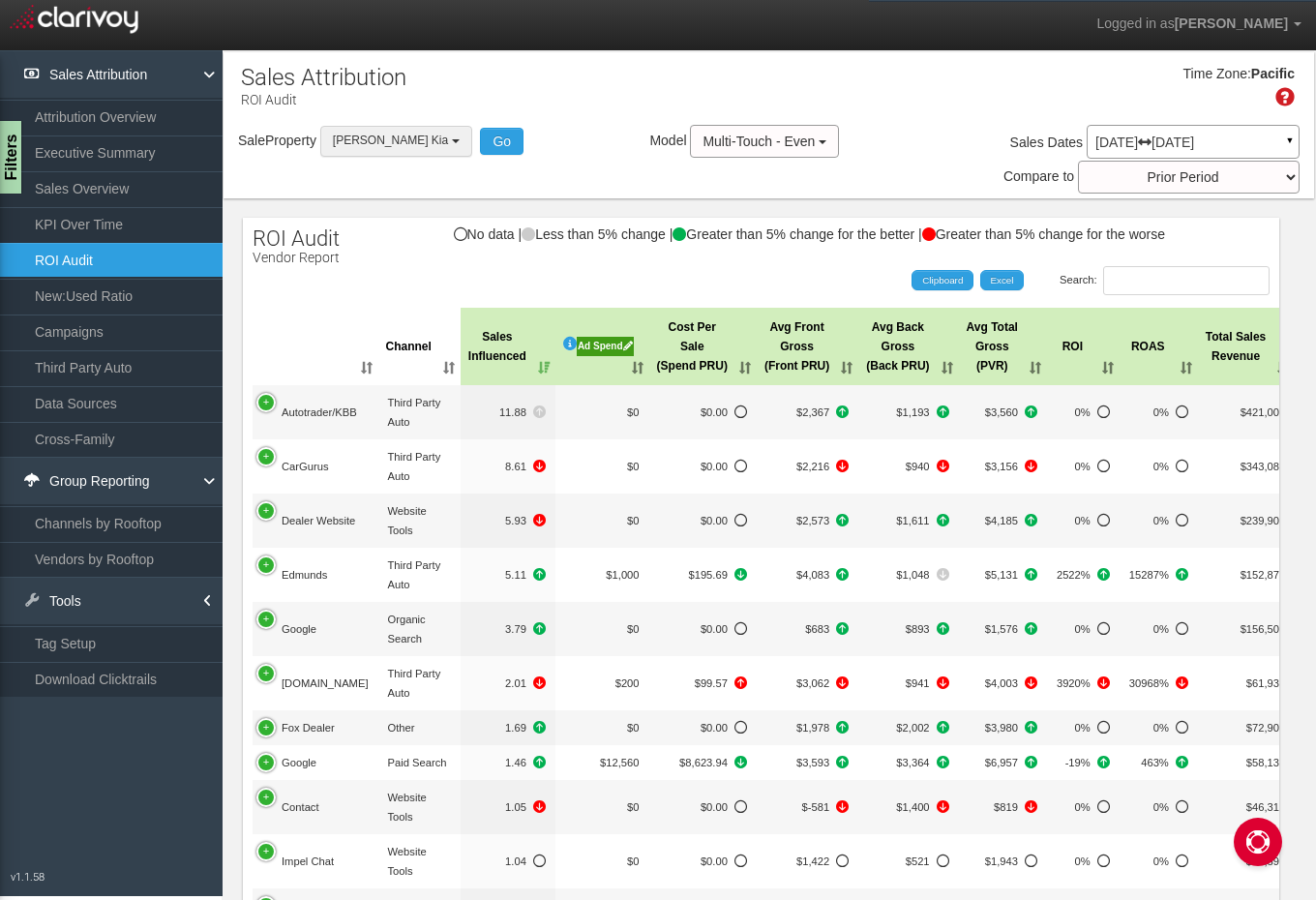
click at [374, 140] on span "[PERSON_NAME] Kia" at bounding box center [391, 140] width 115 height 14
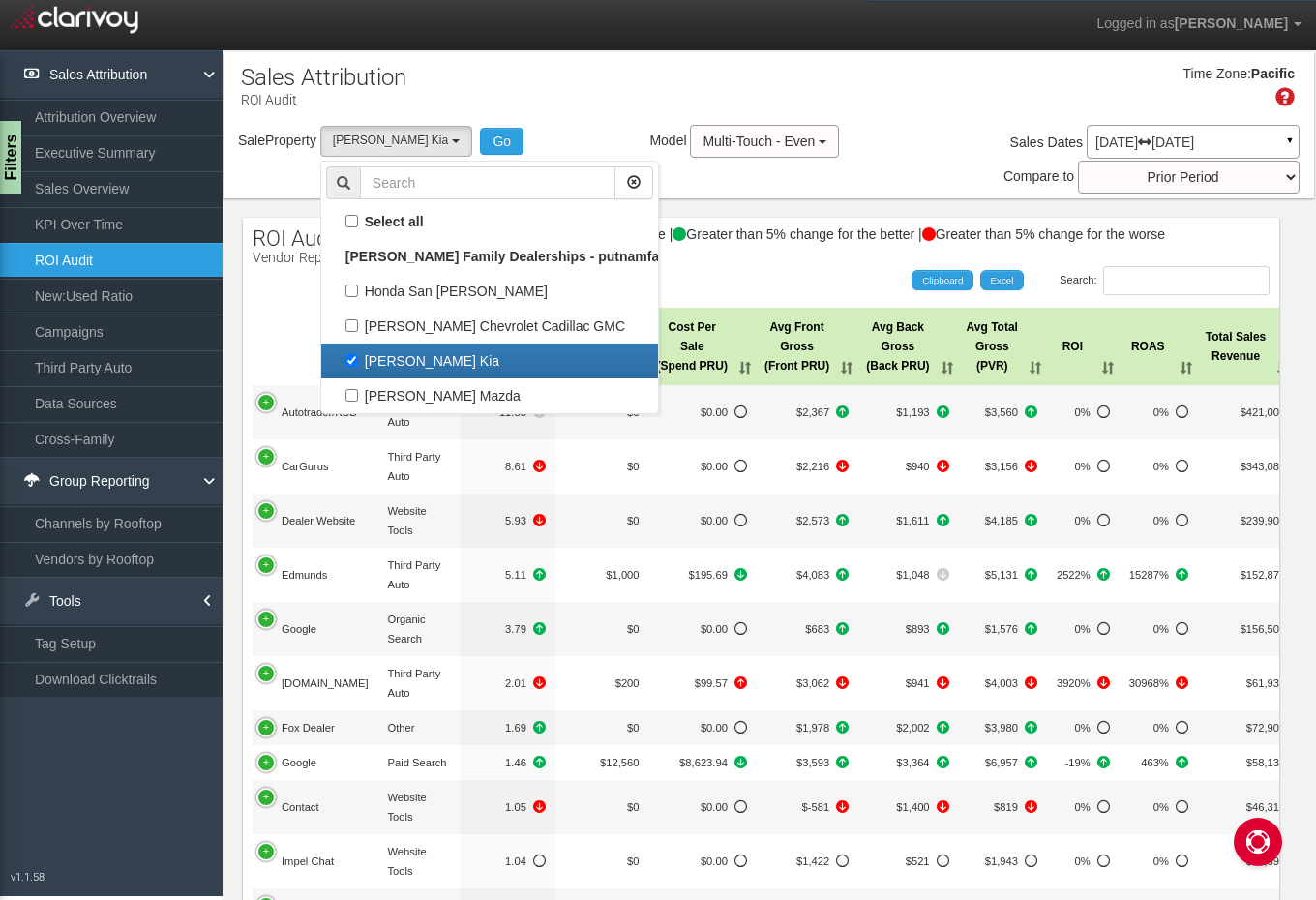
click at [528, 106] on div "Time Zone: Pacific" at bounding box center [768, 94] width 1091 height 63
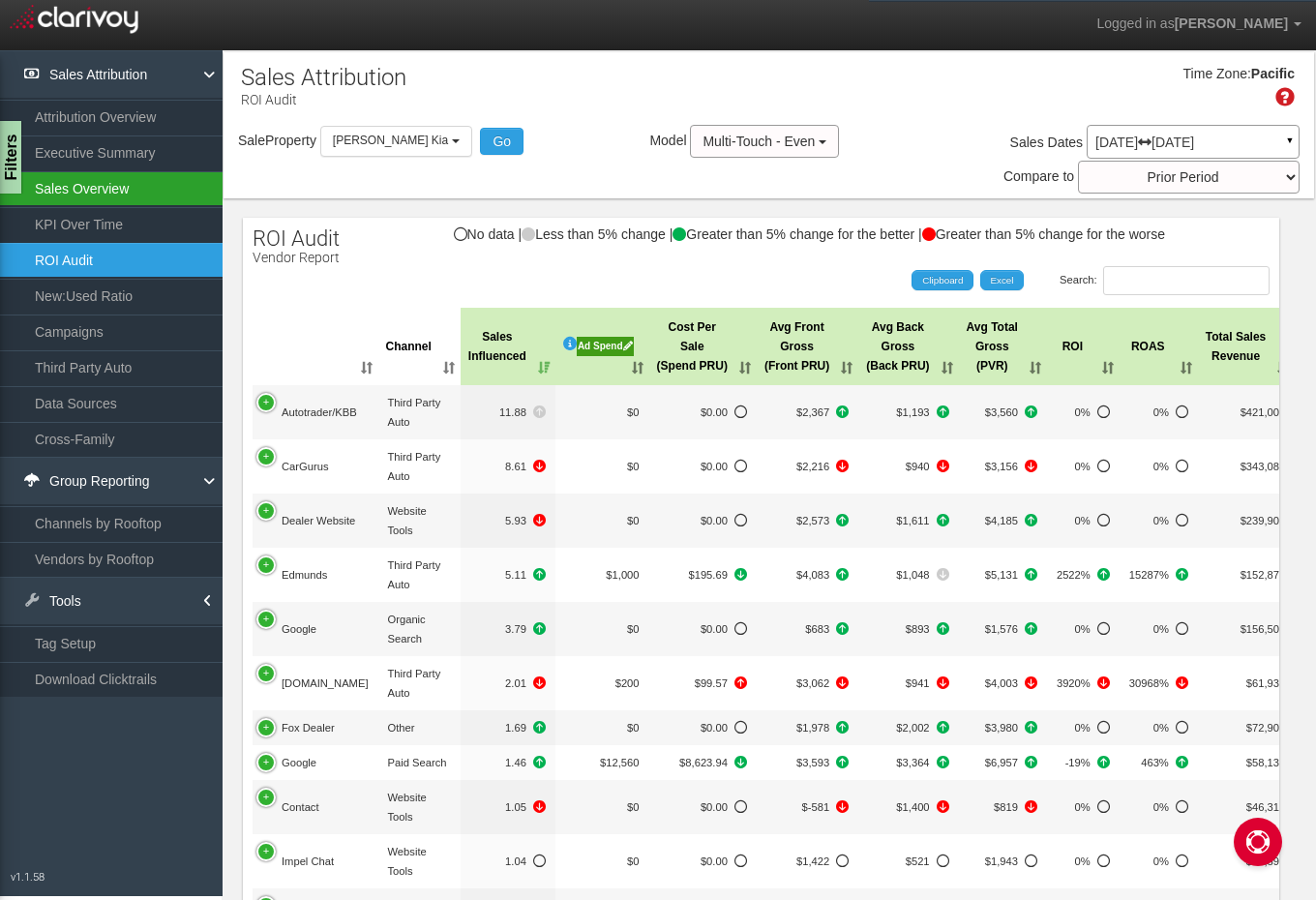
click at [182, 197] on link "Sales Overview" at bounding box center [111, 188] width 222 height 35
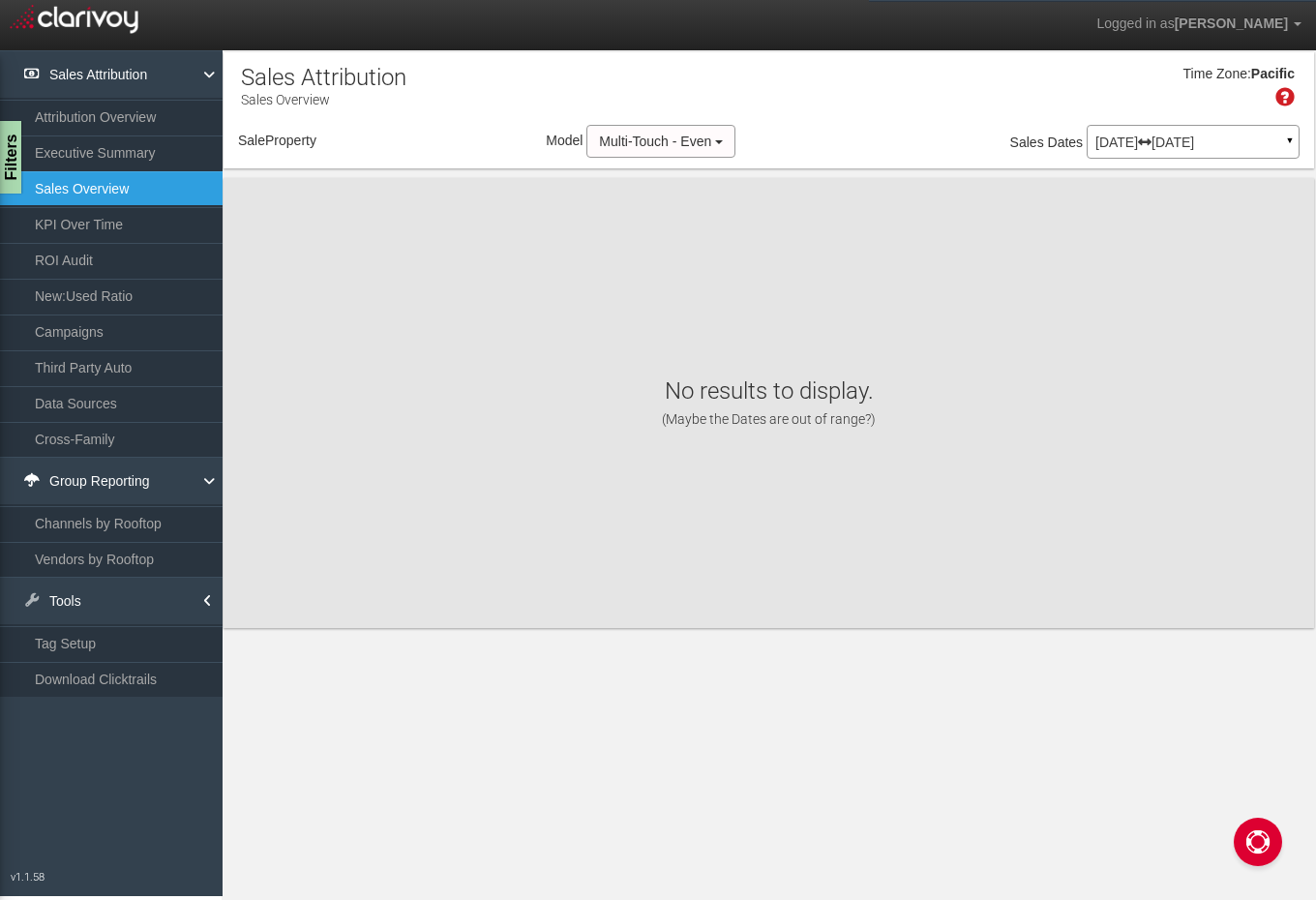
select select "object:889"
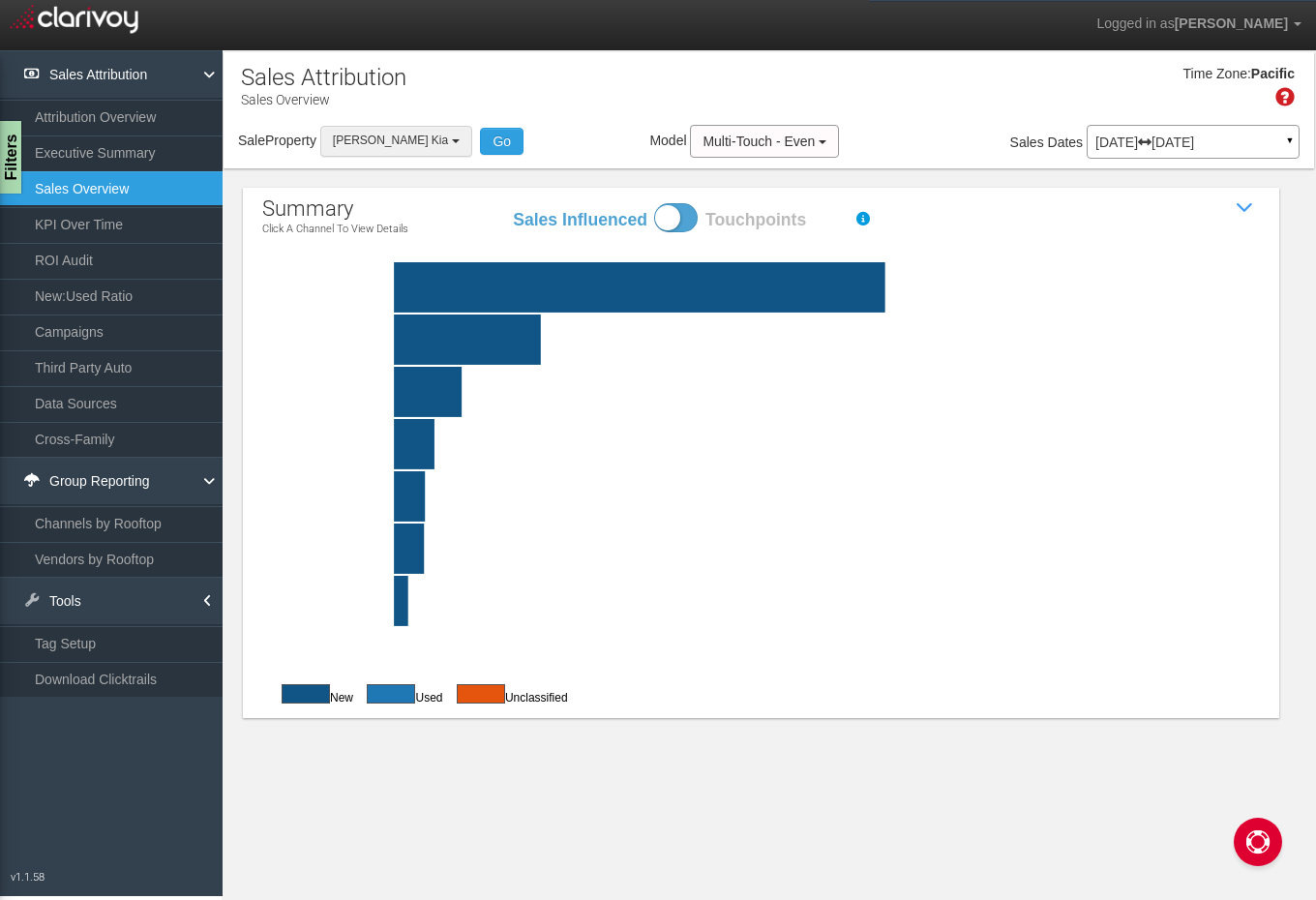
click at [383, 143] on span "[PERSON_NAME] Kia" at bounding box center [391, 140] width 115 height 14
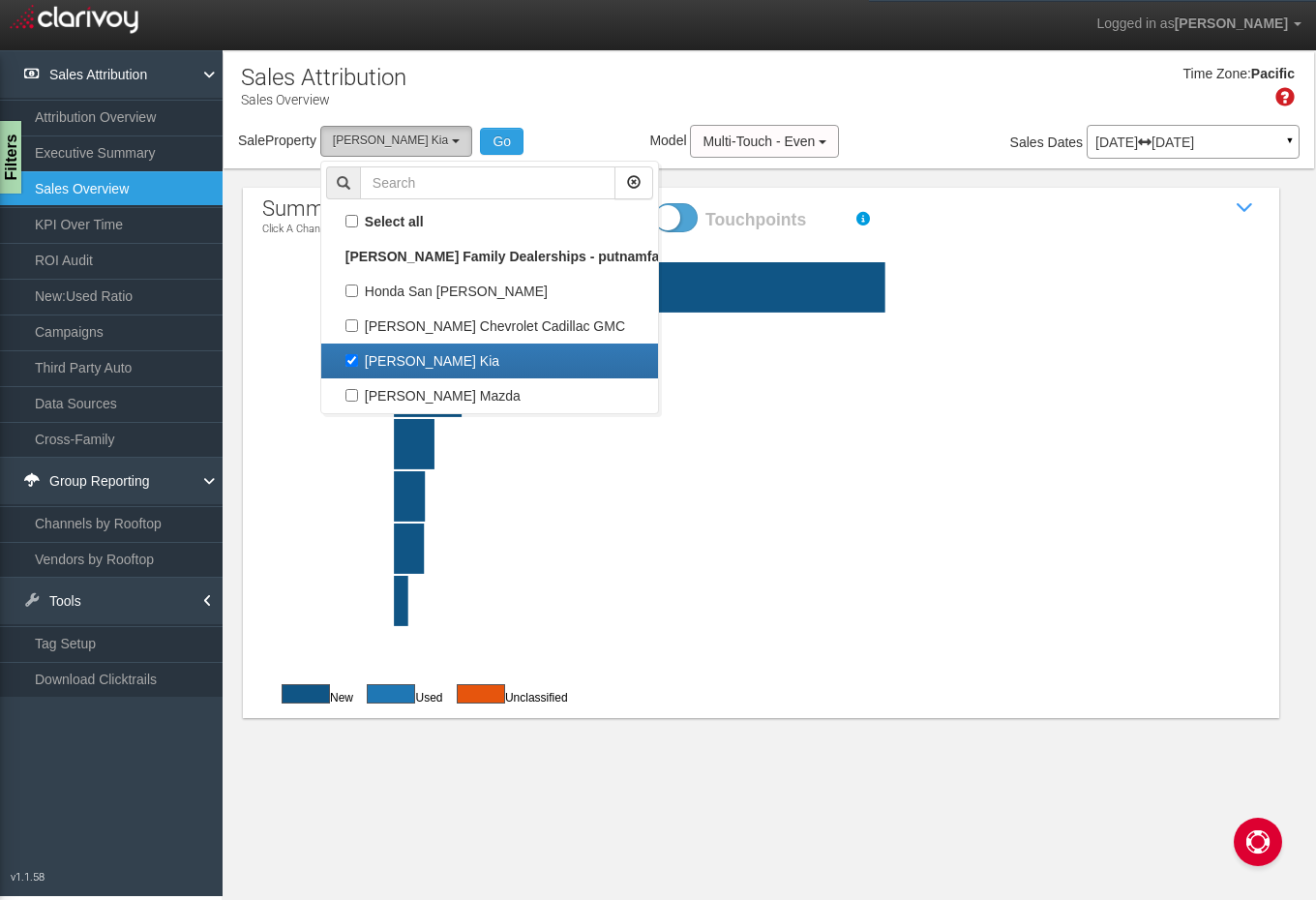
click at [383, 143] on span "[PERSON_NAME] Kia" at bounding box center [391, 140] width 115 height 14
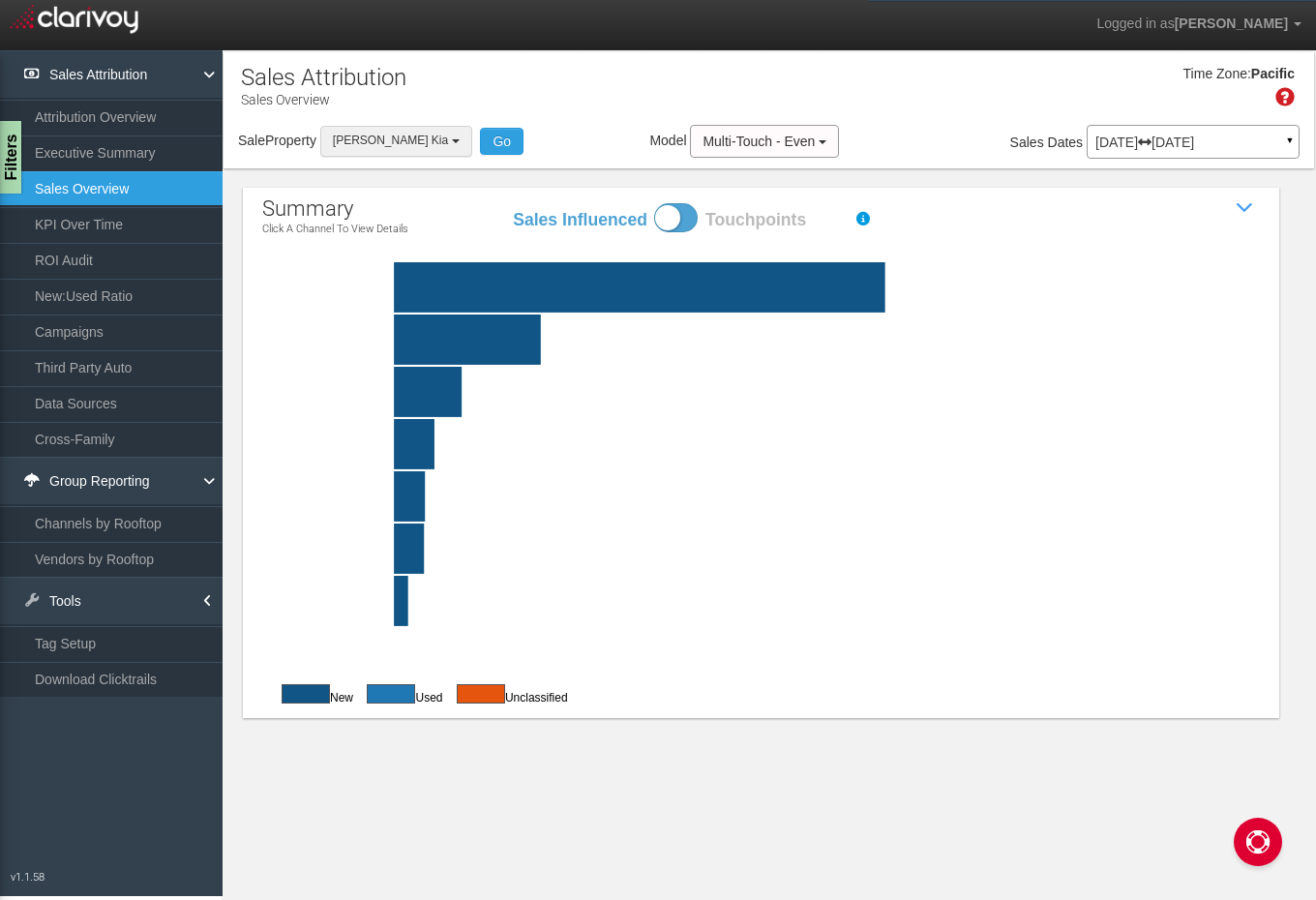
click at [383, 143] on span "[PERSON_NAME] Kia" at bounding box center [391, 140] width 115 height 14
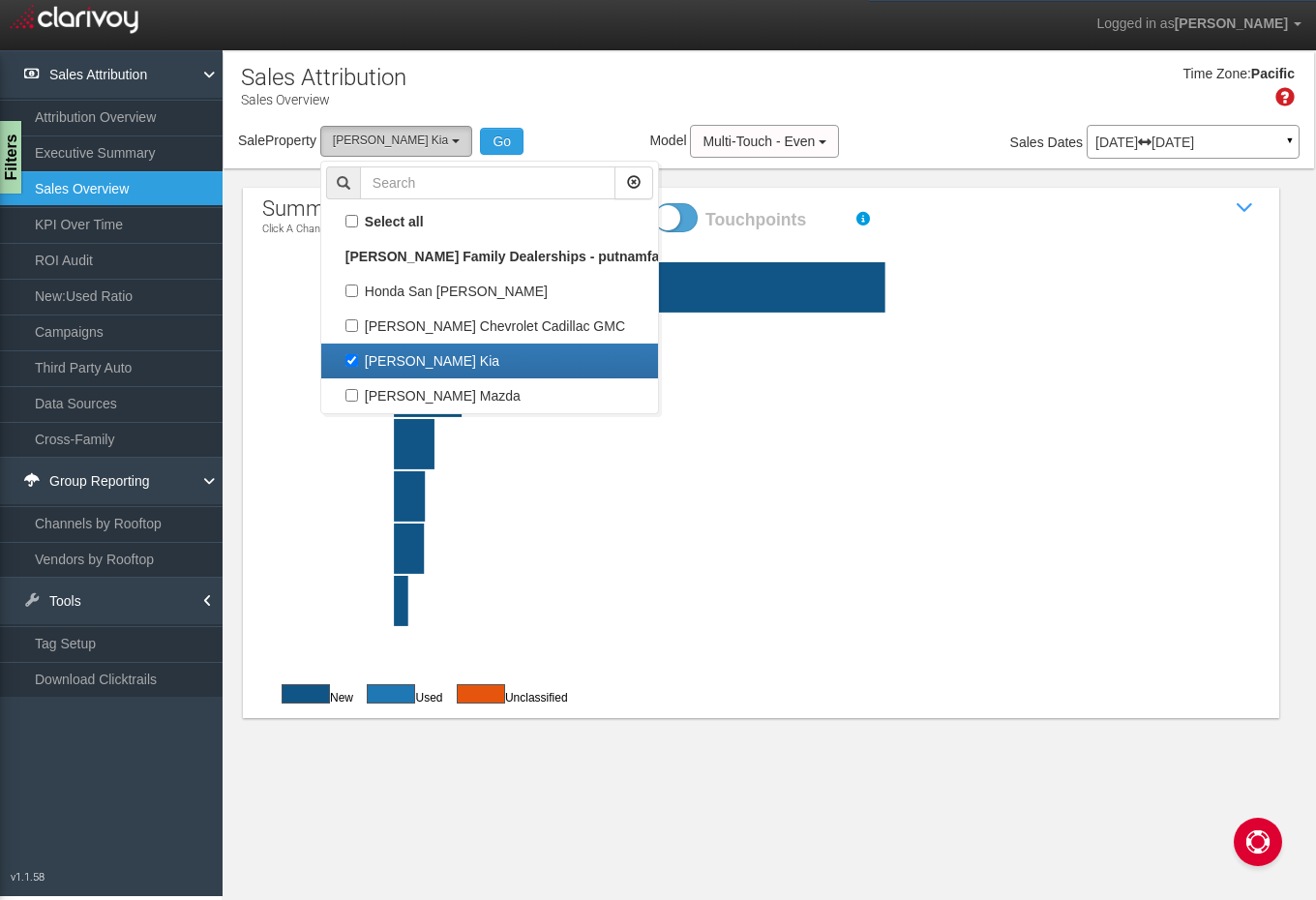
click at [383, 143] on span "[PERSON_NAME] Kia" at bounding box center [391, 140] width 115 height 14
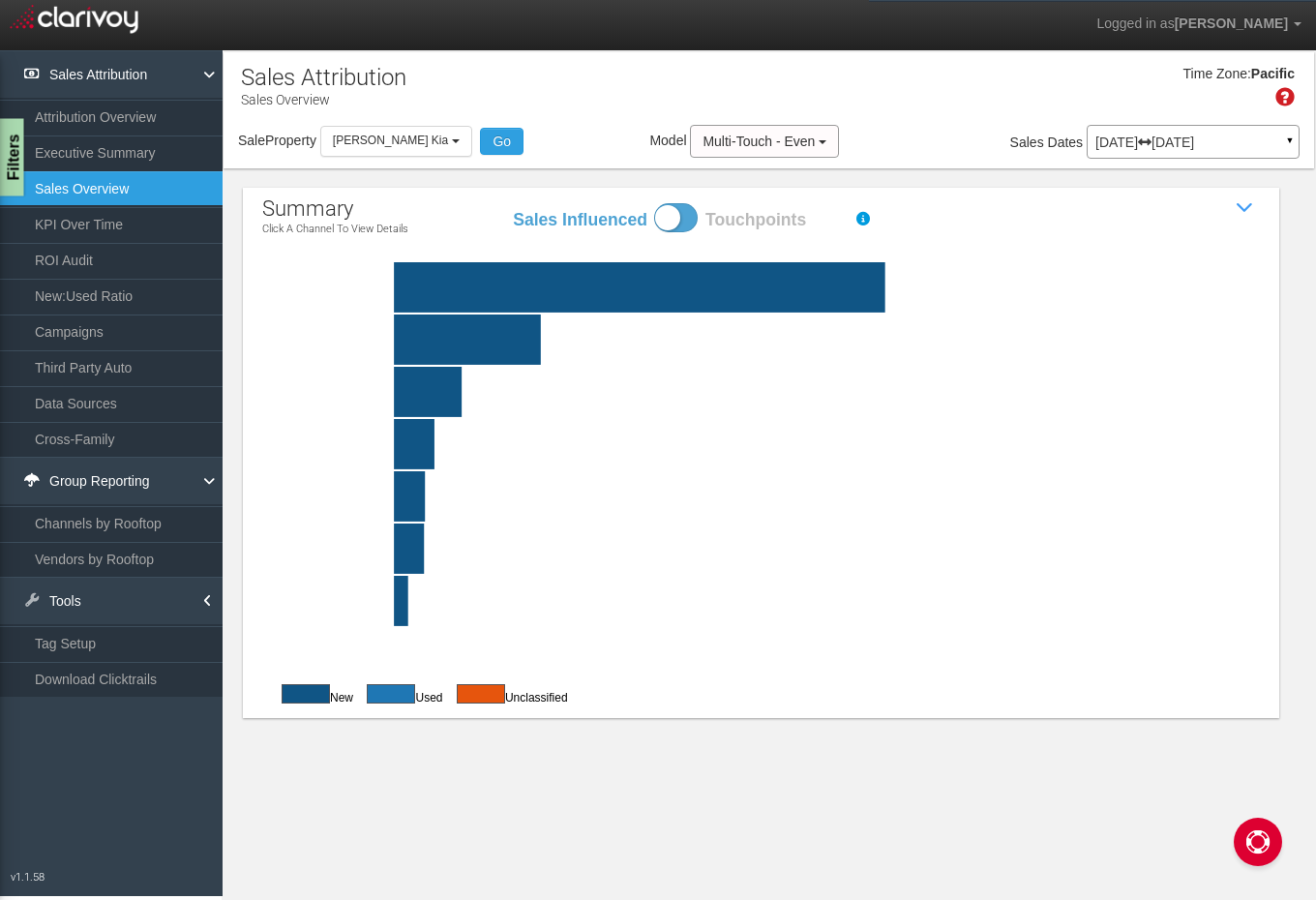
click at [3, 172] on div "Filters" at bounding box center [12, 157] width 24 height 77
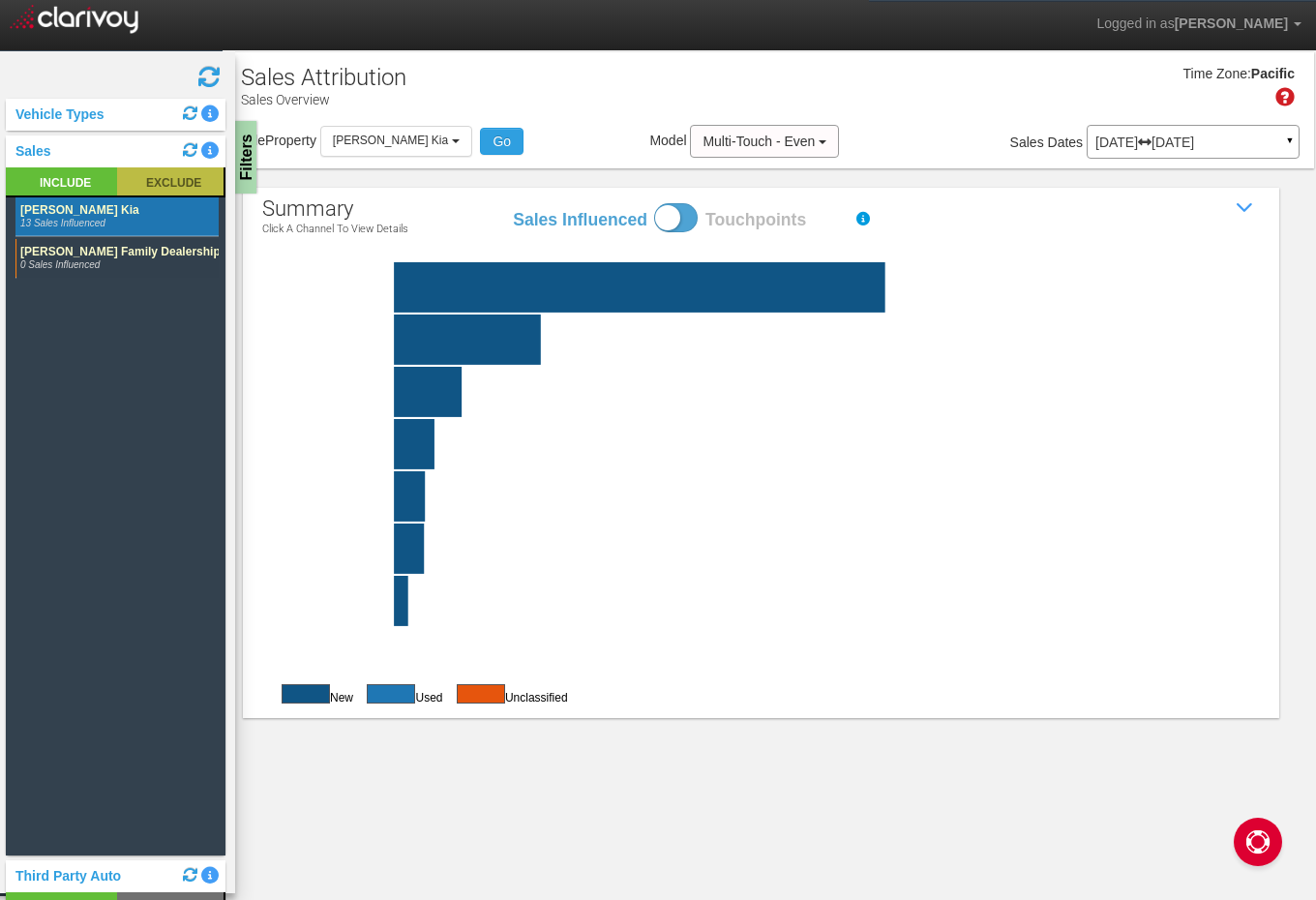
click at [143, 178] on rect at bounding box center [170, 181] width 107 height 28
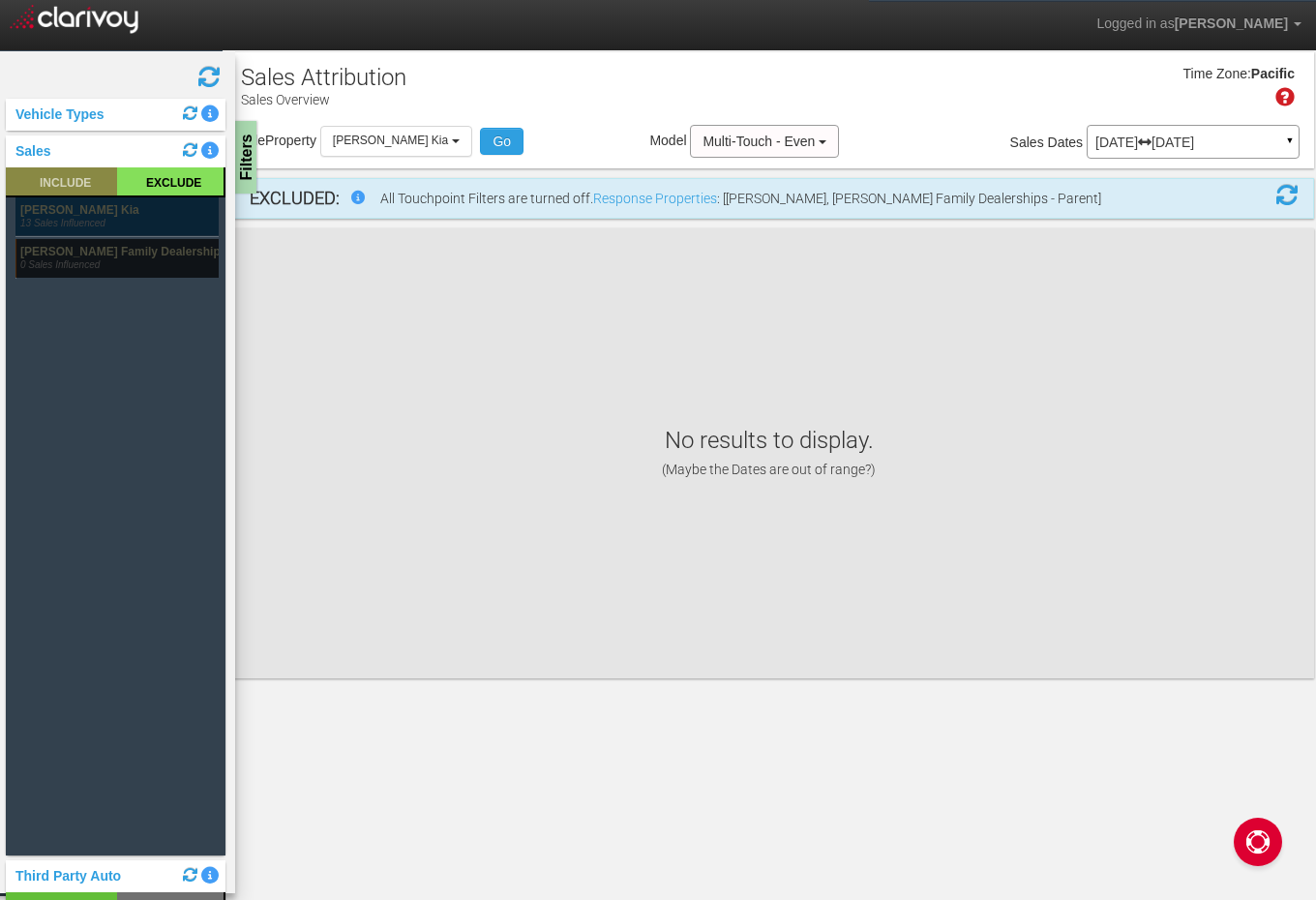
click at [93, 175] on rect at bounding box center [61, 181] width 112 height 28
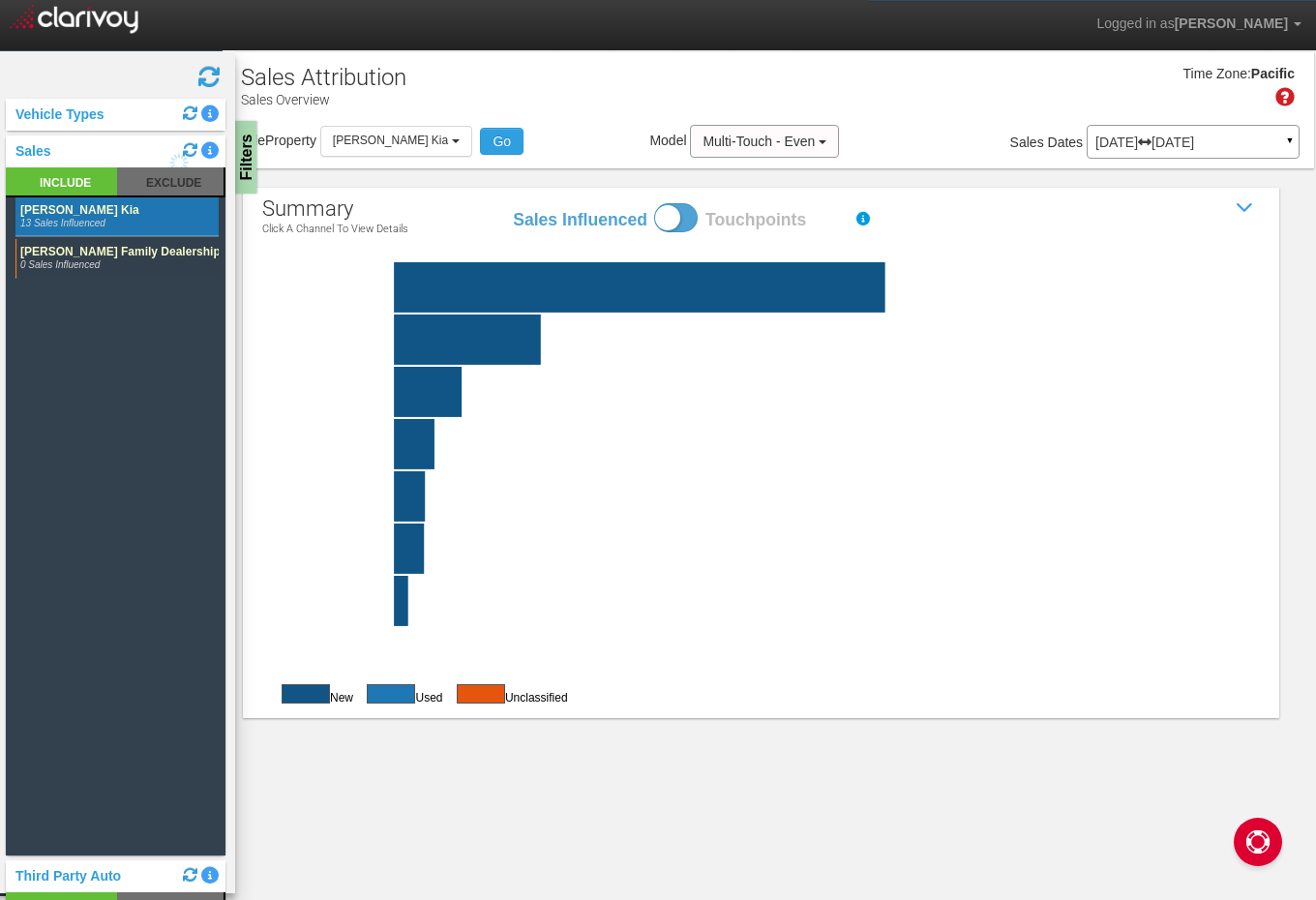
click at [115, 121] on div "Vehicle Types" at bounding box center [116, 115] width 219 height 32
click at [237, 135] on div "Filters" at bounding box center [247, 157] width 24 height 77
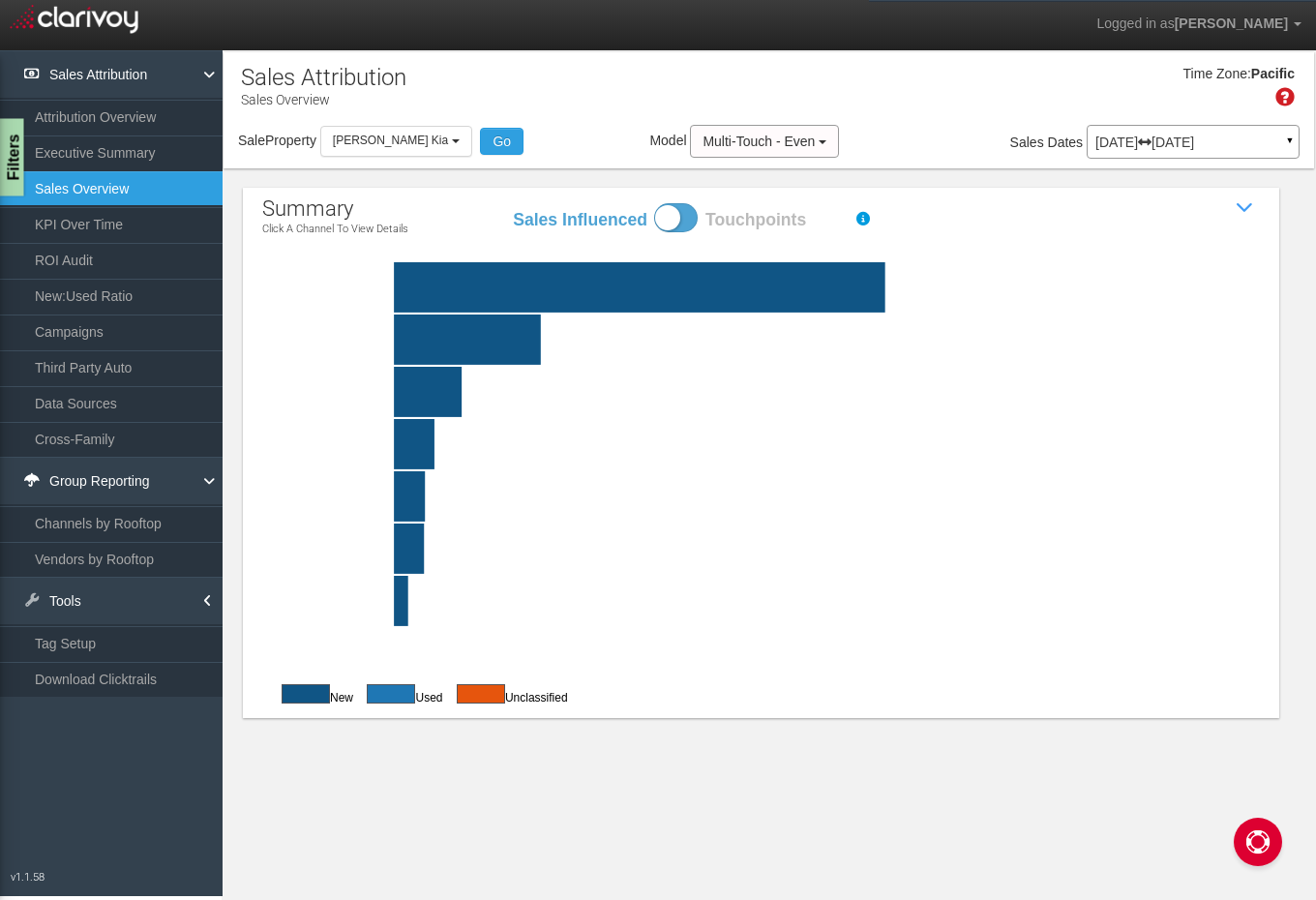
click at [4, 162] on div "Filters" at bounding box center [12, 157] width 24 height 77
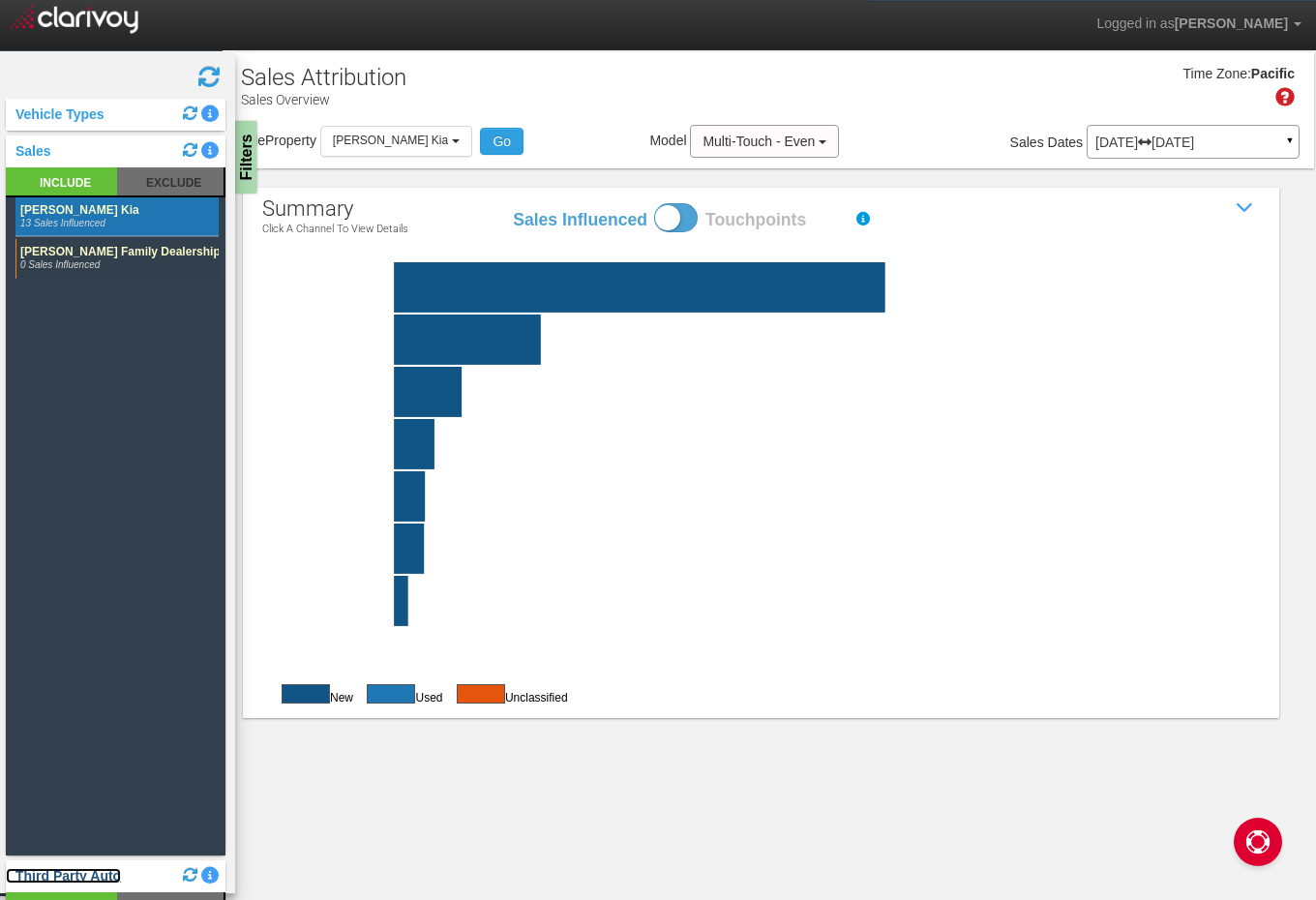
click at [80, 880] on link "Third Party Auto" at bounding box center [63, 876] width 115 height 16
click at [102, 874] on link "Third Party Auto" at bounding box center [63, 876] width 115 height 16
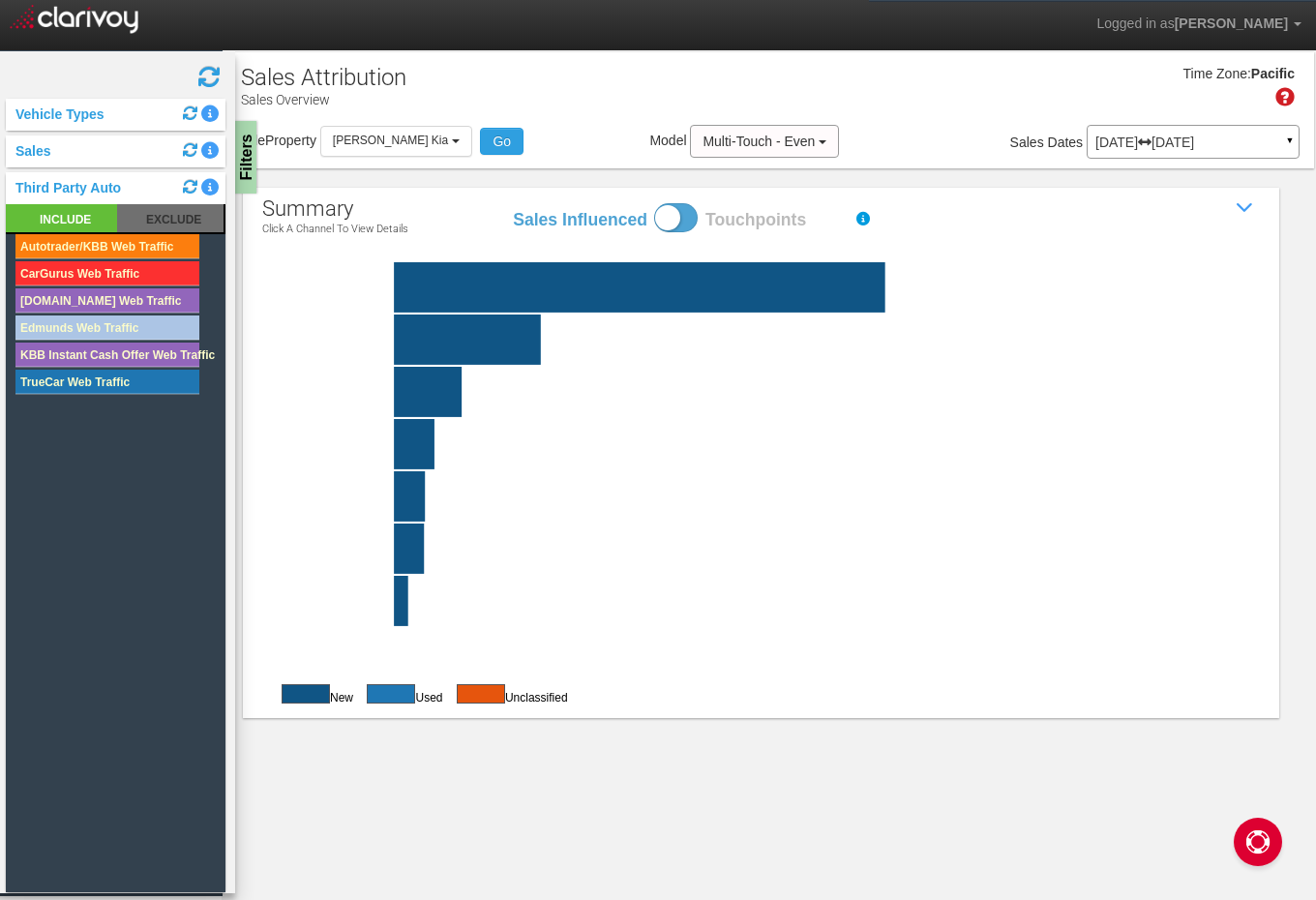
click at [147, 246] on rect at bounding box center [108, 246] width 184 height 24
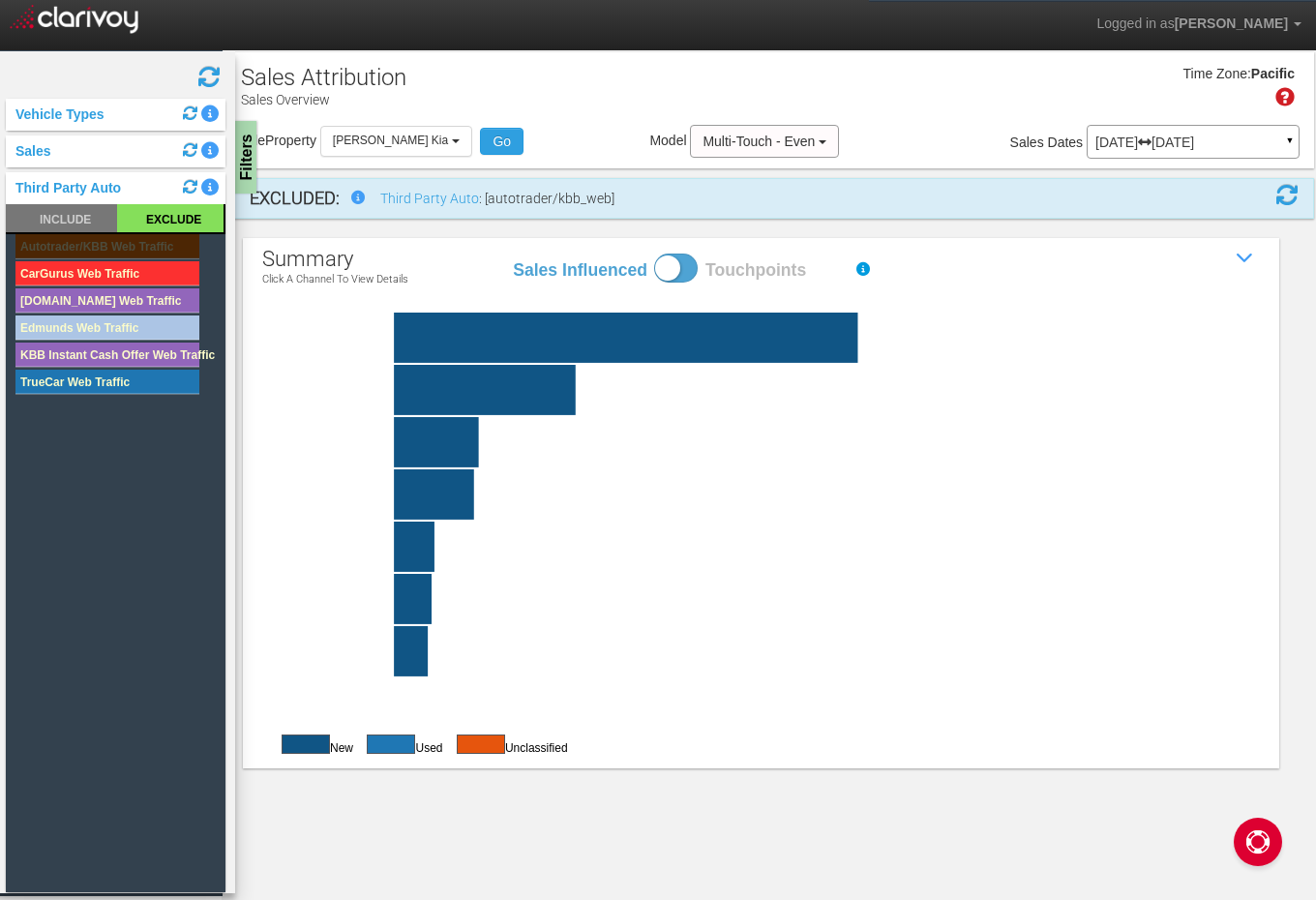
click at [137, 288] on icon "Autotrader/KBB Web Traffic CarGurus Web Traffic [DOMAIN_NAME] Web Traffic Edmun…" at bounding box center [118, 315] width 204 height 162
click at [137, 296] on rect at bounding box center [108, 301] width 184 height 24
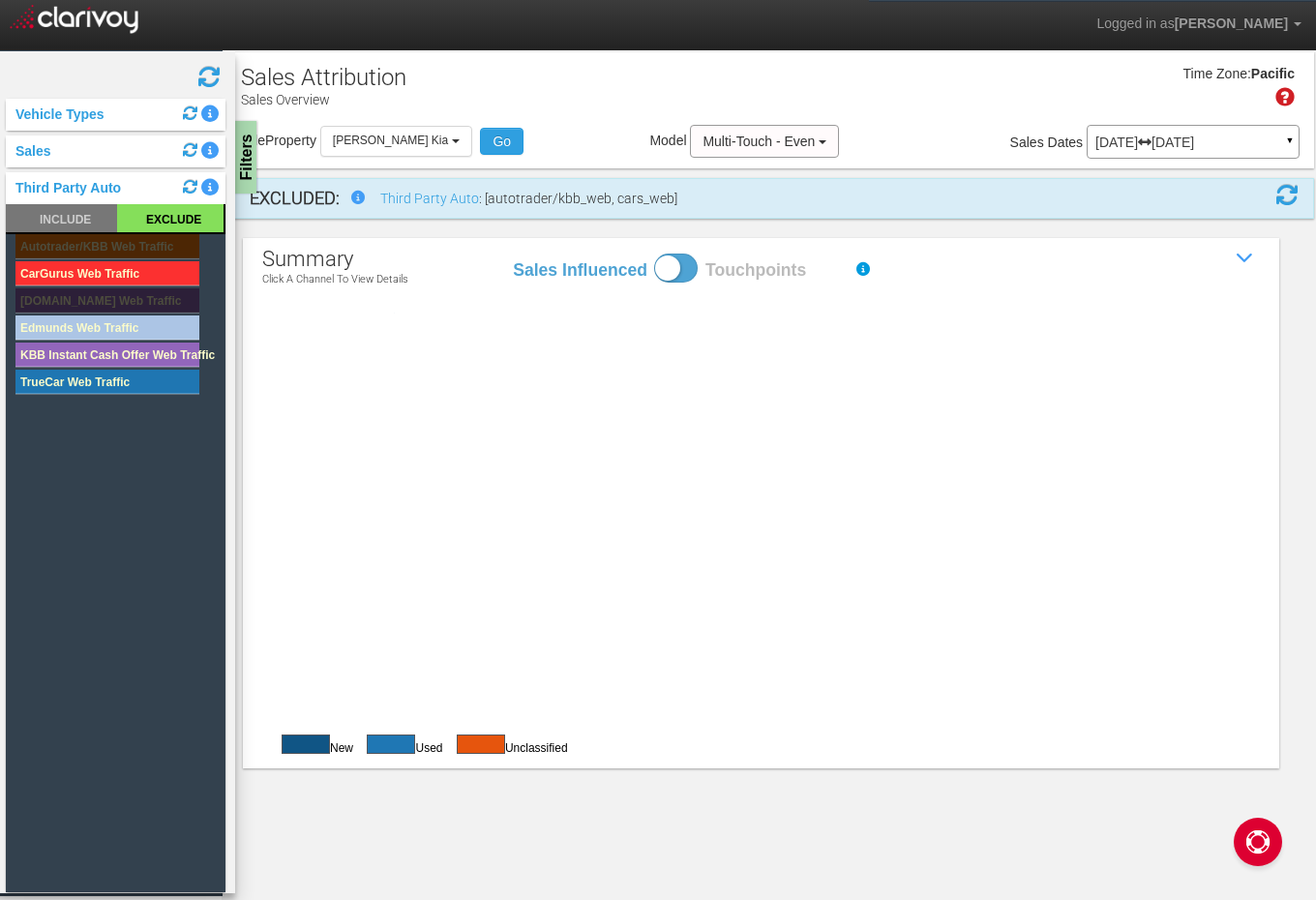
click at [135, 319] on rect at bounding box center [108, 327] width 184 height 24
click at [135, 349] on rect at bounding box center [108, 355] width 184 height 24
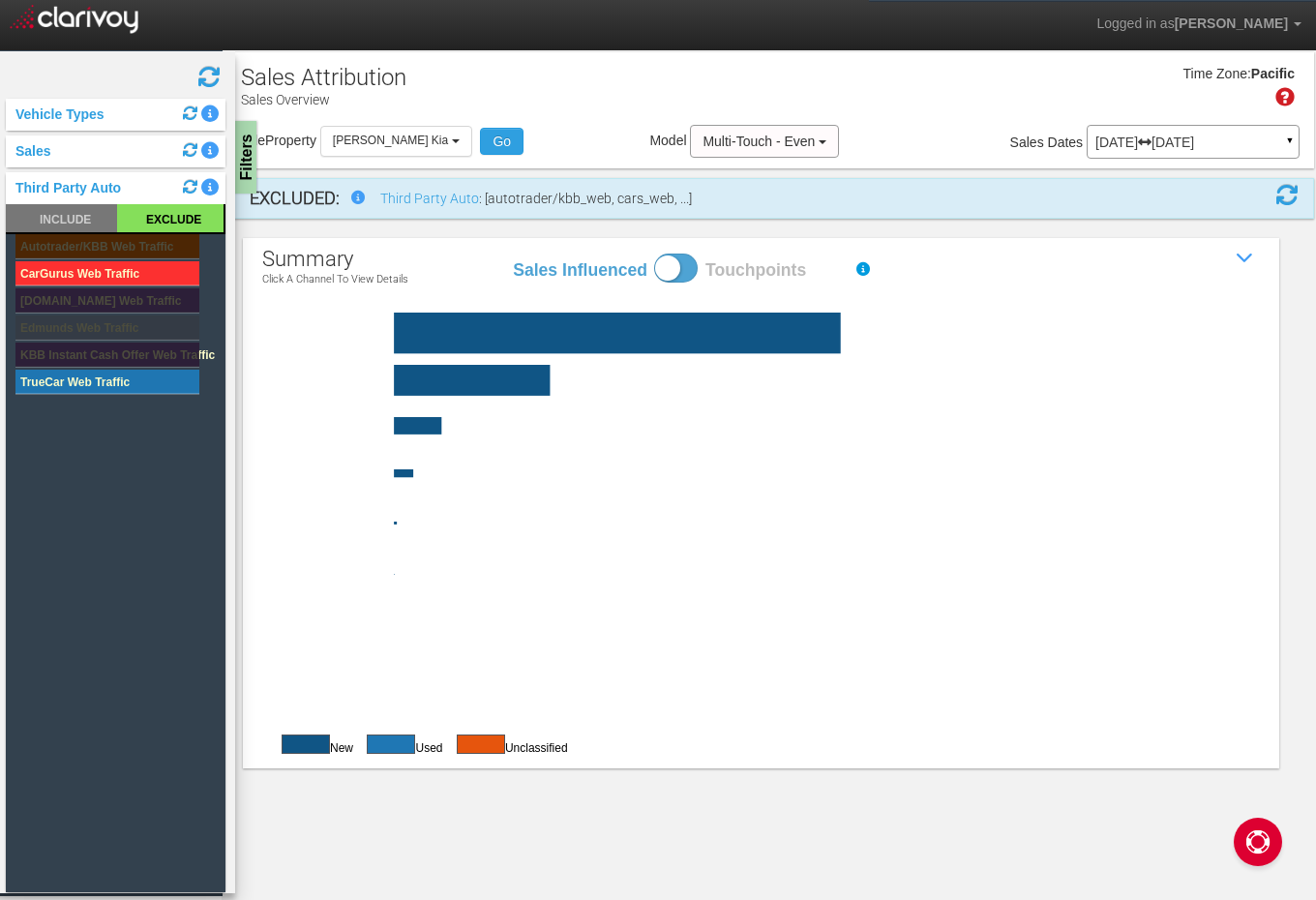
click at [133, 387] on rect at bounding box center [108, 382] width 184 height 24
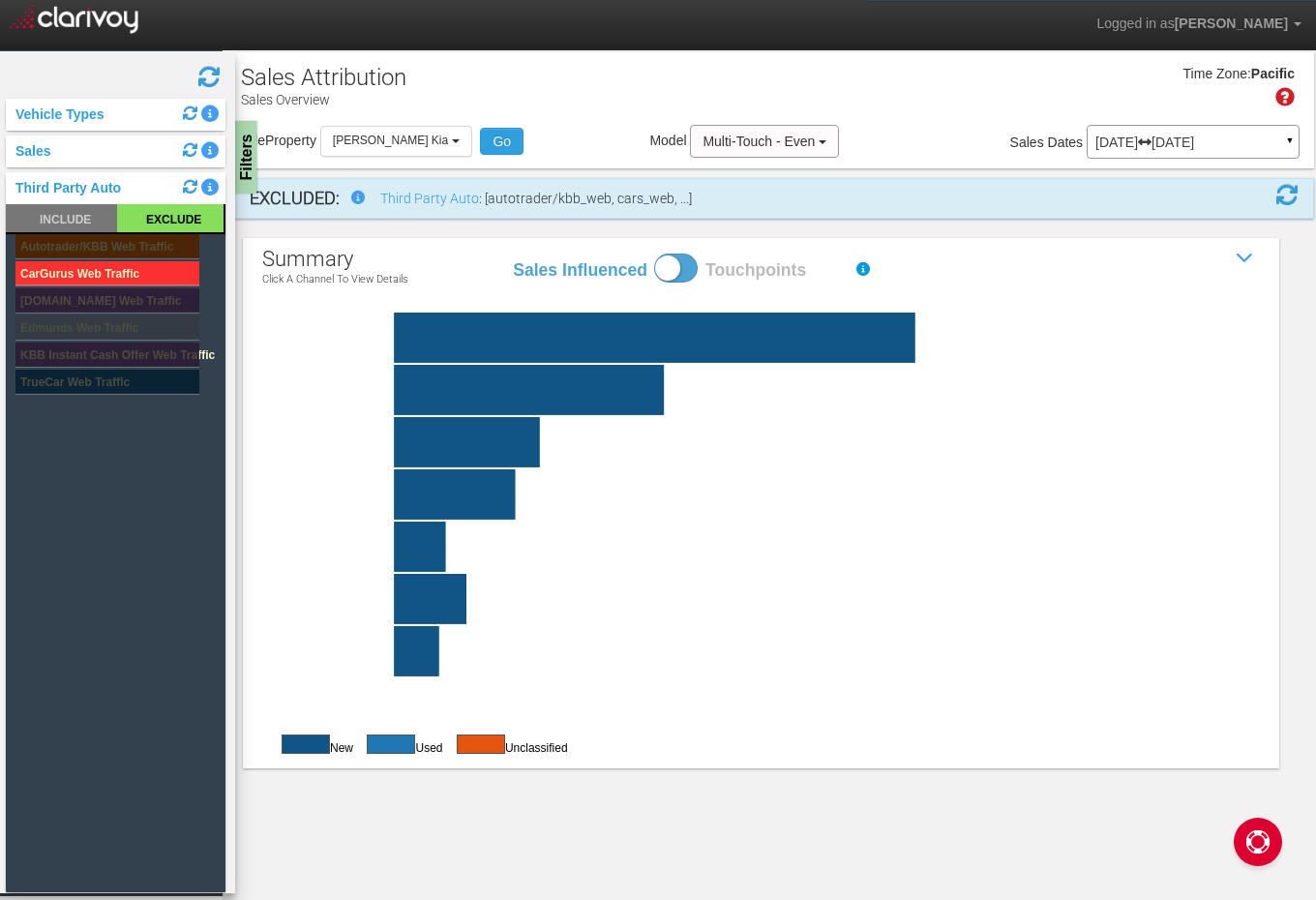
click at [687, 257] on span at bounding box center [676, 267] width 44 height 29
click at [512, 253] on input "Sales Influenced Touchpoints" at bounding box center [511, 253] width 1 height 1
checkbox input "true"
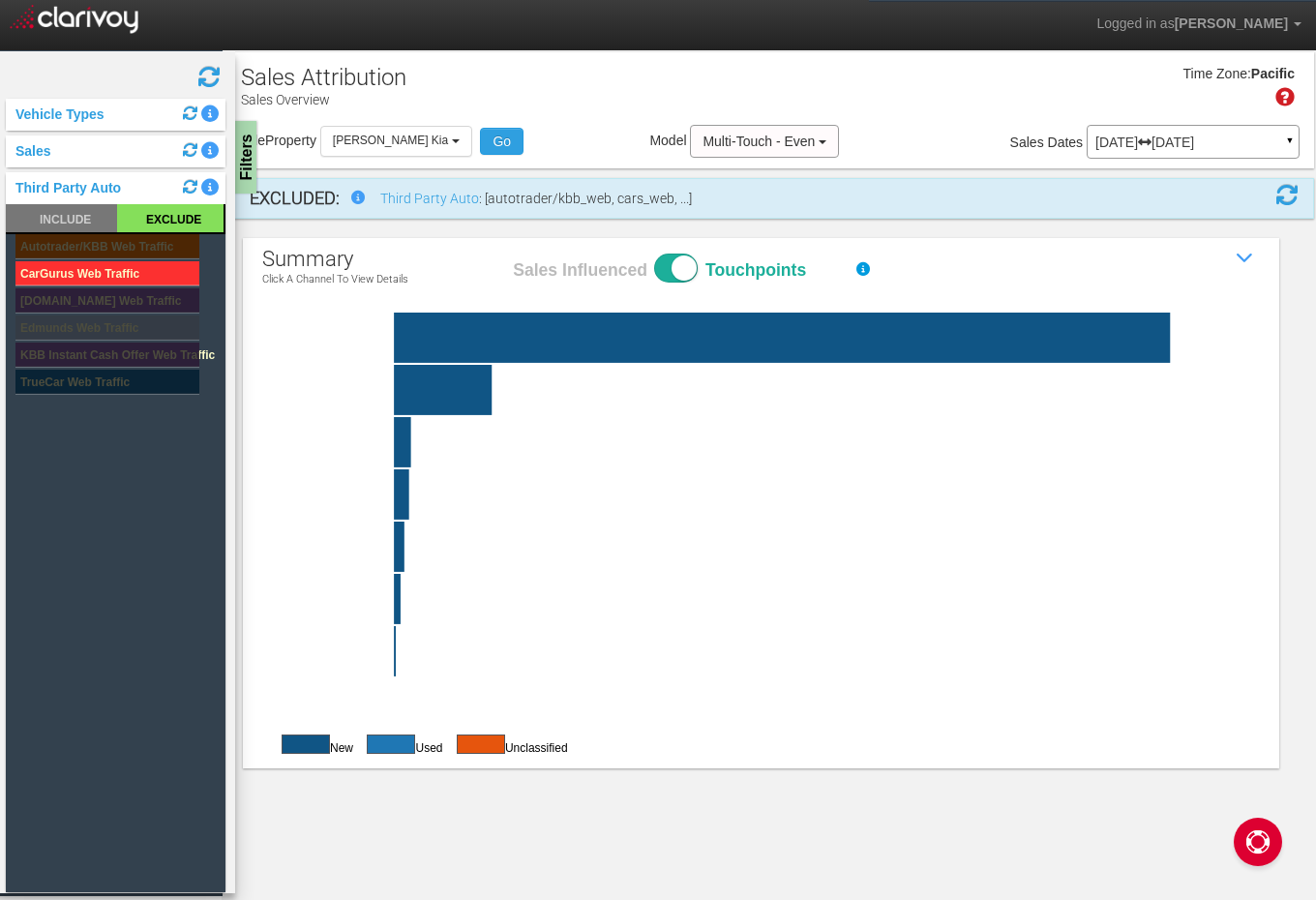
click at [141, 275] on rect at bounding box center [108, 273] width 184 height 24
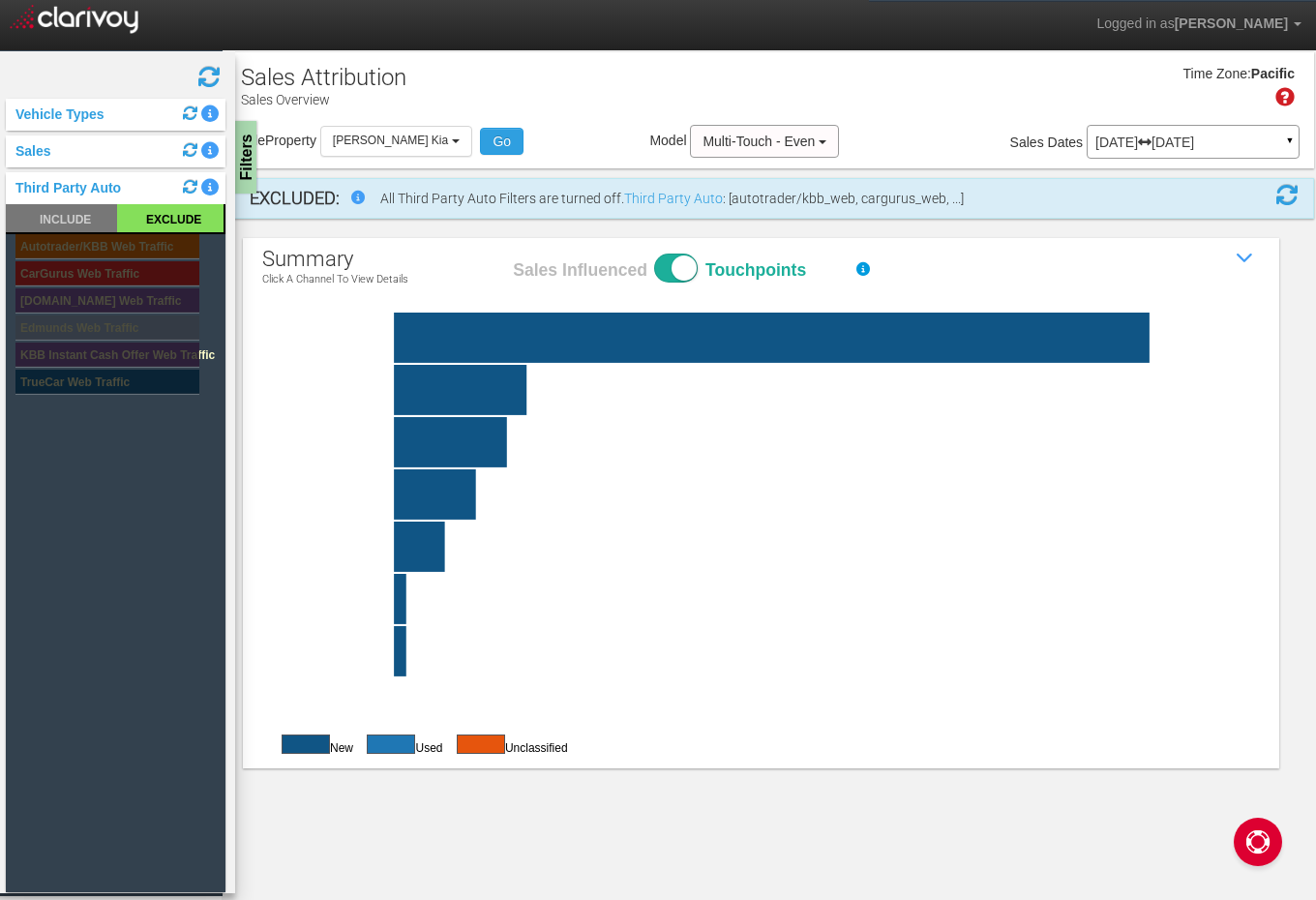
click at [141, 291] on rect at bounding box center [108, 301] width 184 height 24
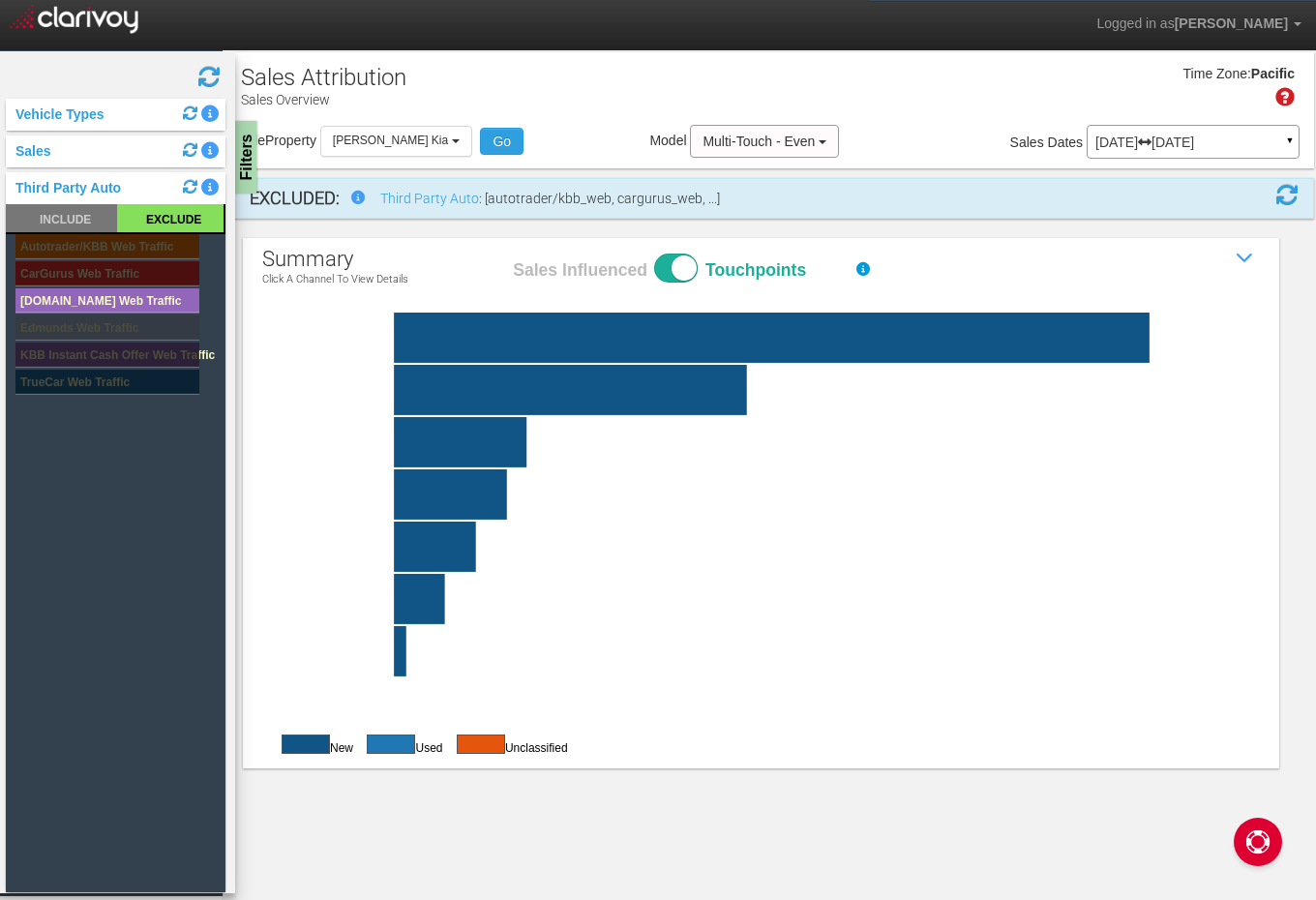
click at [141, 294] on rect at bounding box center [108, 301] width 184 height 24
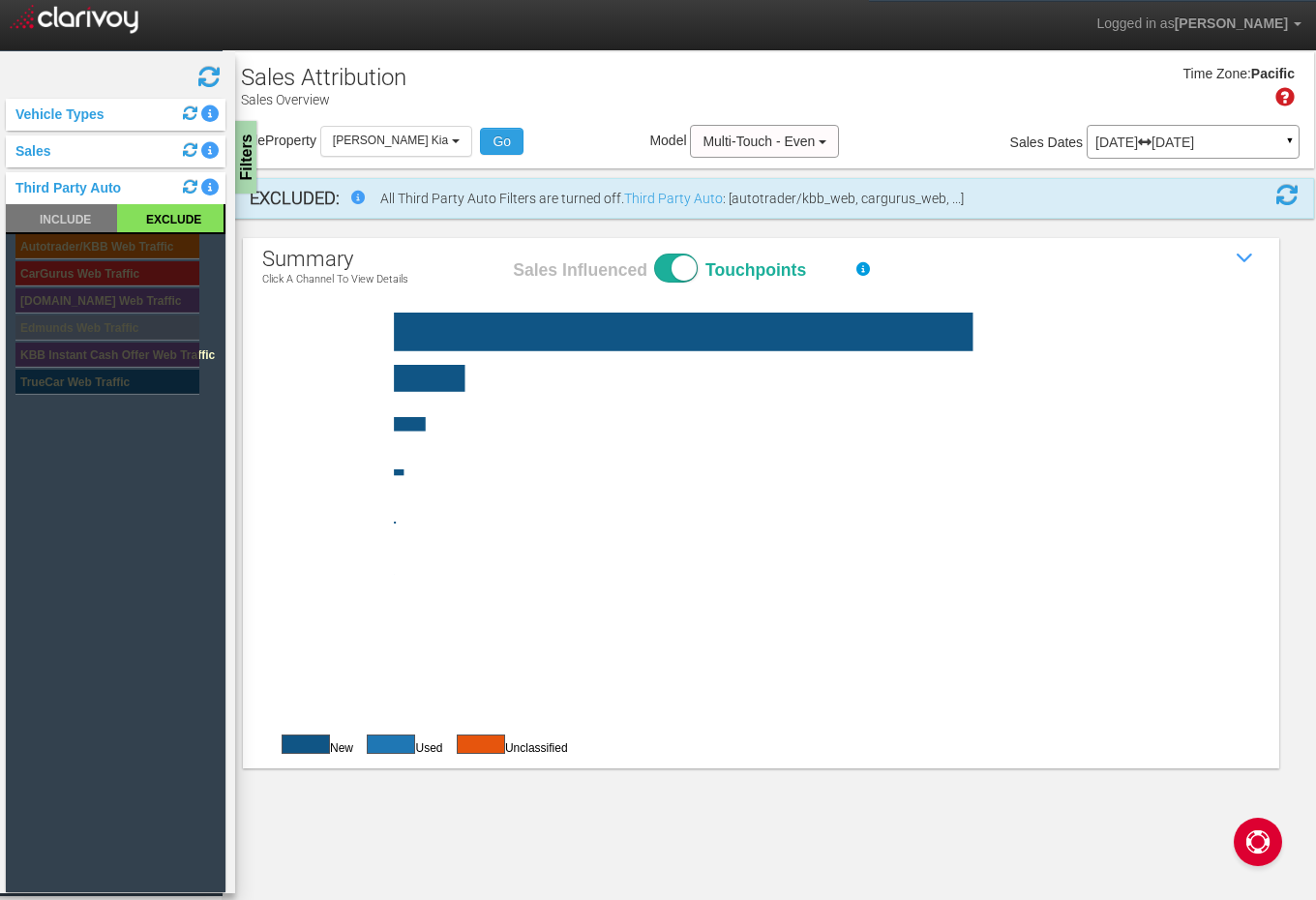
click at [141, 277] on rect at bounding box center [108, 273] width 184 height 24
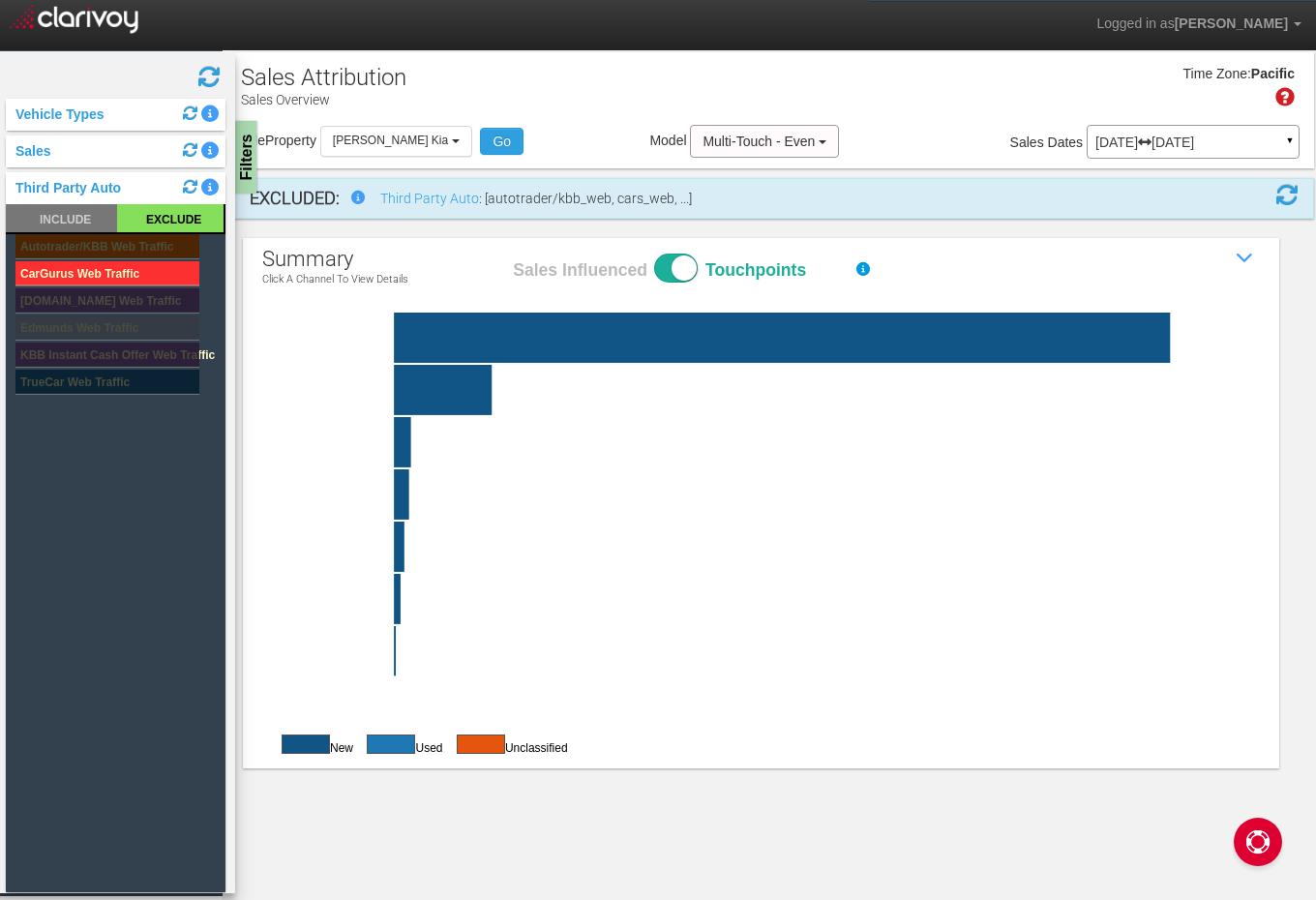
click at [141, 277] on rect at bounding box center [108, 273] width 184 height 24
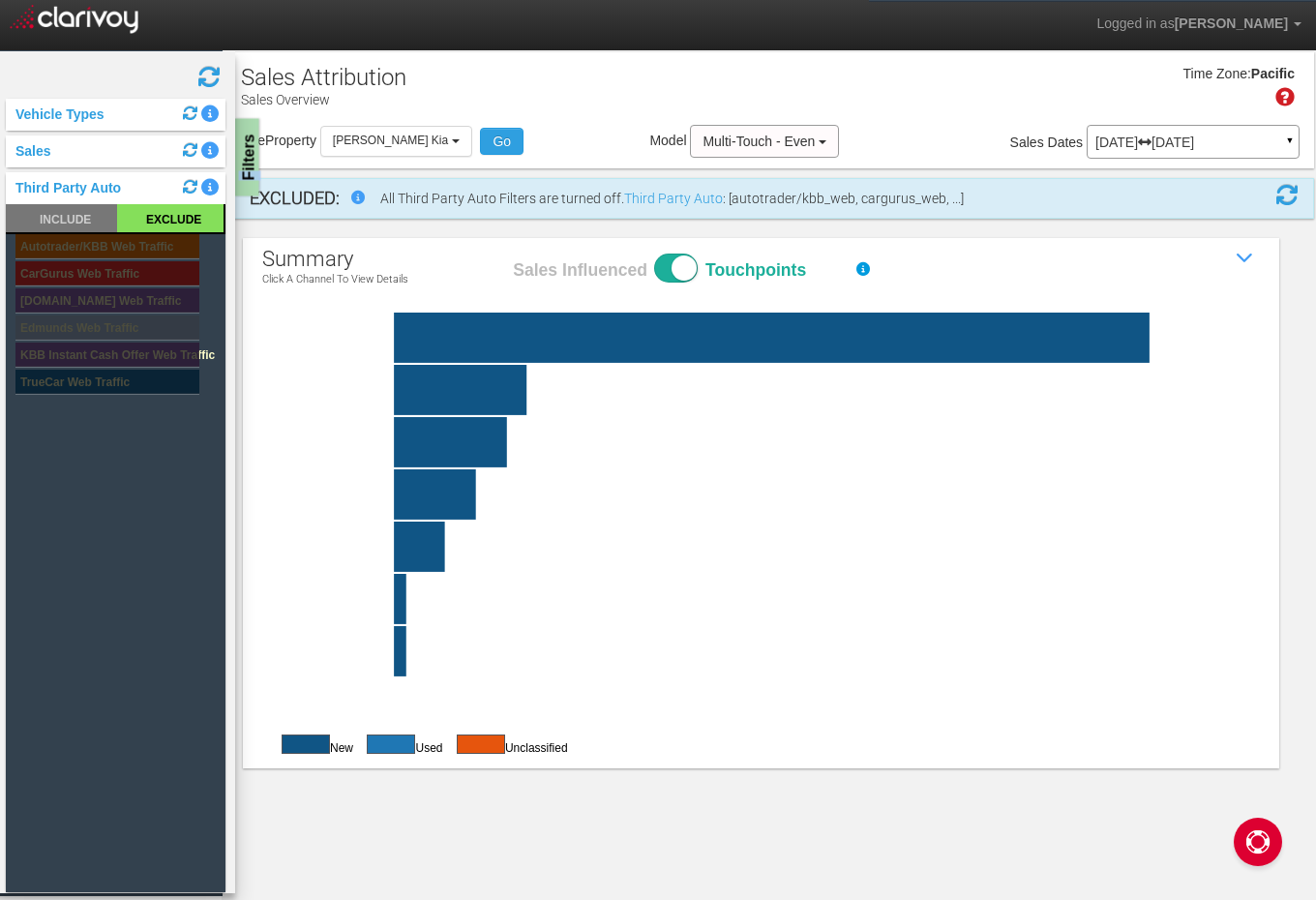
click at [243, 175] on div "Filters" at bounding box center [247, 157] width 24 height 77
